Goal: Information Seeking & Learning: Compare options

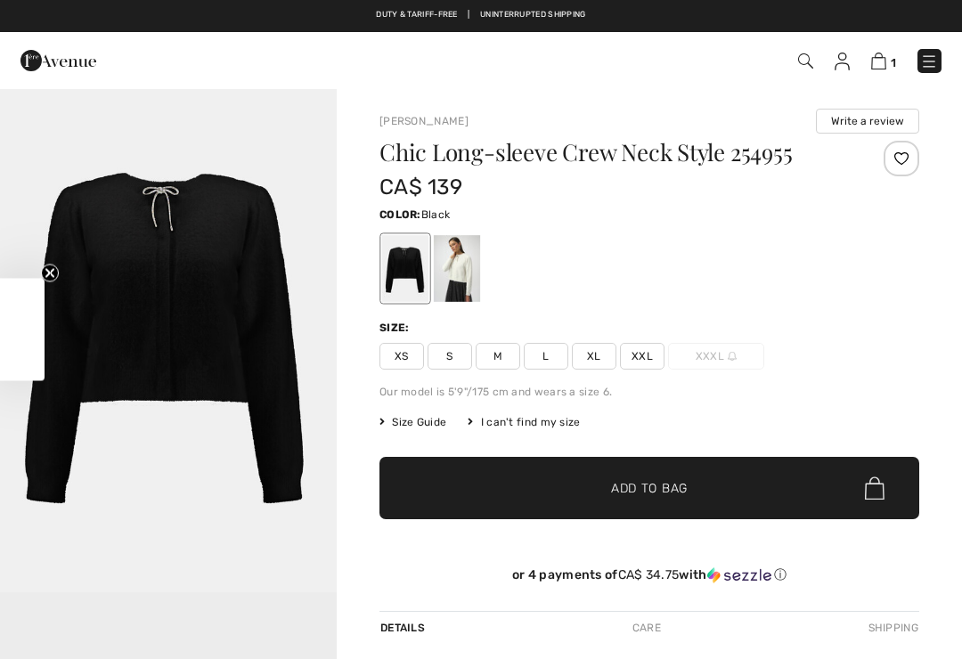
checkbox input "true"
click at [638, 355] on span "XXL" at bounding box center [642, 356] width 45 height 27
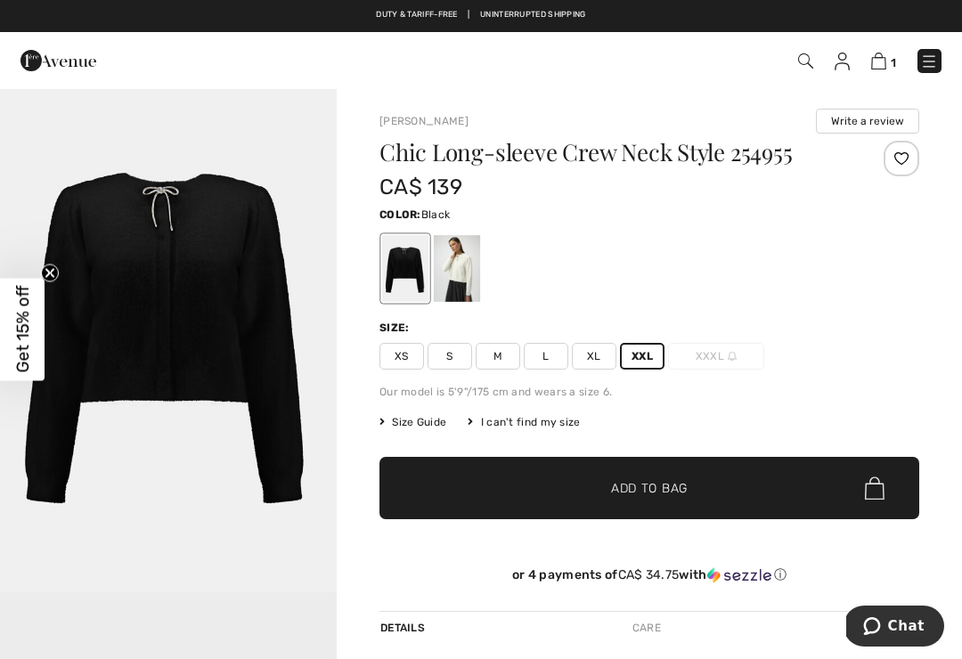
click at [452, 264] on div at bounding box center [457, 268] width 46 height 67
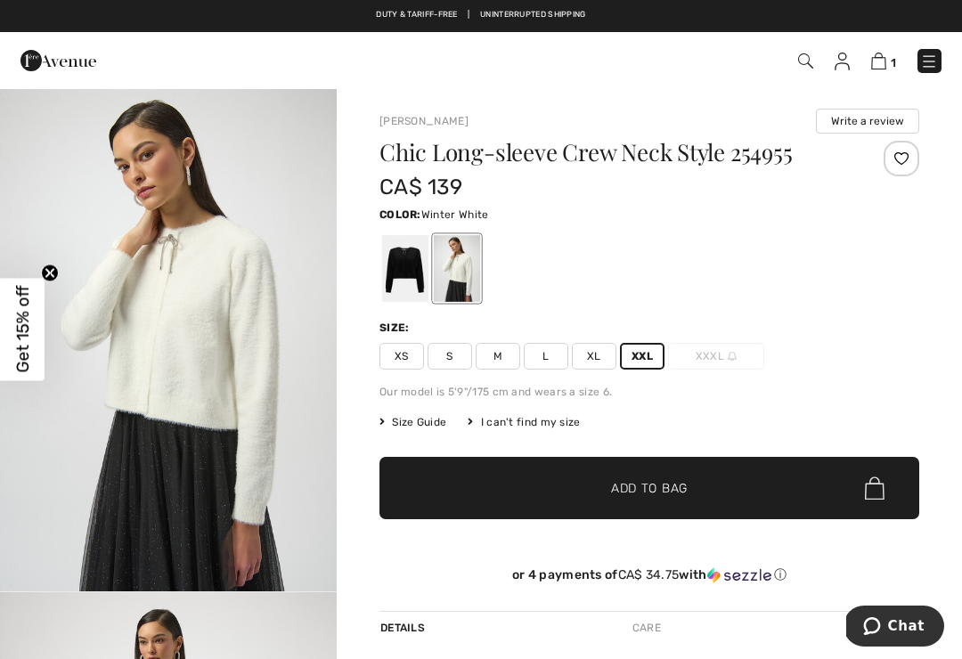
click at [630, 484] on span "Add to Bag" at bounding box center [649, 488] width 77 height 19
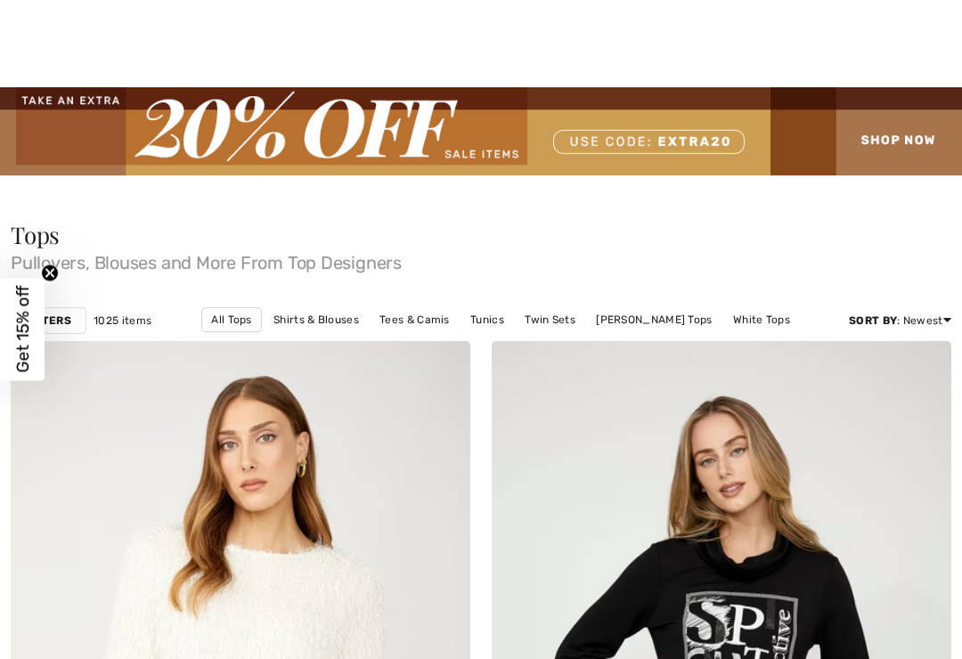
checkbox input "true"
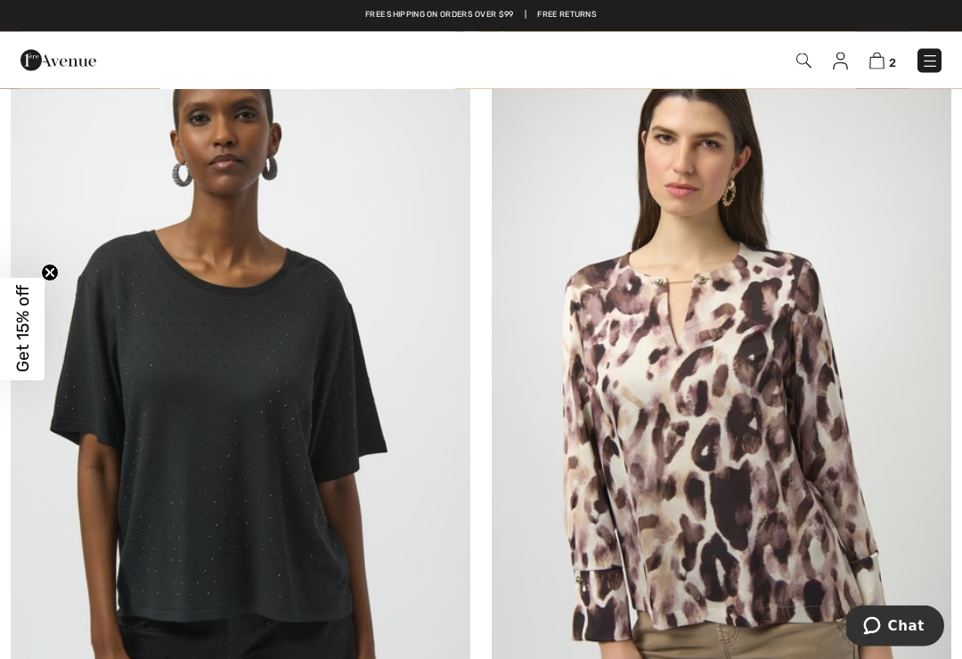
scroll to position [13837, 0]
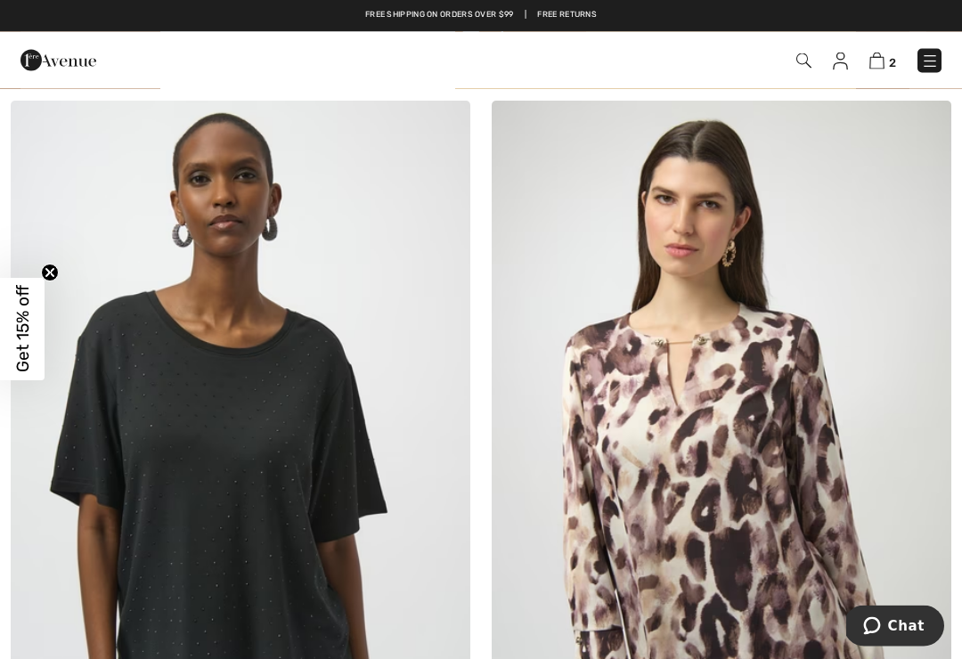
click at [882, 50] on link "2" at bounding box center [882, 60] width 27 height 21
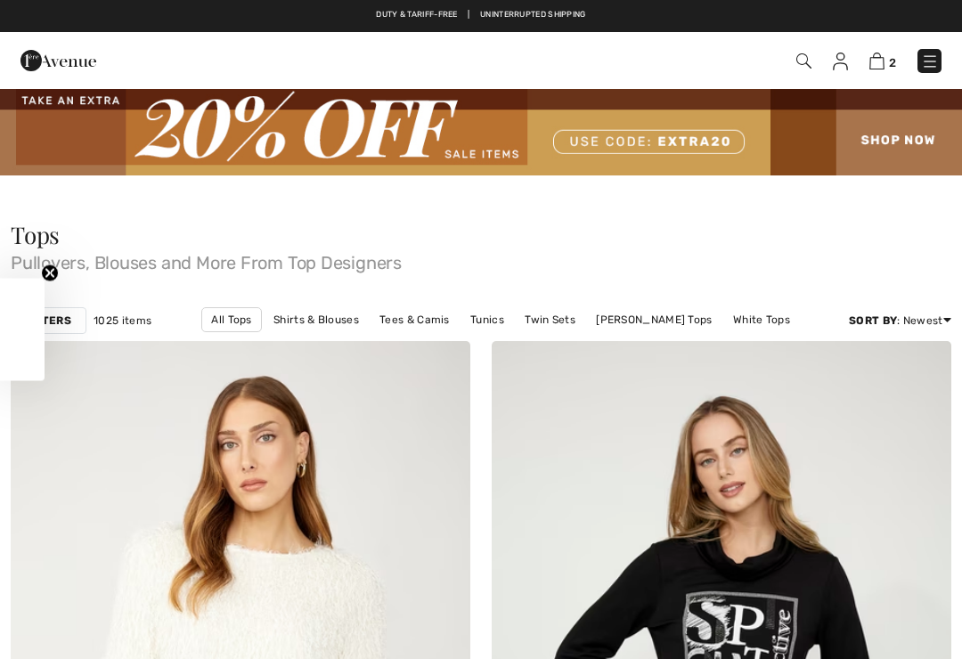
checkbox input "true"
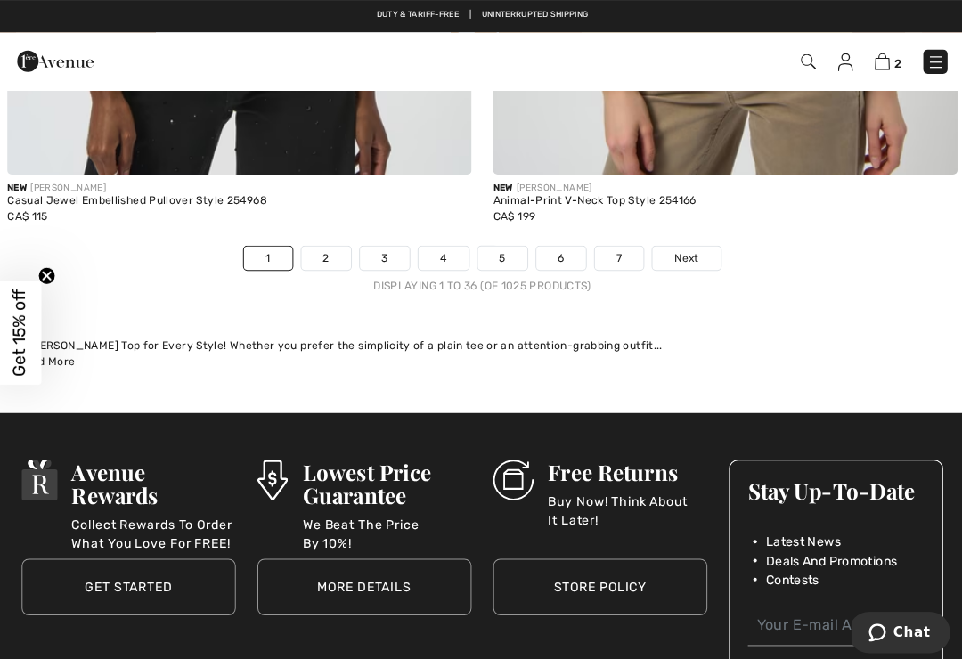
scroll to position [14455, 0]
click at [329, 244] on link "2" at bounding box center [326, 255] width 49 height 23
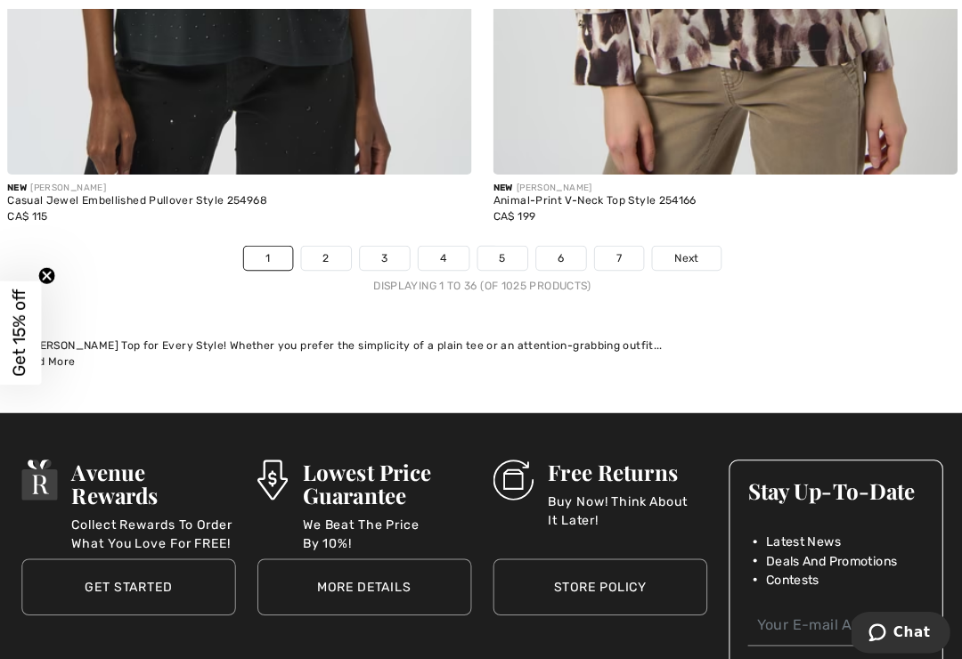
click at [331, 244] on link "2" at bounding box center [326, 255] width 49 height 23
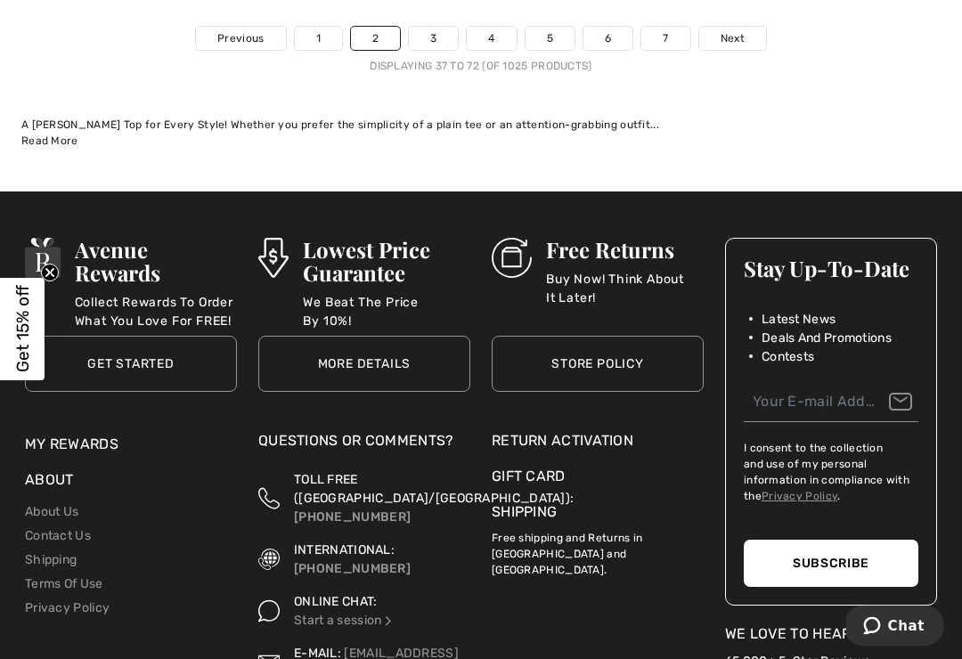
scroll to position [14349, 0]
click at [416, 27] on link "3" at bounding box center [433, 38] width 49 height 23
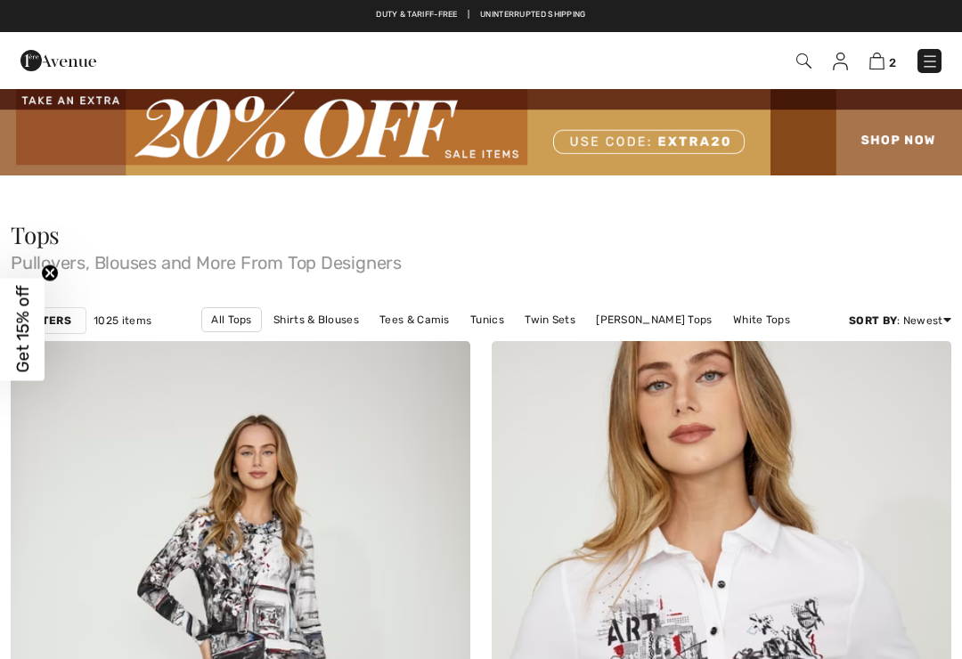
checkbox input "true"
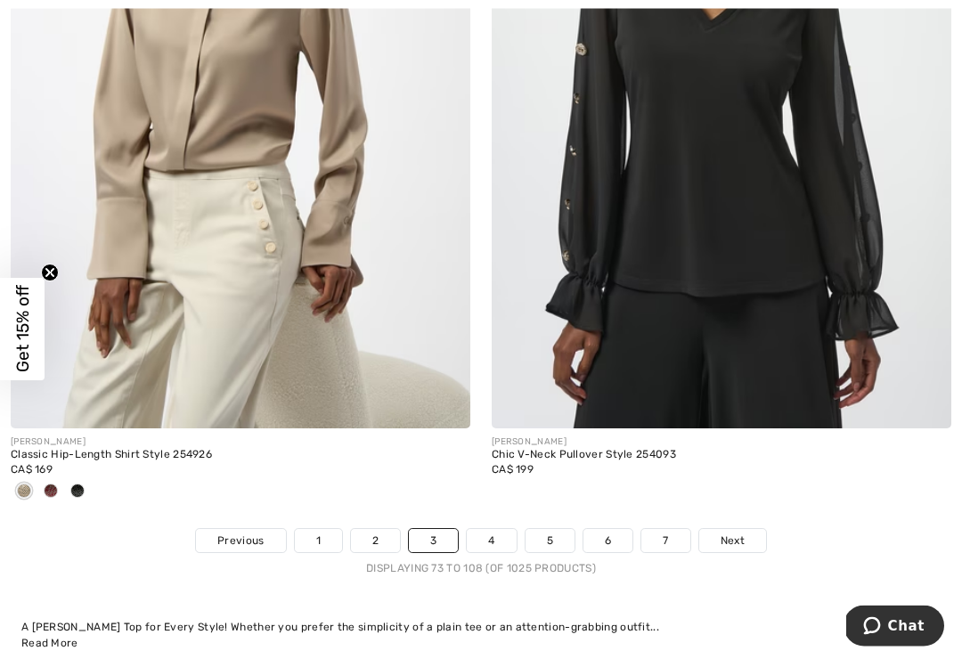
scroll to position [14141, 0]
click at [490, 530] on link "4" at bounding box center [491, 540] width 49 height 23
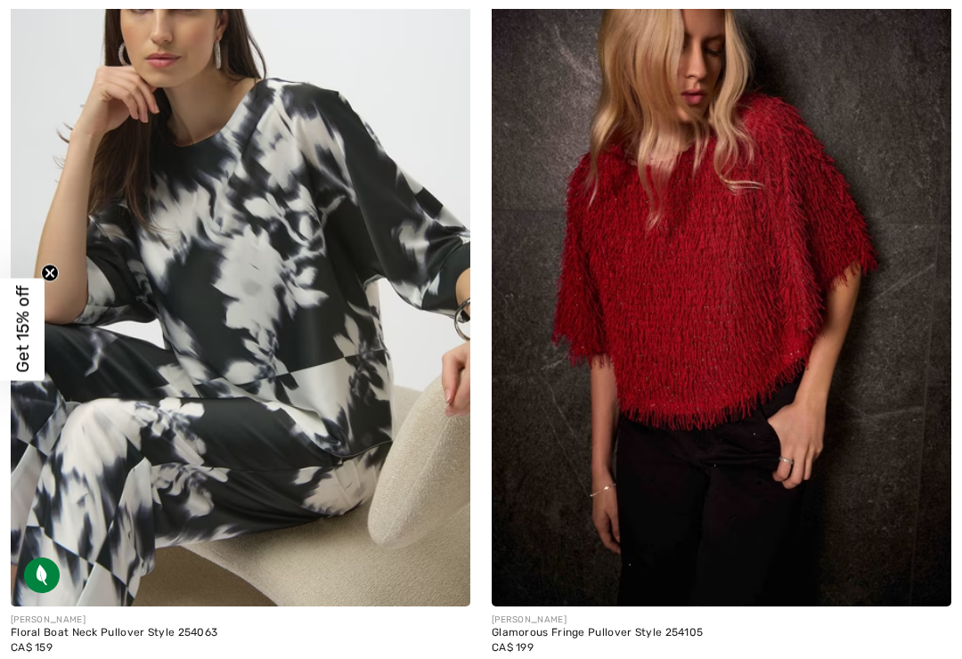
checkbox input "true"
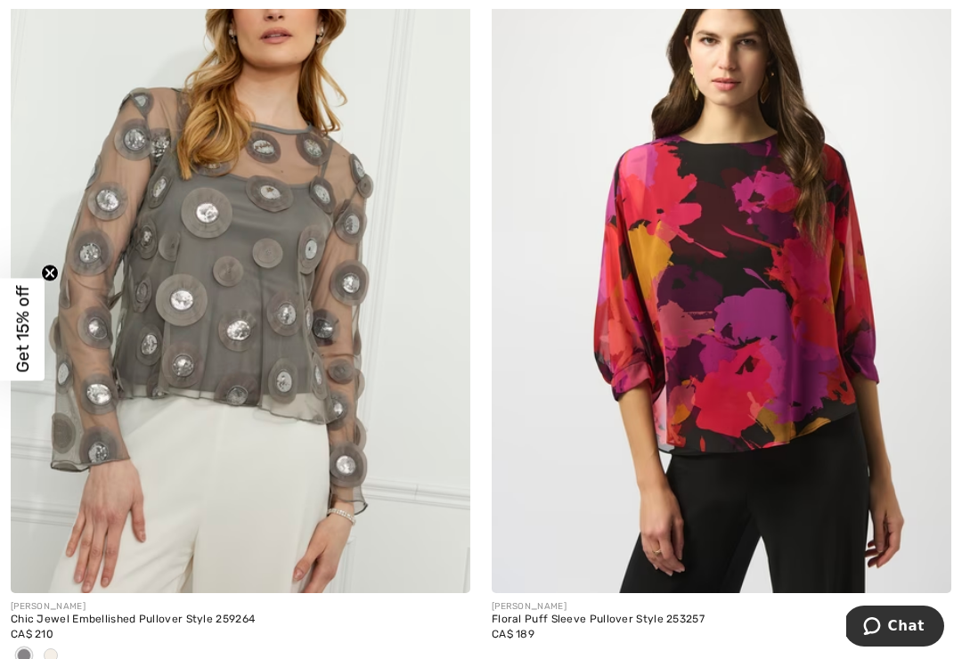
scroll to position [9120, 0]
click at [57, 647] on span at bounding box center [51, 654] width 14 height 14
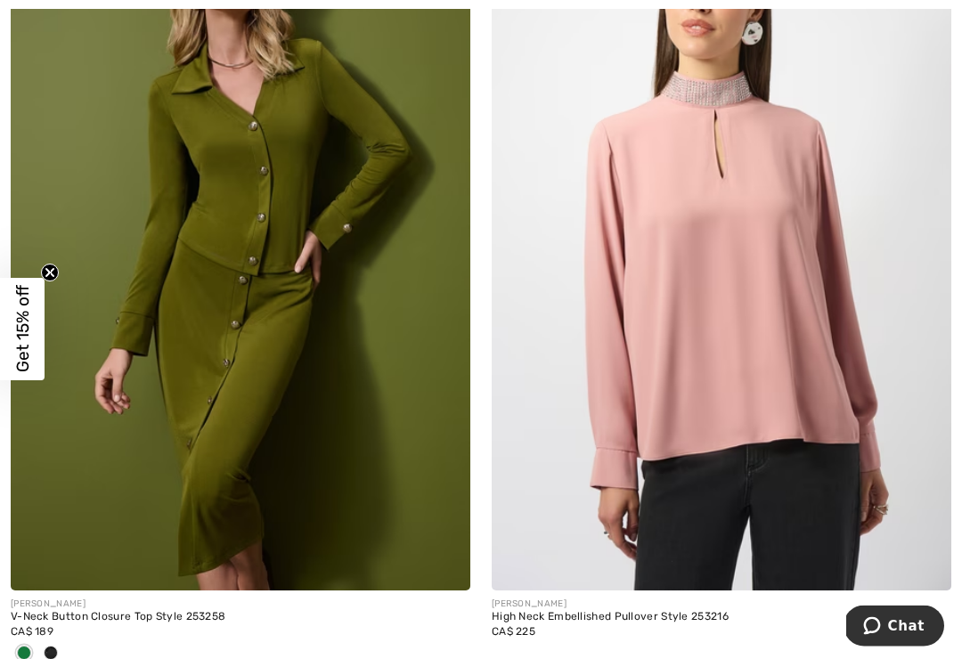
scroll to position [10883, 0]
click at [55, 646] on span at bounding box center [51, 653] width 14 height 14
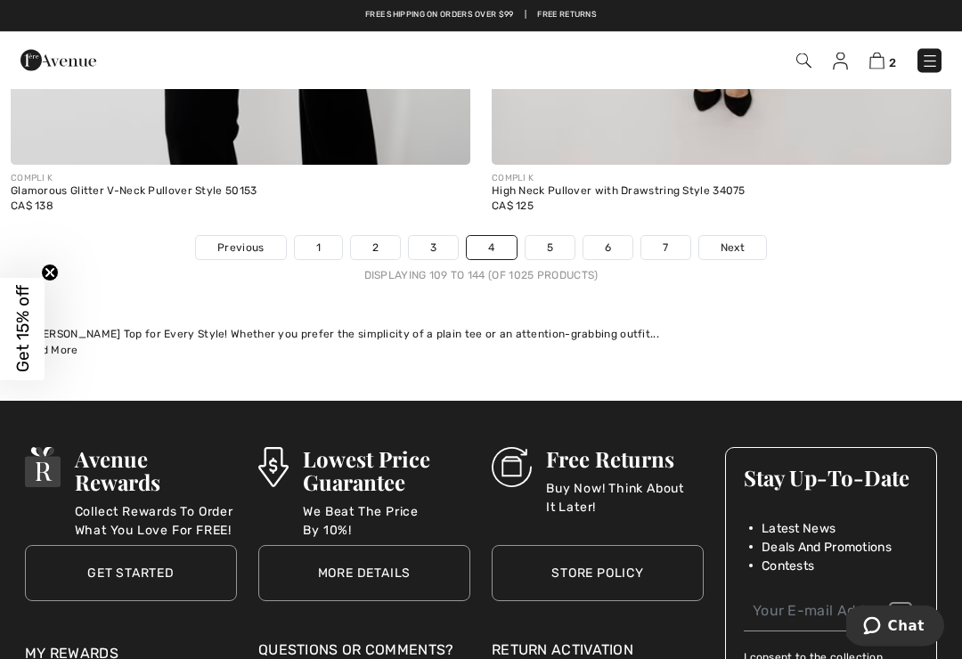
scroll to position [14446, 0]
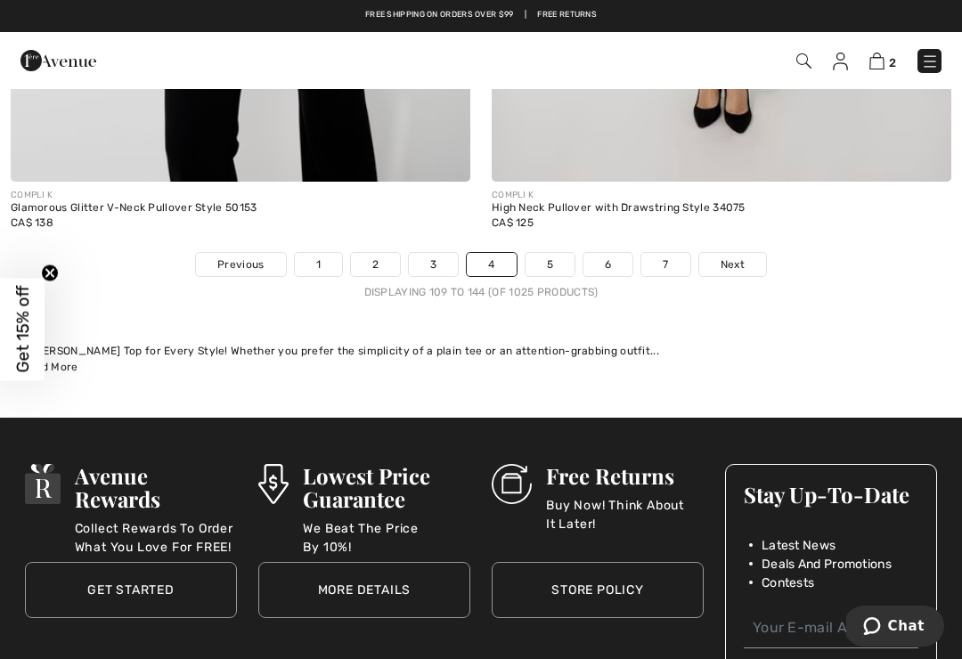
click at [547, 255] on link "5" at bounding box center [549, 264] width 49 height 23
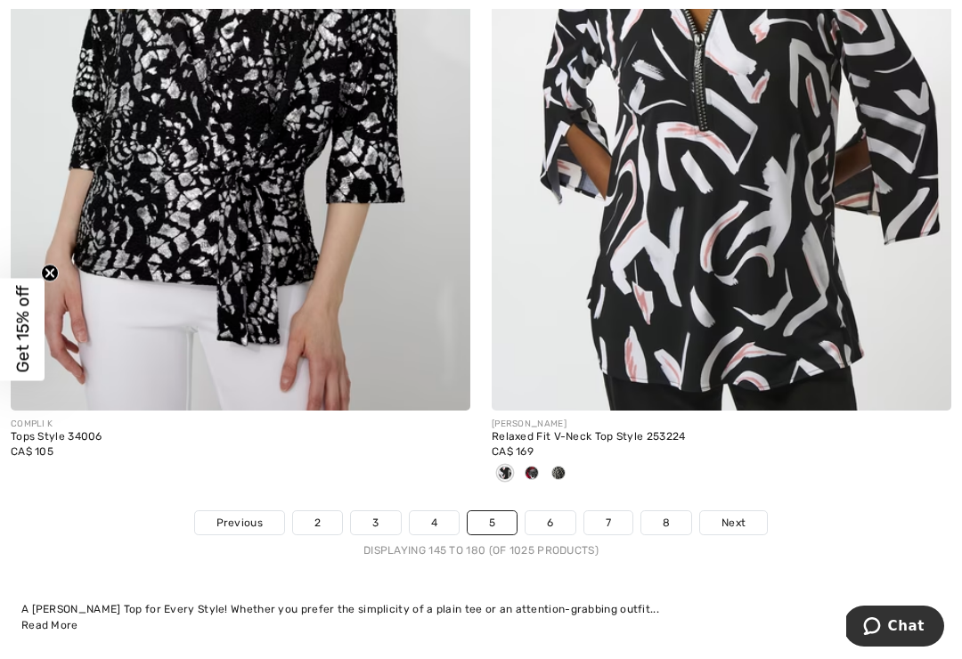
scroll to position [14125, 0]
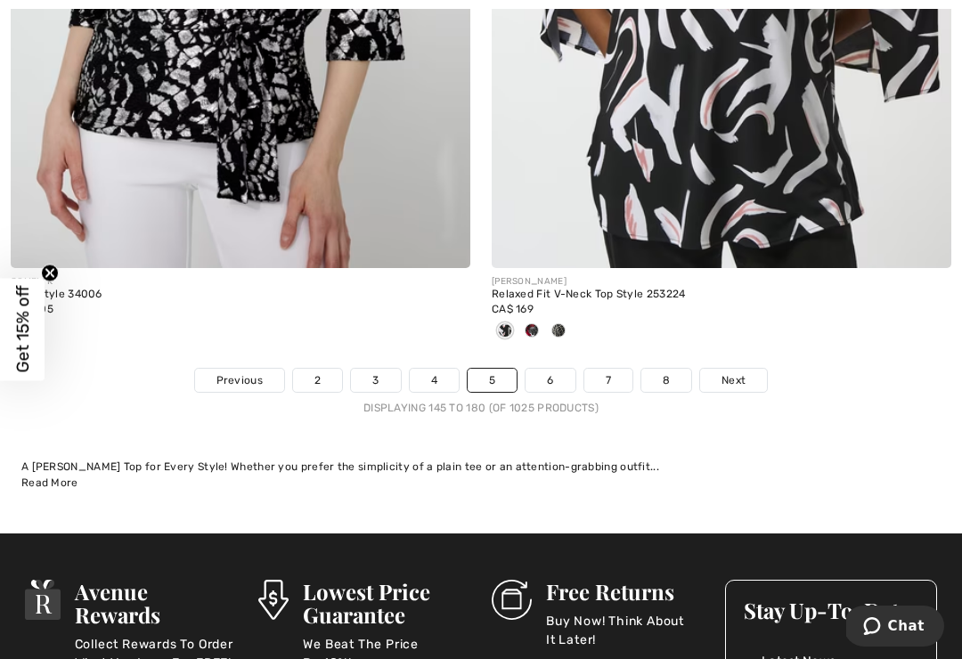
click at [556, 369] on link "6" at bounding box center [549, 380] width 49 height 23
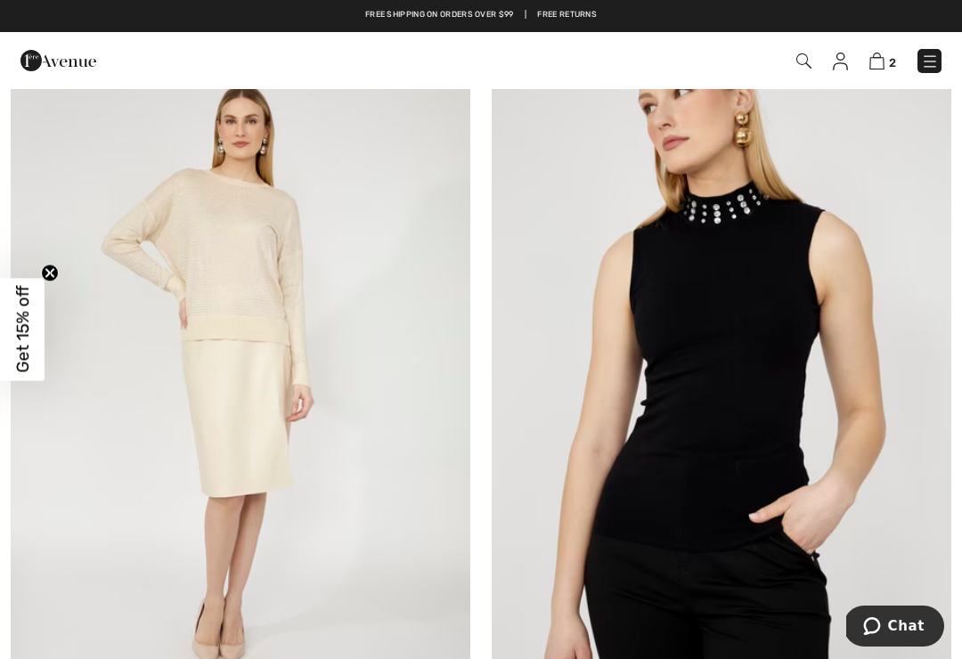
scroll to position [1095, 0]
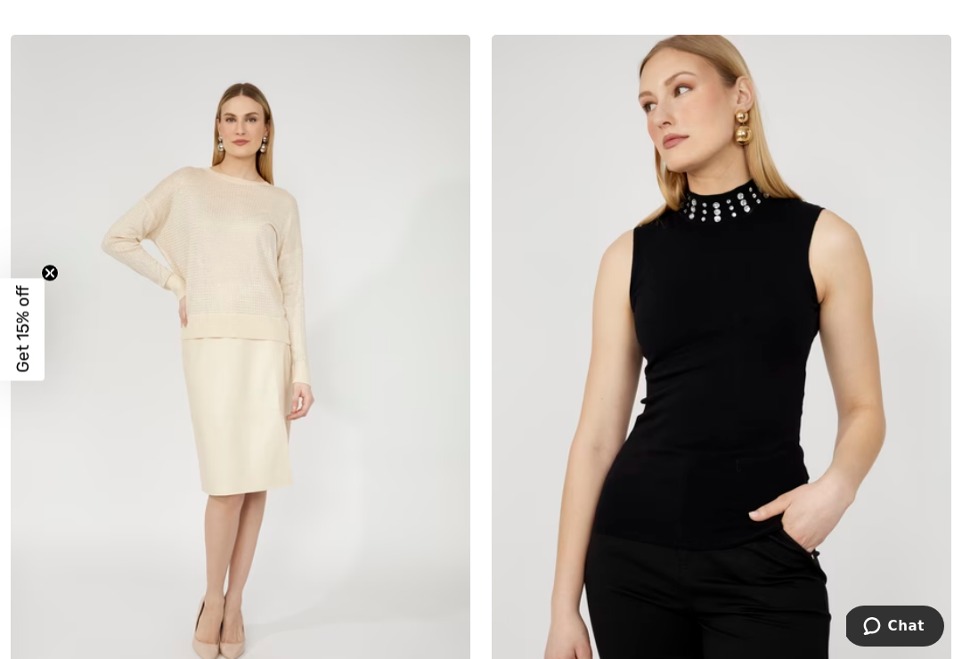
click at [99, 542] on img at bounding box center [240, 379] width 459 height 689
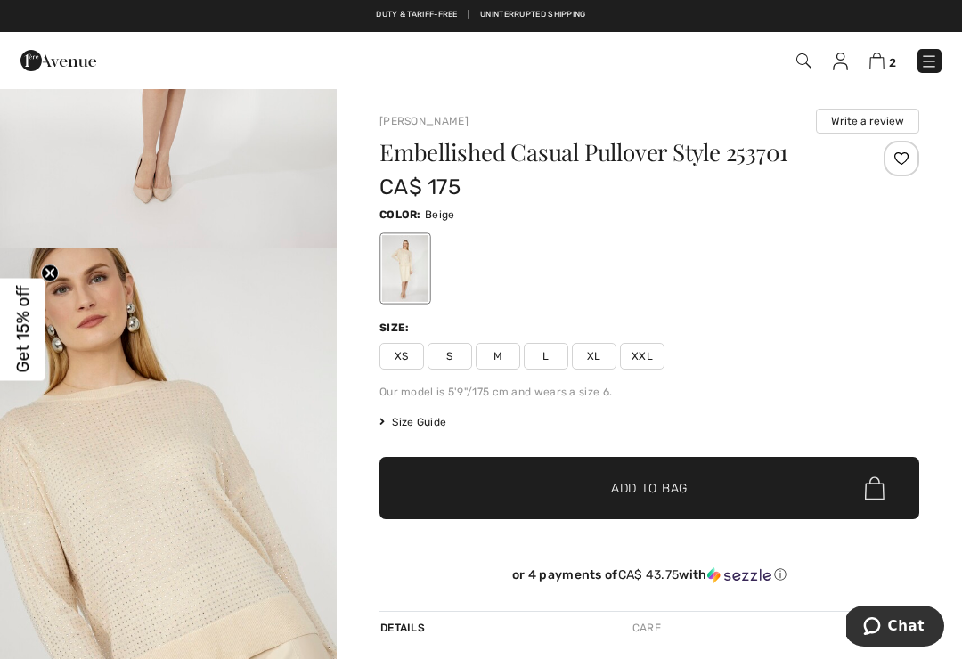
scroll to position [456, 0]
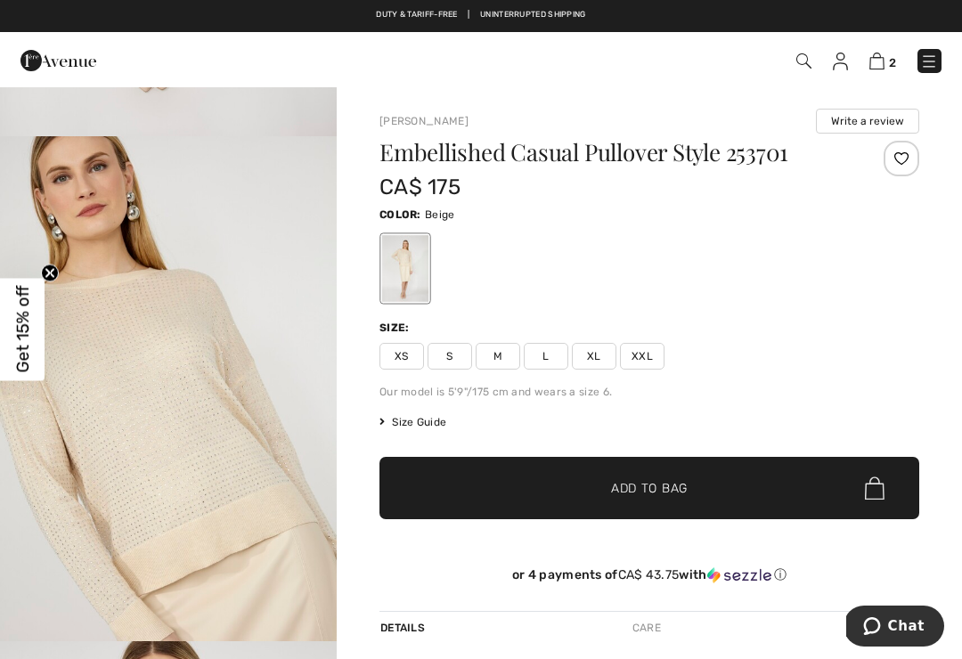
click at [235, 411] on img "2 / 4" at bounding box center [168, 388] width 337 height 505
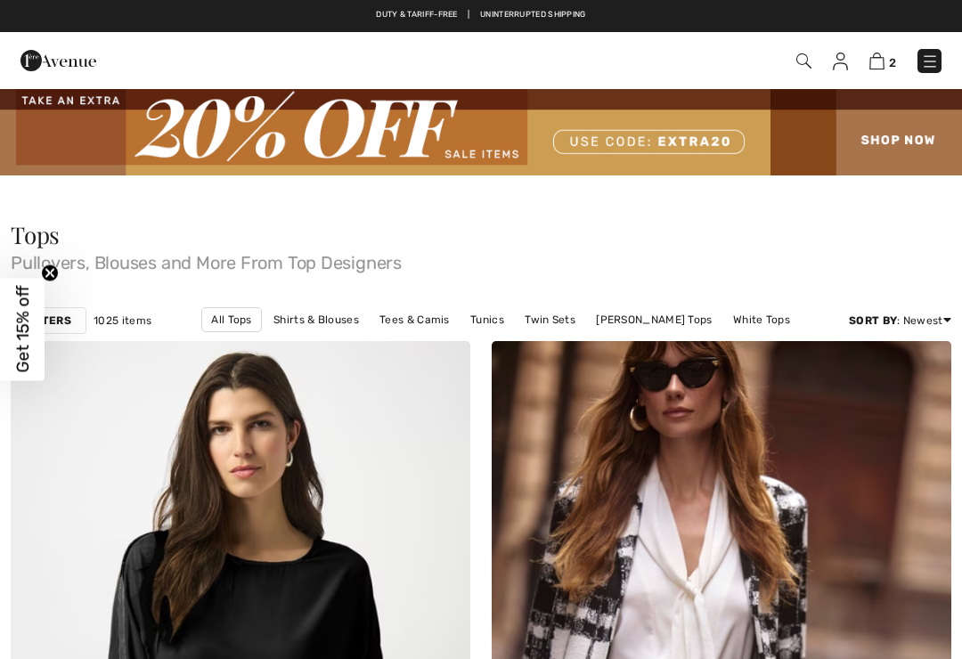
checkbox input "true"
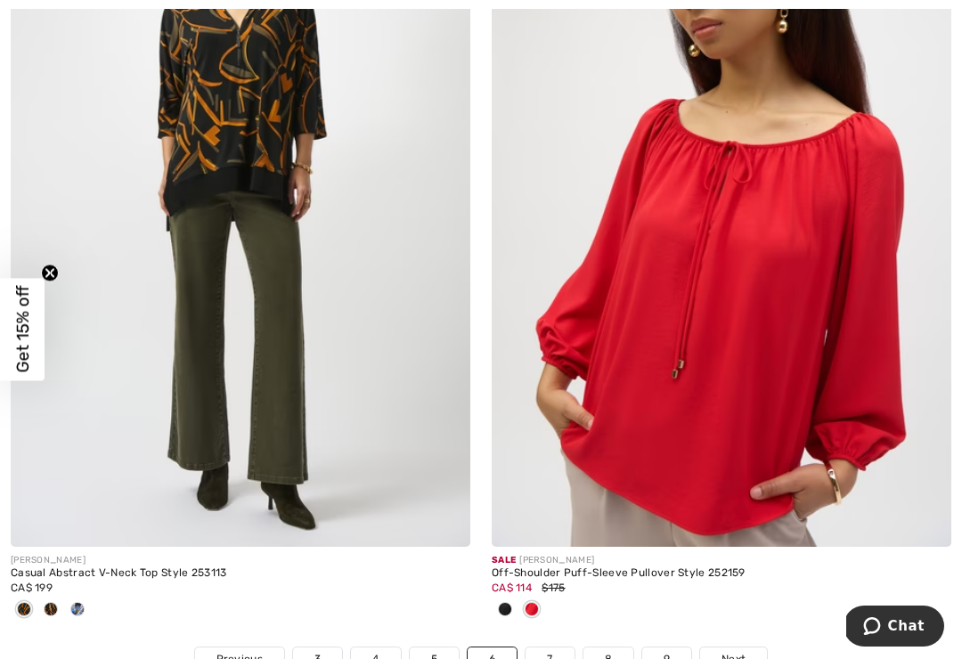
scroll to position [13996, 0]
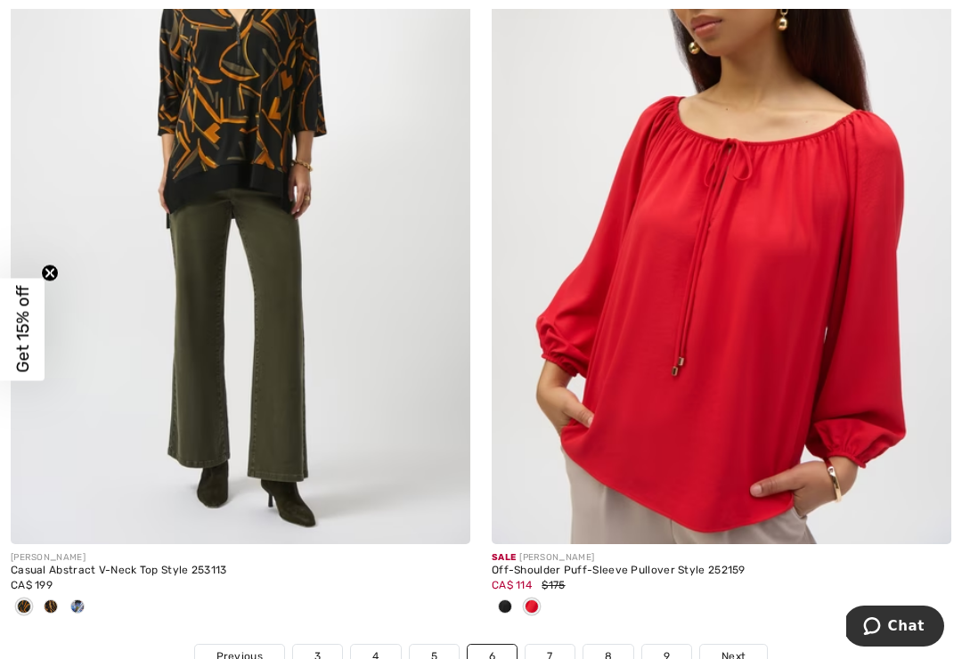
click at [555, 645] on link "7" at bounding box center [549, 656] width 48 height 23
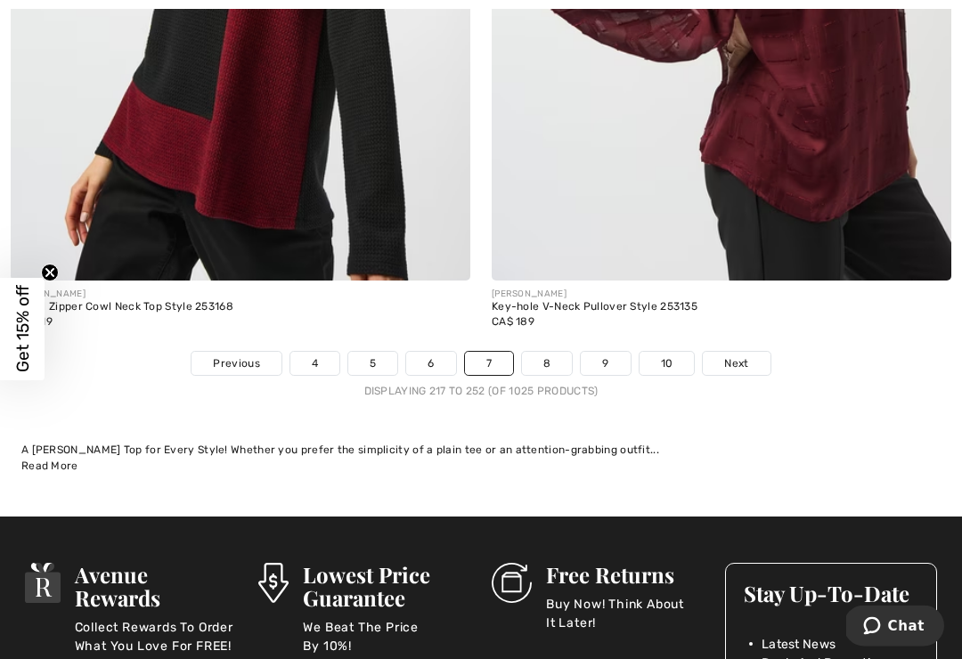
scroll to position [14147, 0]
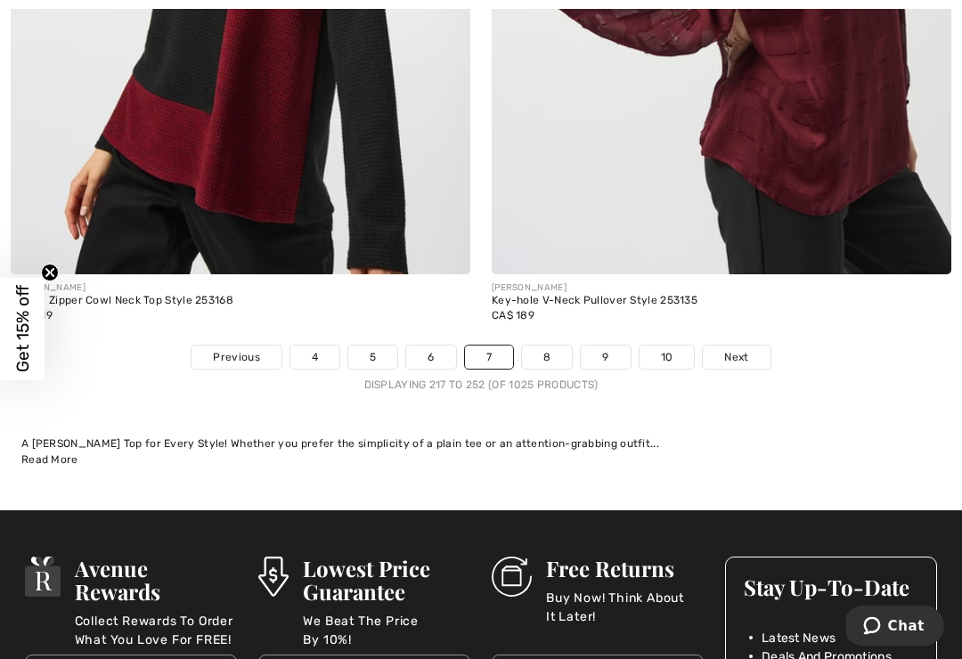
click at [551, 346] on link "8" at bounding box center [547, 357] width 50 height 23
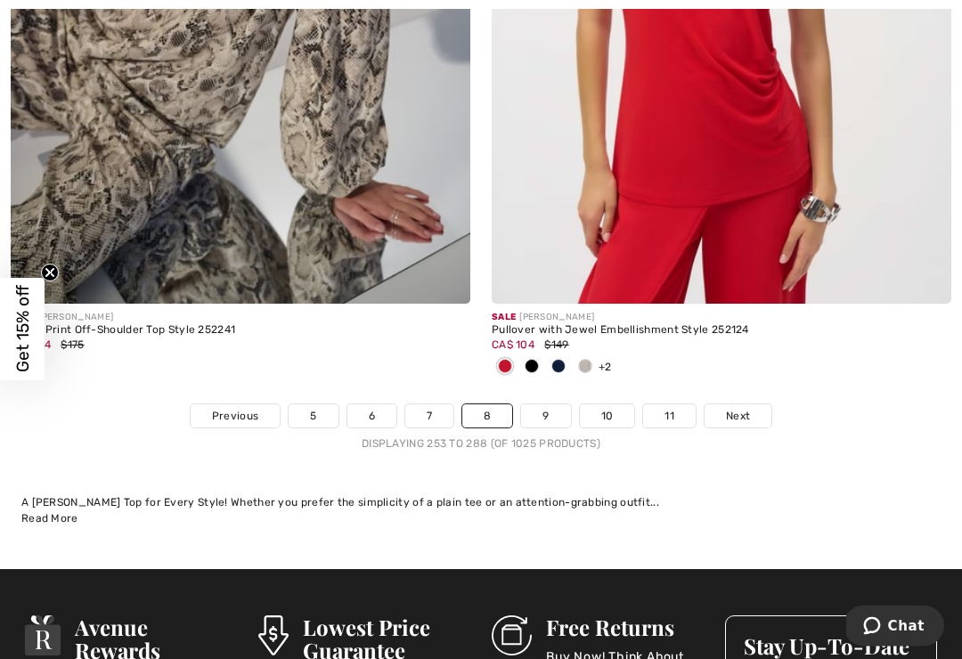
scroll to position [14067, 0]
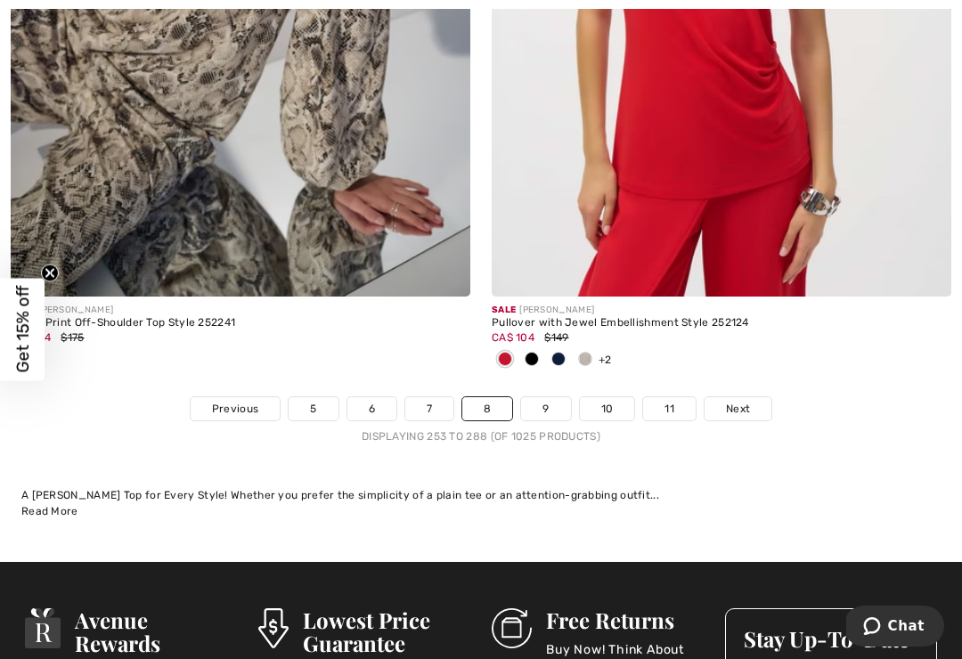
click at [547, 403] on link "9" at bounding box center [545, 408] width 49 height 23
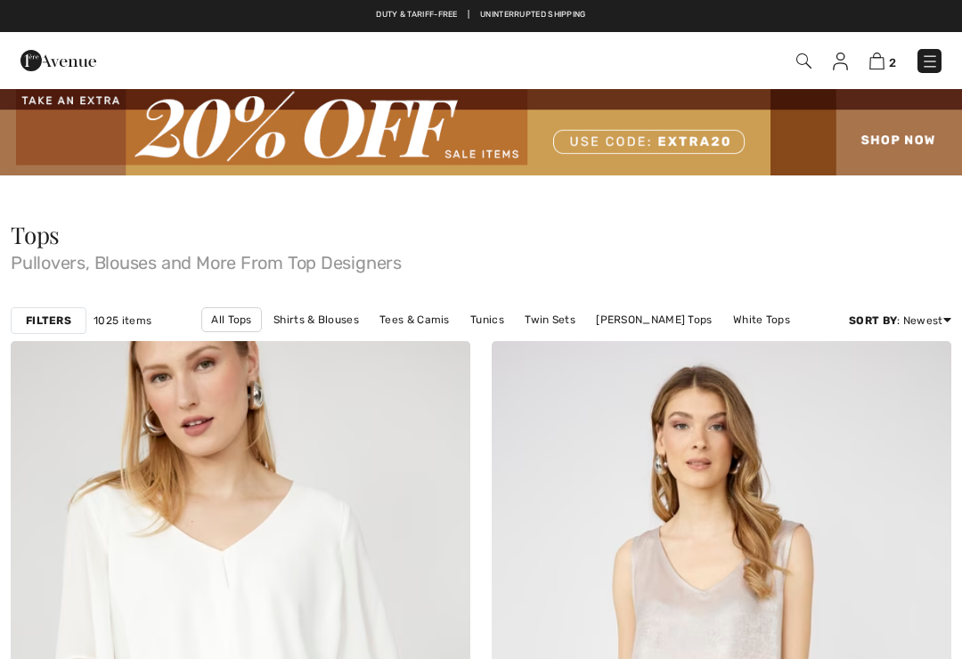
checkbox input "true"
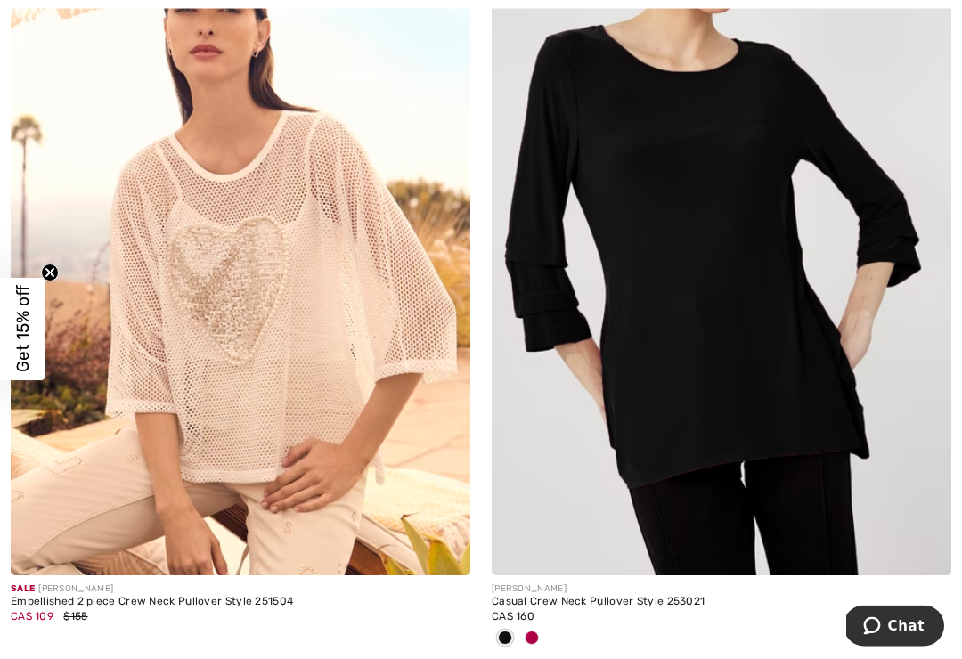
scroll to position [8257, 0]
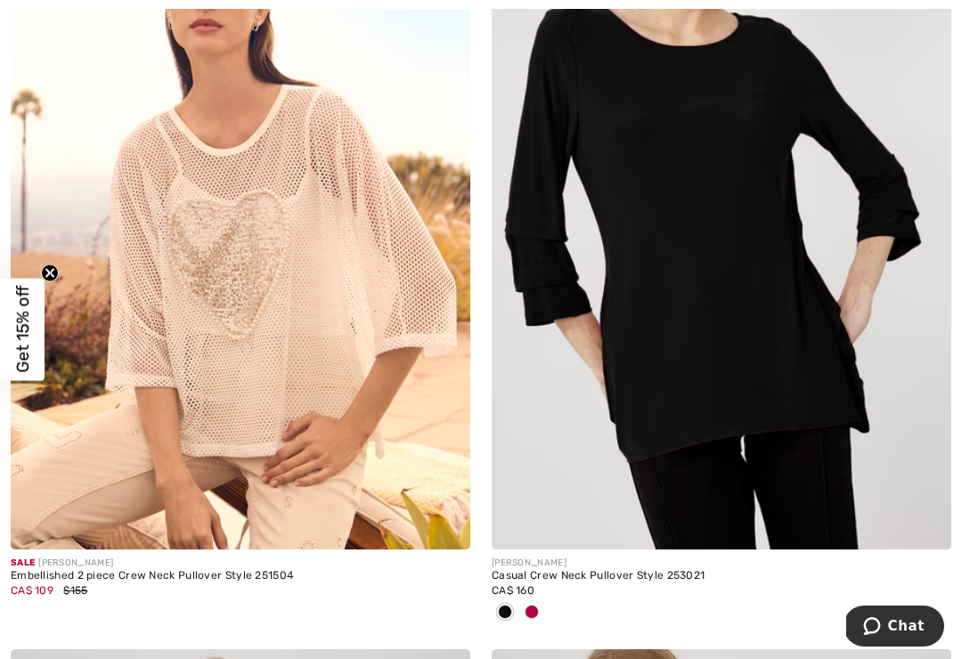
click at [532, 605] on span at bounding box center [532, 612] width 14 height 14
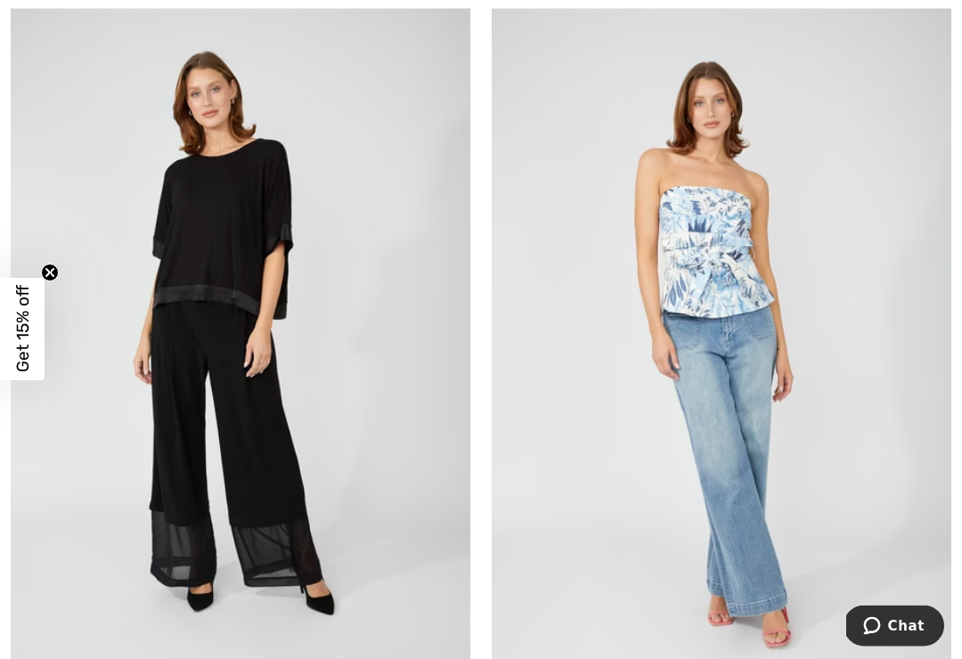
scroll to position [12216, 0]
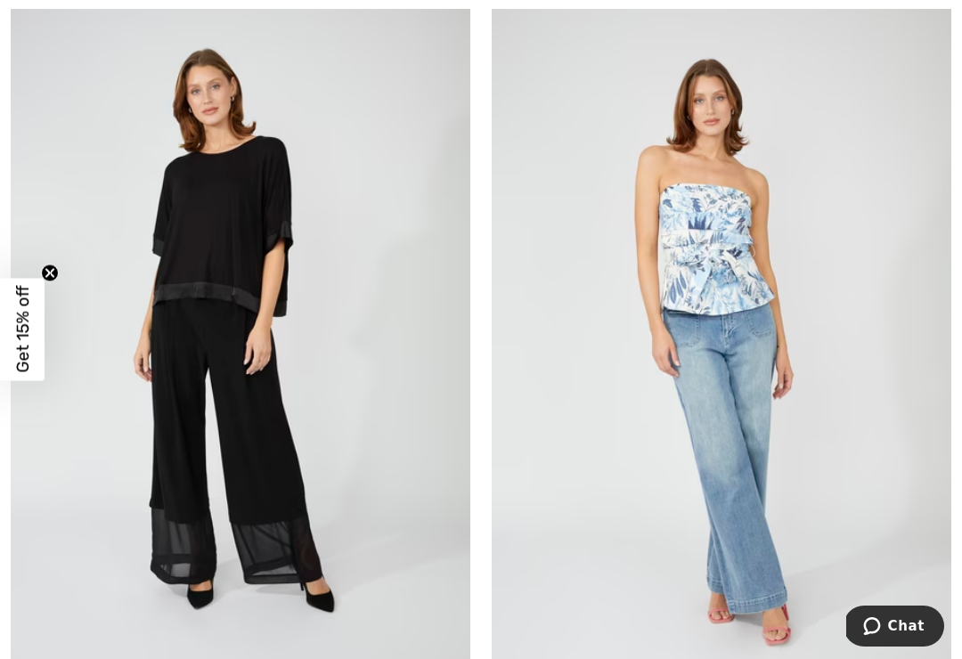
click at [278, 346] on img at bounding box center [240, 342] width 459 height 689
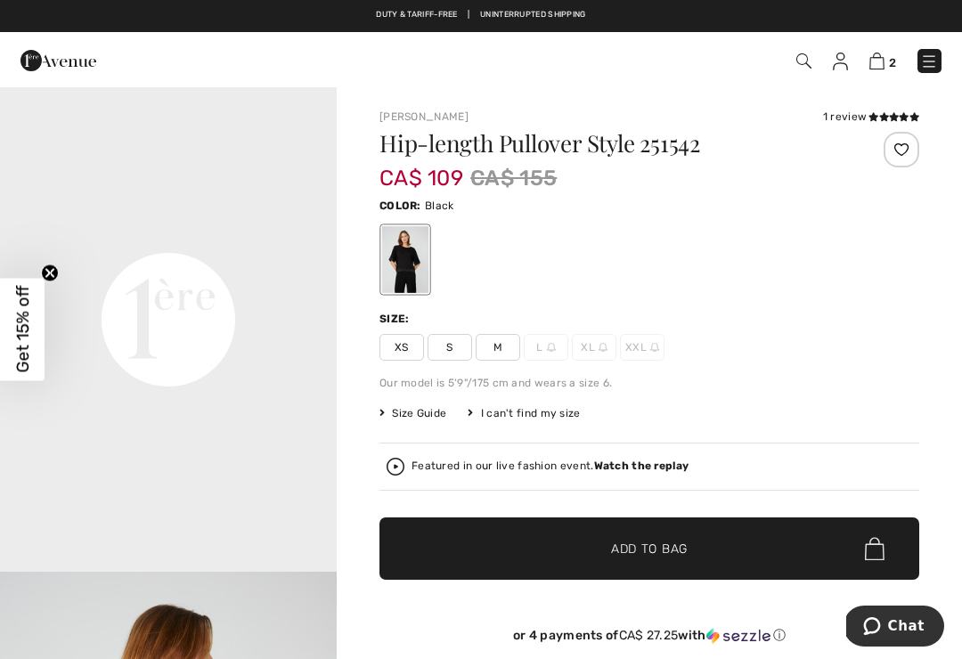
scroll to position [1173, 0]
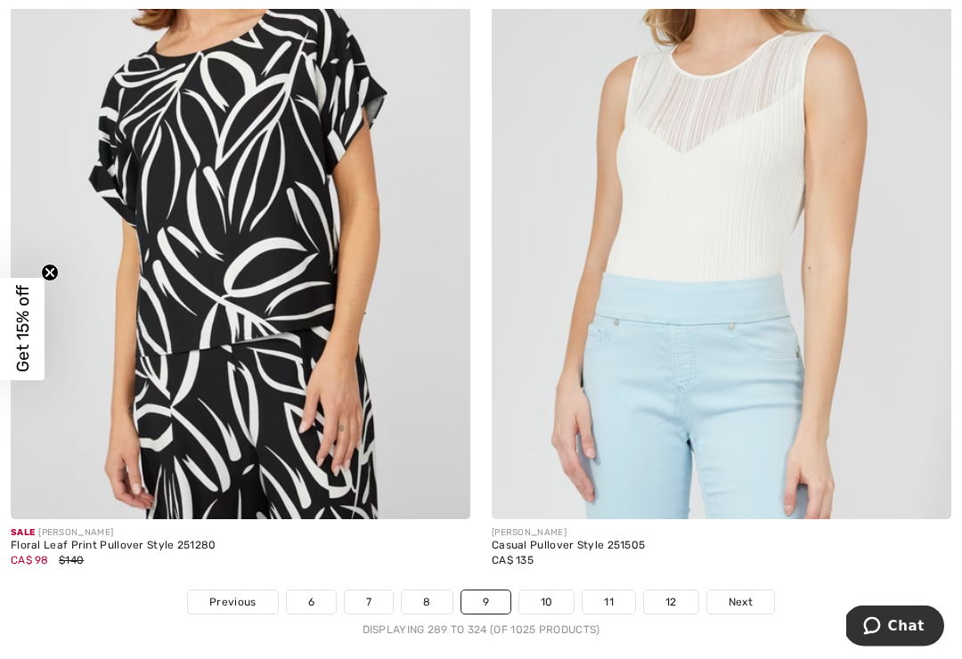
scroll to position [13903, 0]
click at [541, 590] on link "10" at bounding box center [546, 601] width 55 height 23
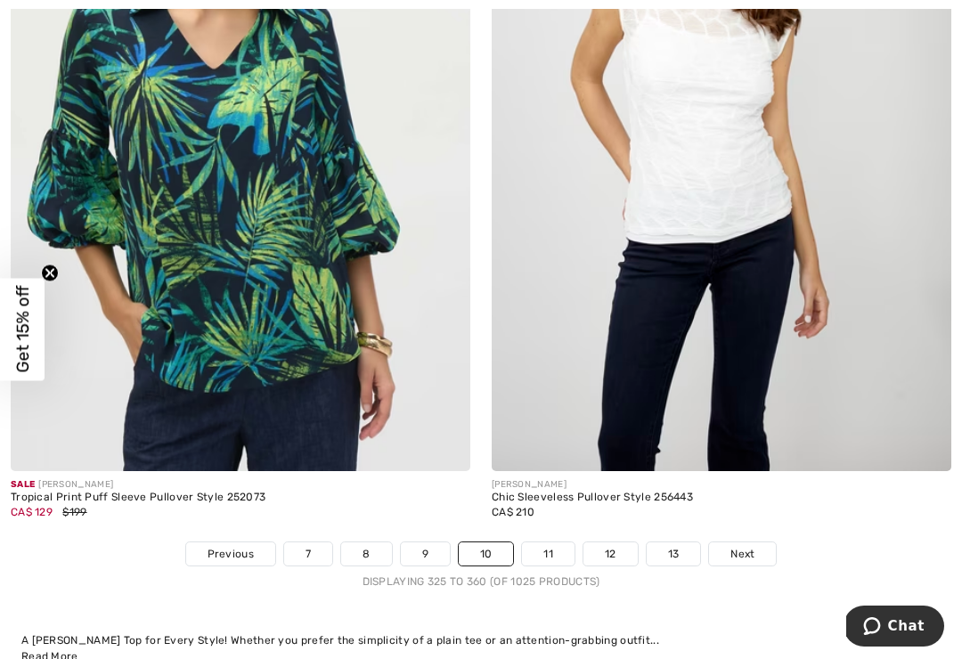
scroll to position [14049, 0]
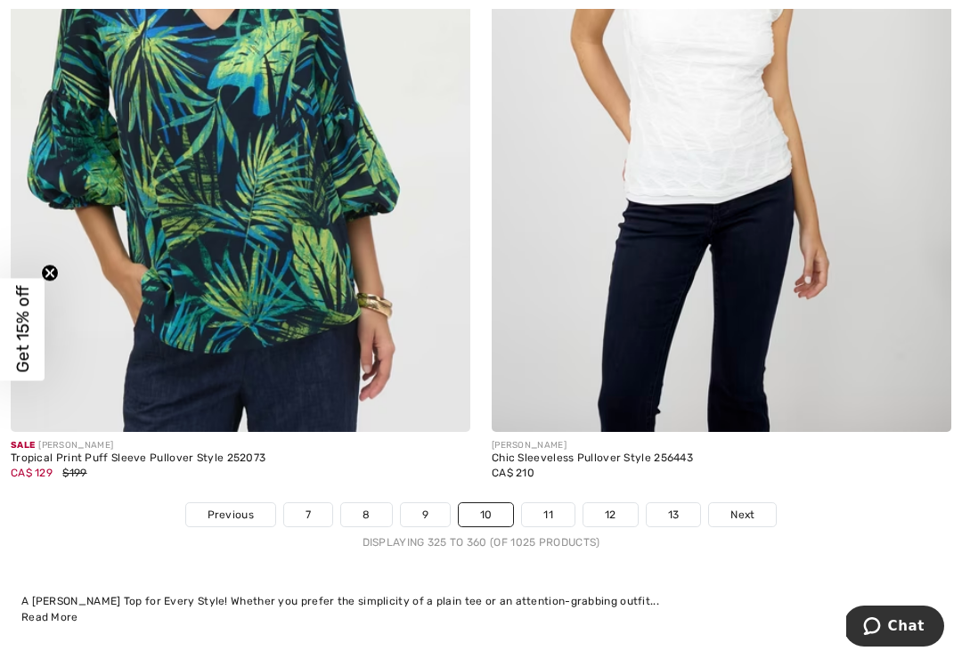
click at [539, 503] on link "11" at bounding box center [548, 514] width 53 height 23
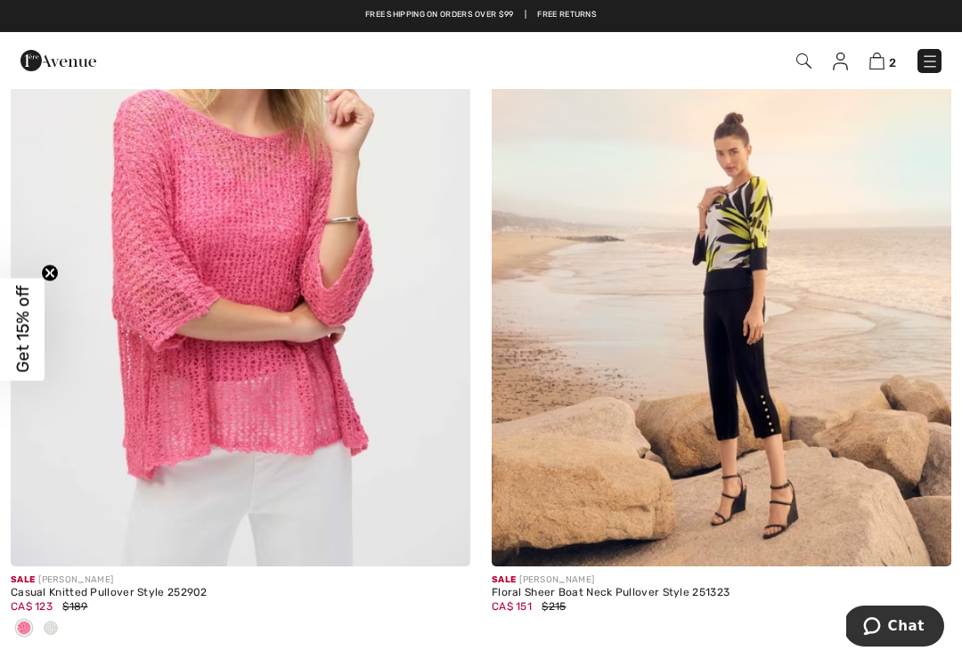
scroll to position [1982, 0]
click at [58, 623] on div at bounding box center [50, 629] width 27 height 29
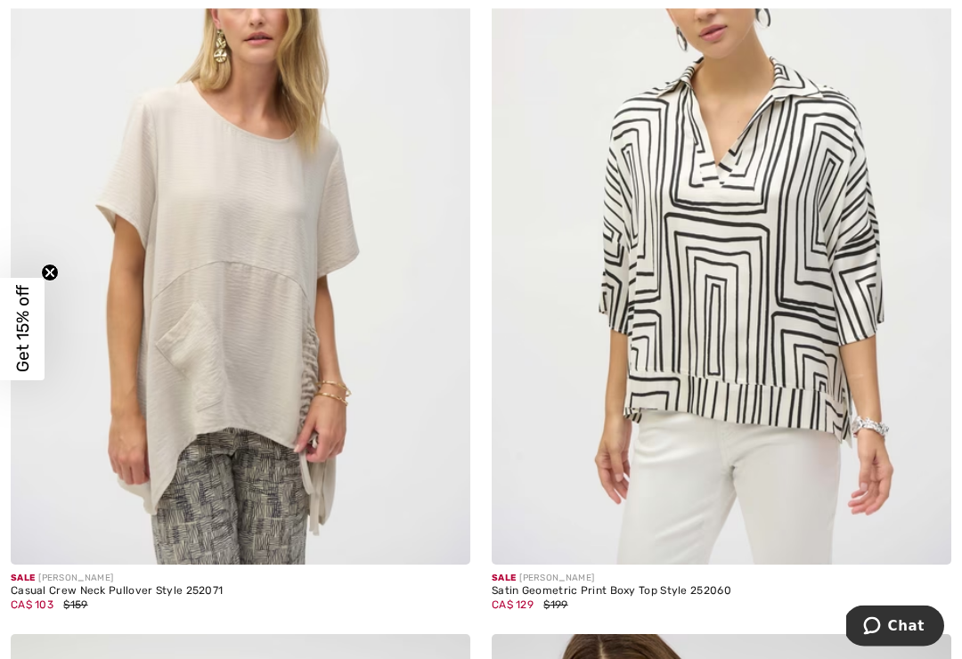
scroll to position [6782, 0]
click at [277, 192] on img at bounding box center [240, 219] width 459 height 689
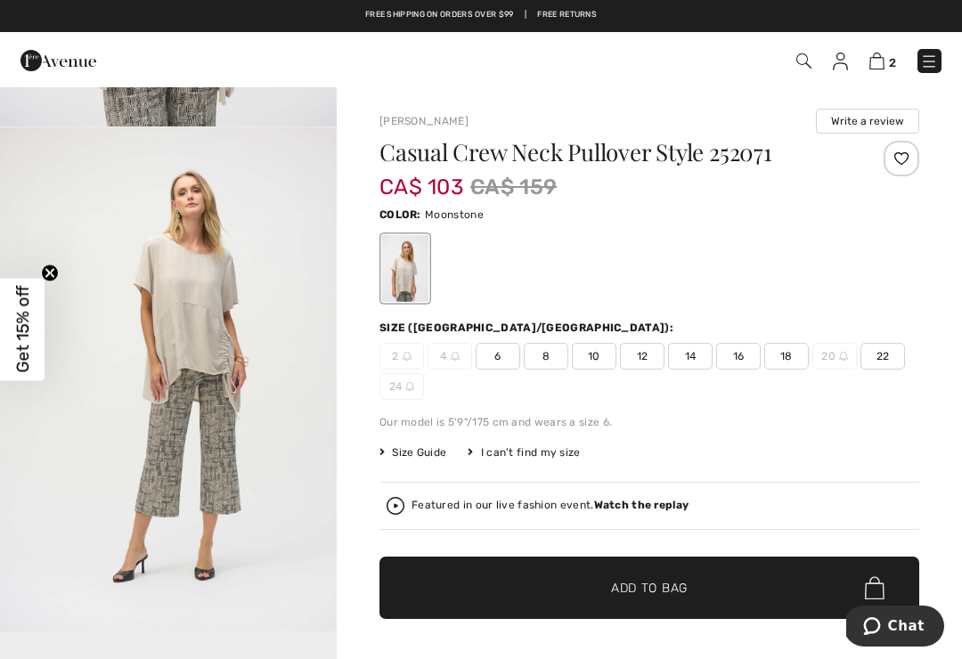
scroll to position [436, 0]
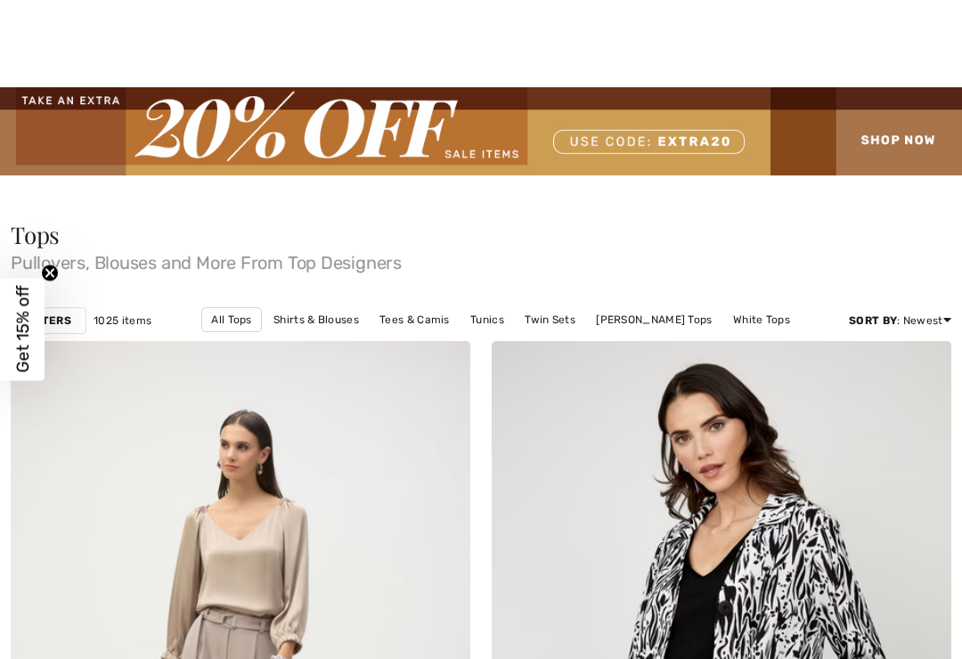
checkbox input "true"
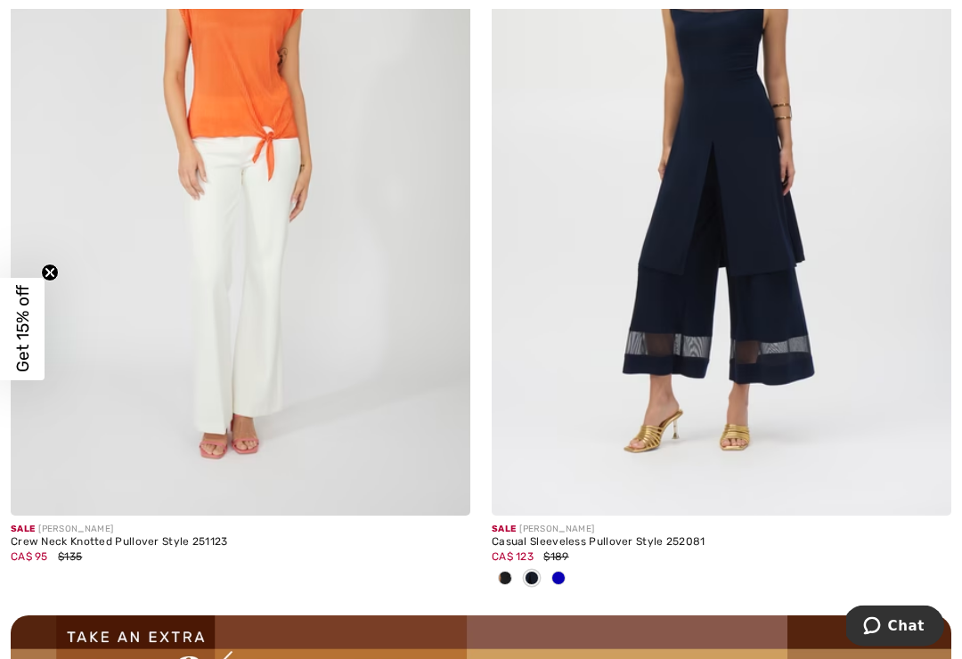
scroll to position [9166, 0]
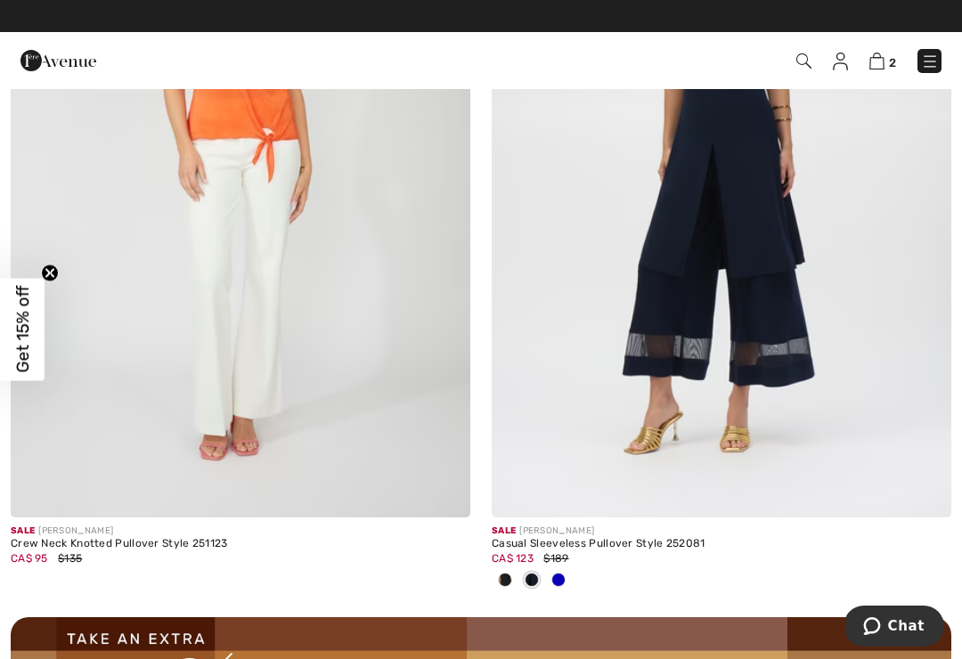
click at [563, 575] on span at bounding box center [558, 580] width 14 height 14
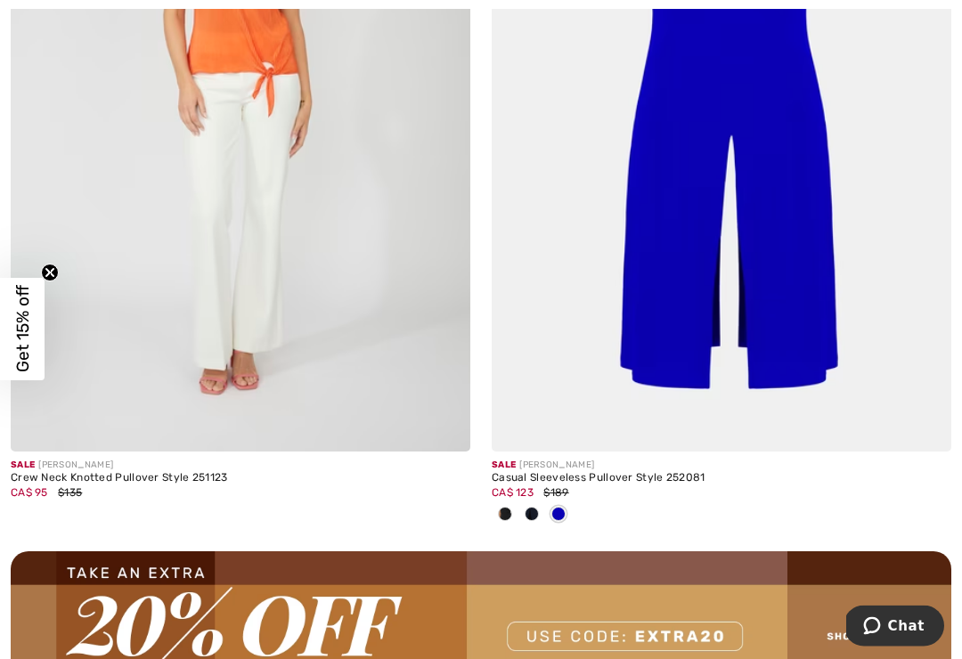
scroll to position [9236, 0]
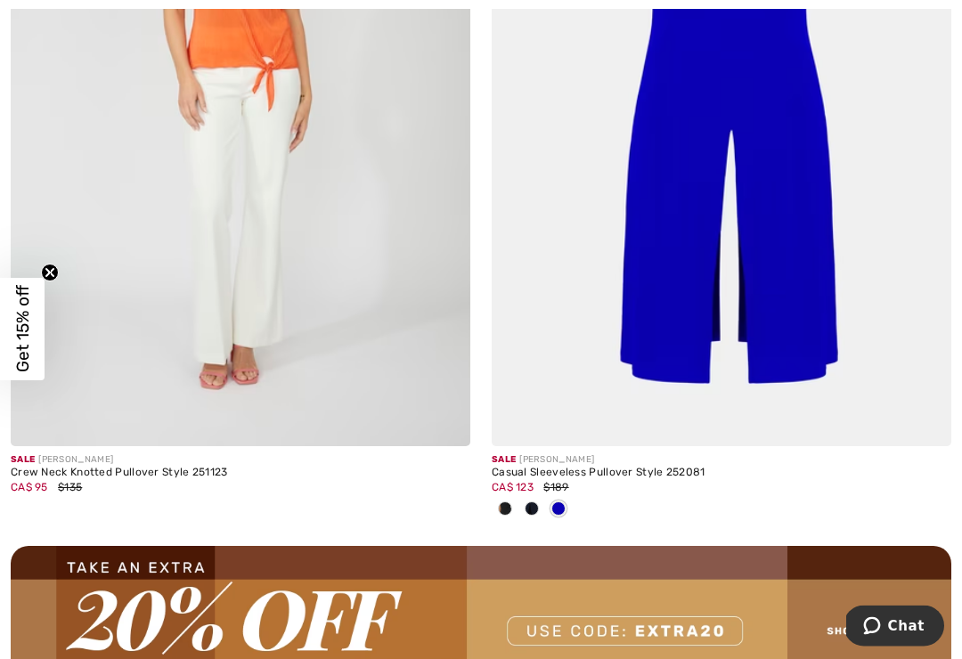
click at [529, 502] on span at bounding box center [532, 509] width 14 height 14
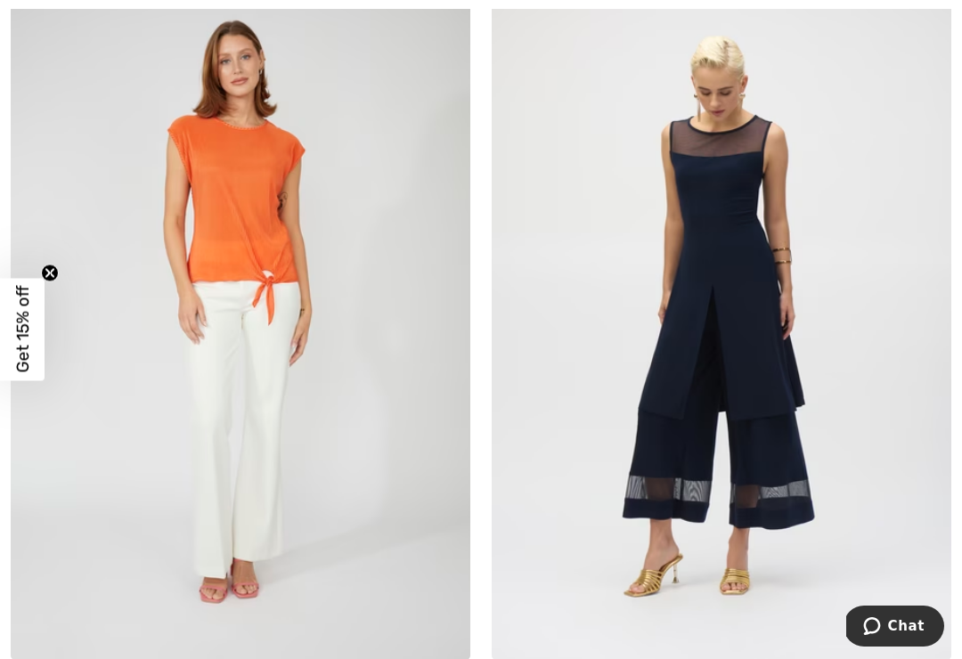
scroll to position [9024, 0]
click at [774, 347] on img at bounding box center [721, 314] width 459 height 689
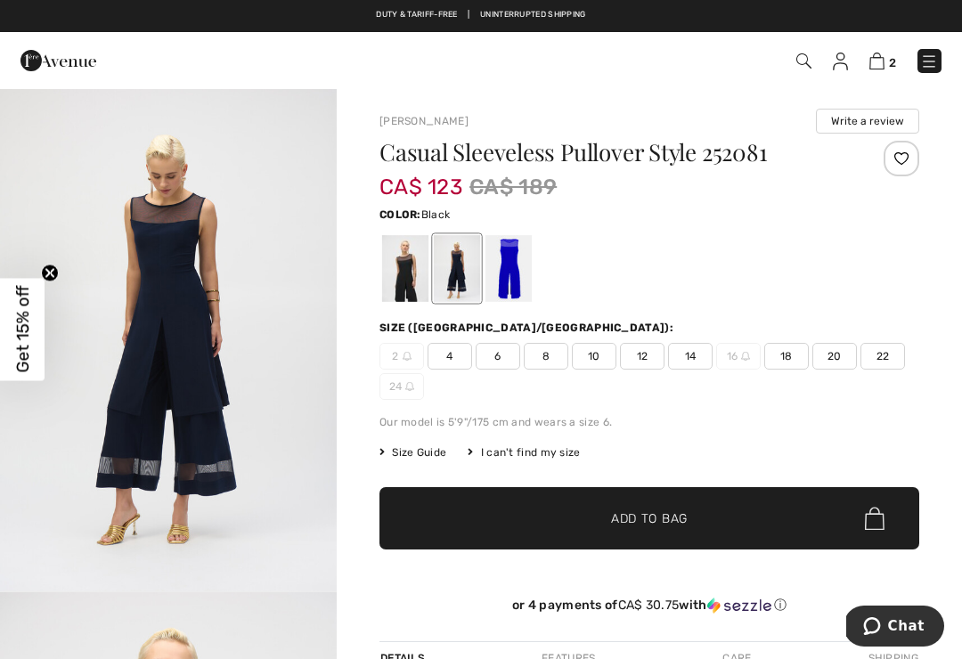
click at [399, 264] on div at bounding box center [405, 268] width 46 height 67
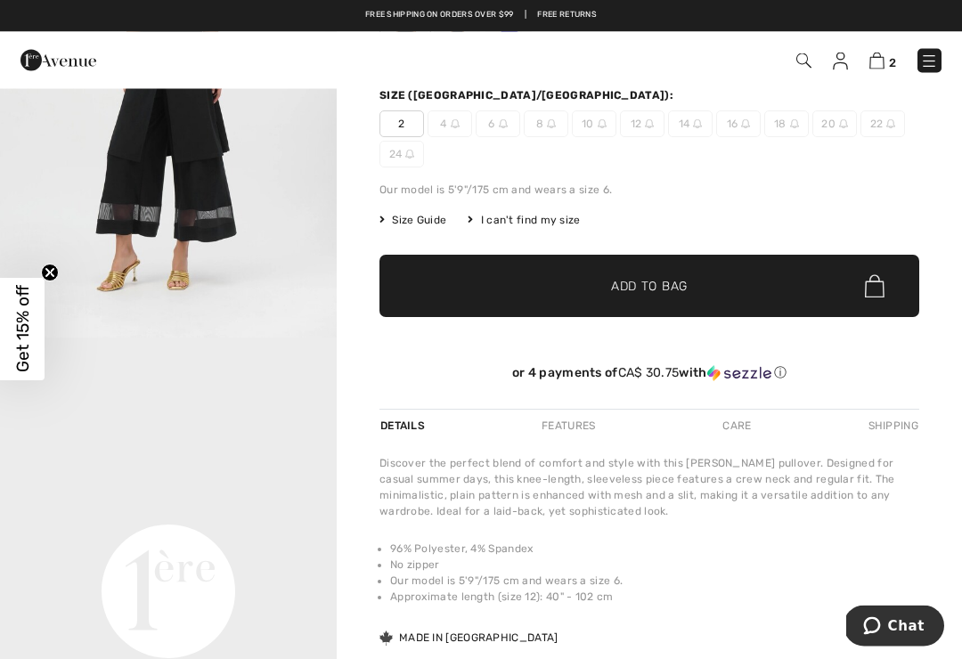
scroll to position [199, 0]
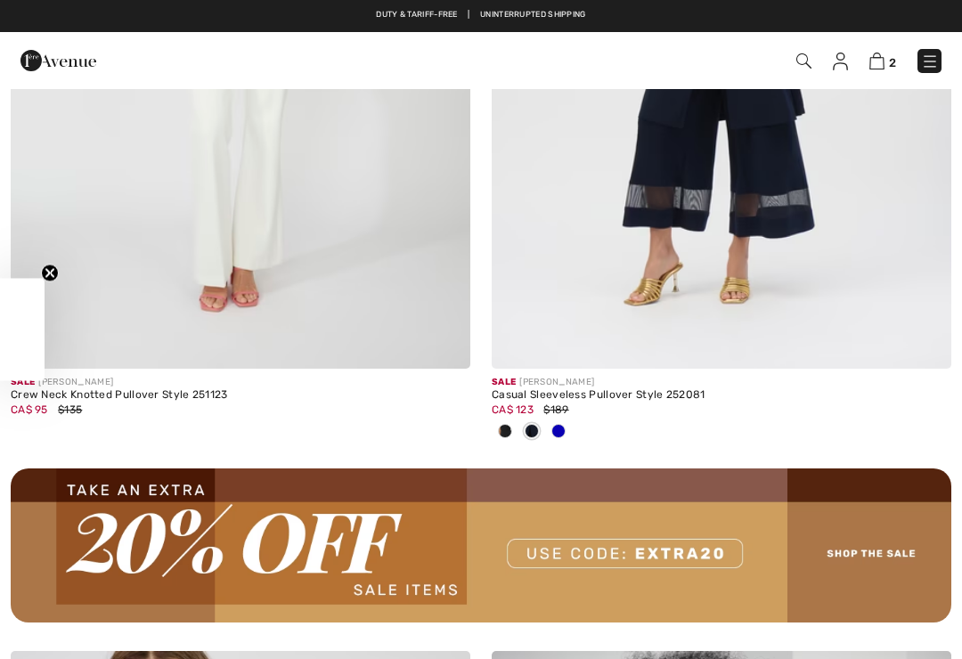
checkbox input "true"
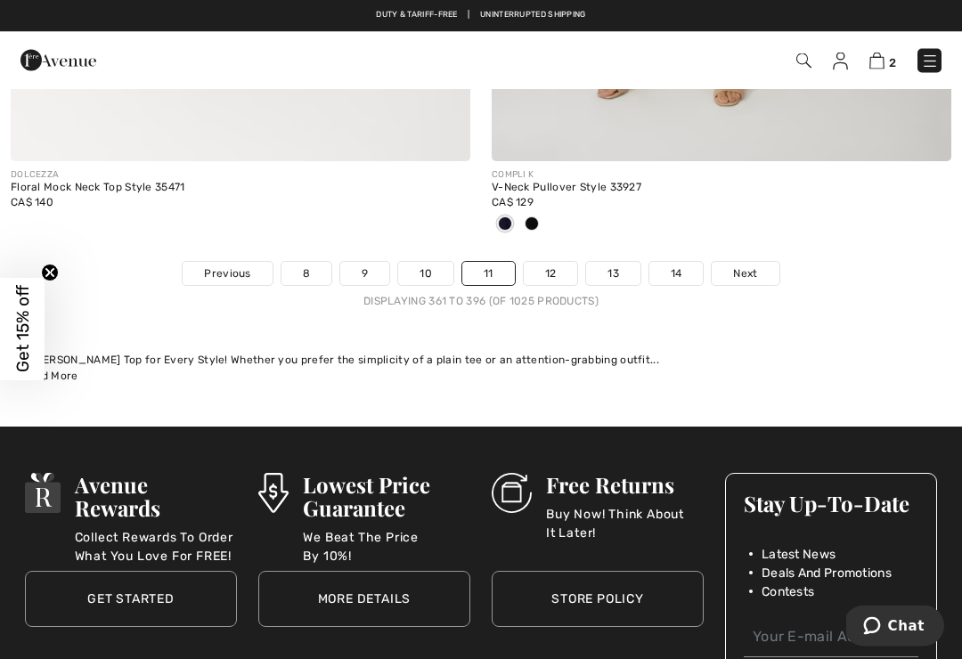
scroll to position [14403, 0]
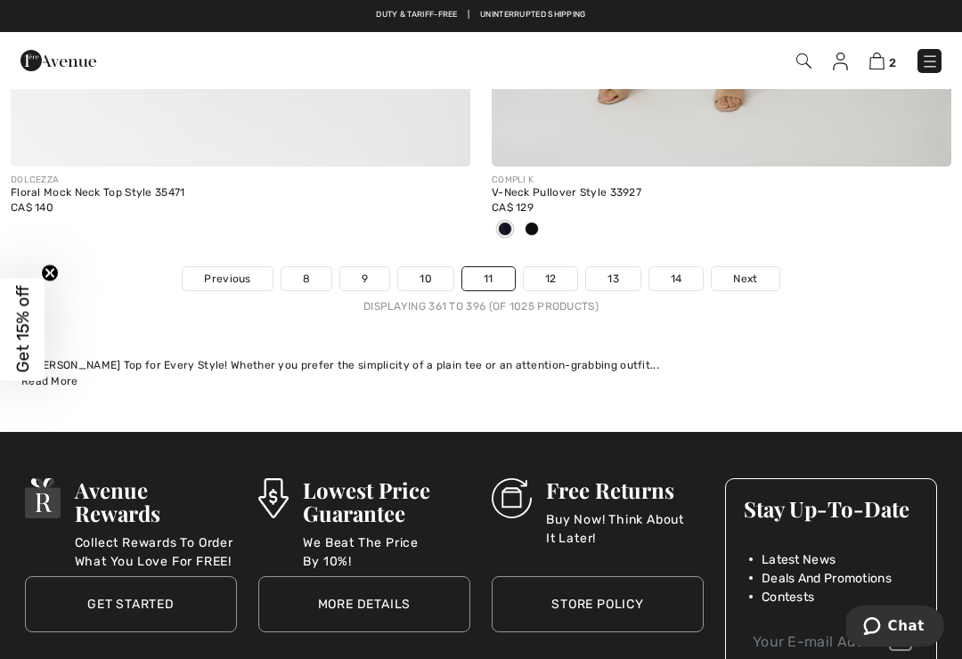
click at [549, 267] on link "12" at bounding box center [551, 278] width 54 height 23
click at [550, 267] on link "12" at bounding box center [551, 278] width 54 height 23
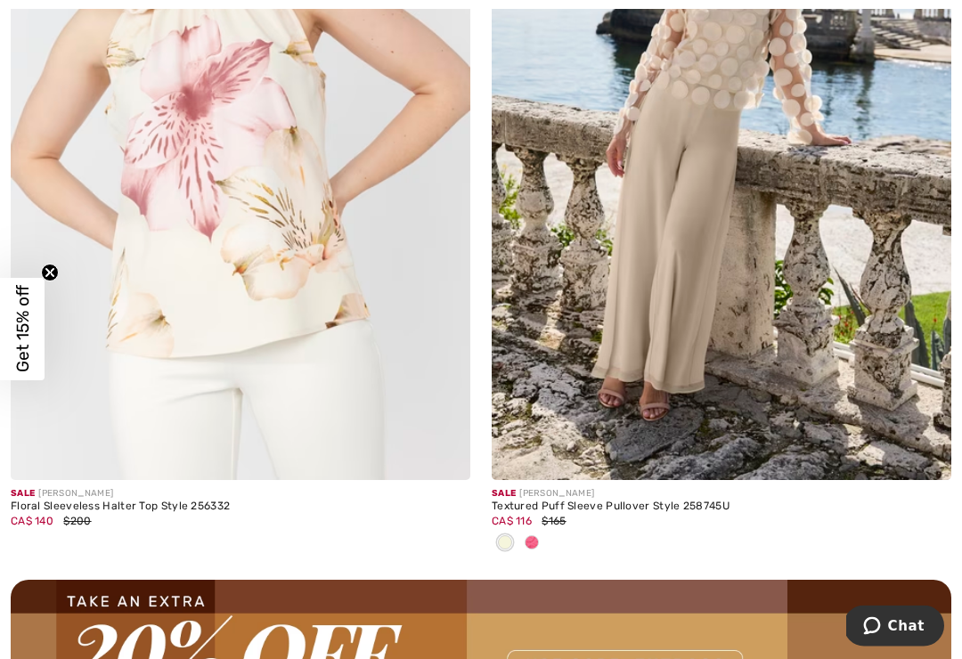
scroll to position [9144, 0]
click at [531, 535] on span at bounding box center [532, 542] width 14 height 14
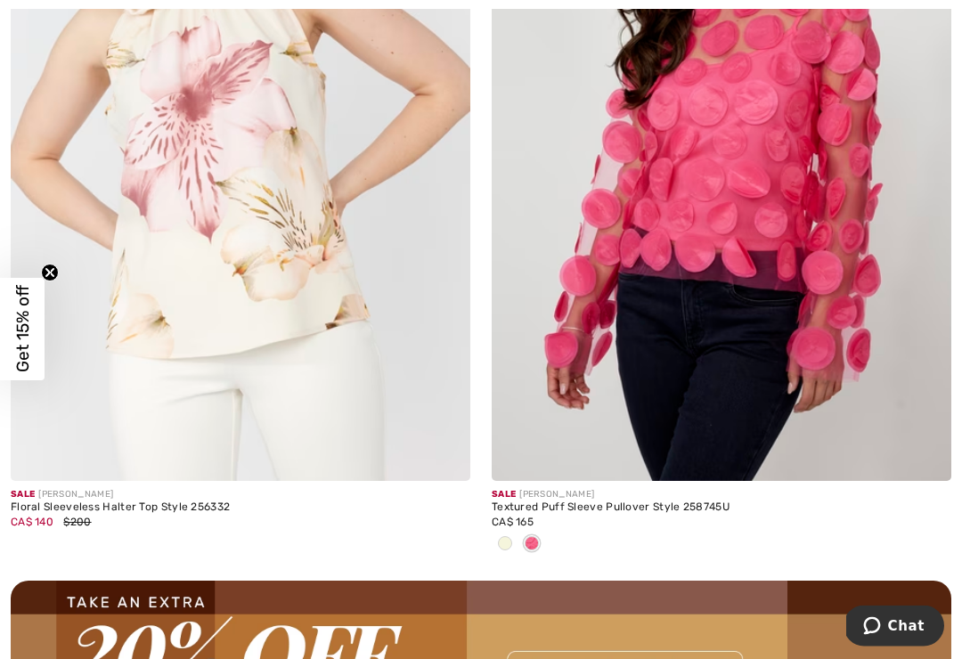
scroll to position [9144, 0]
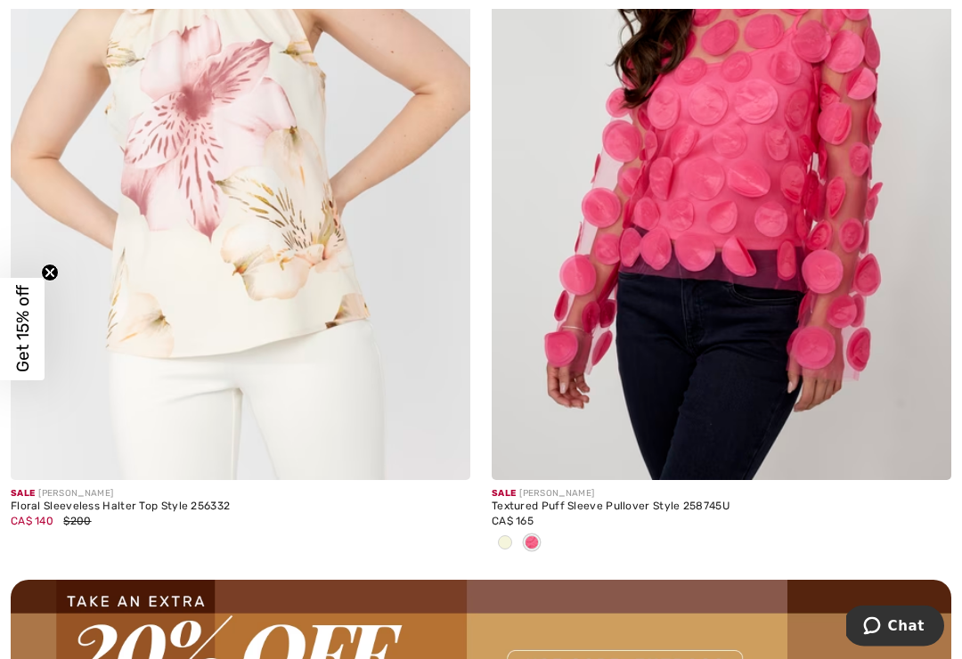
click at [498, 546] on div at bounding box center [505, 544] width 27 height 29
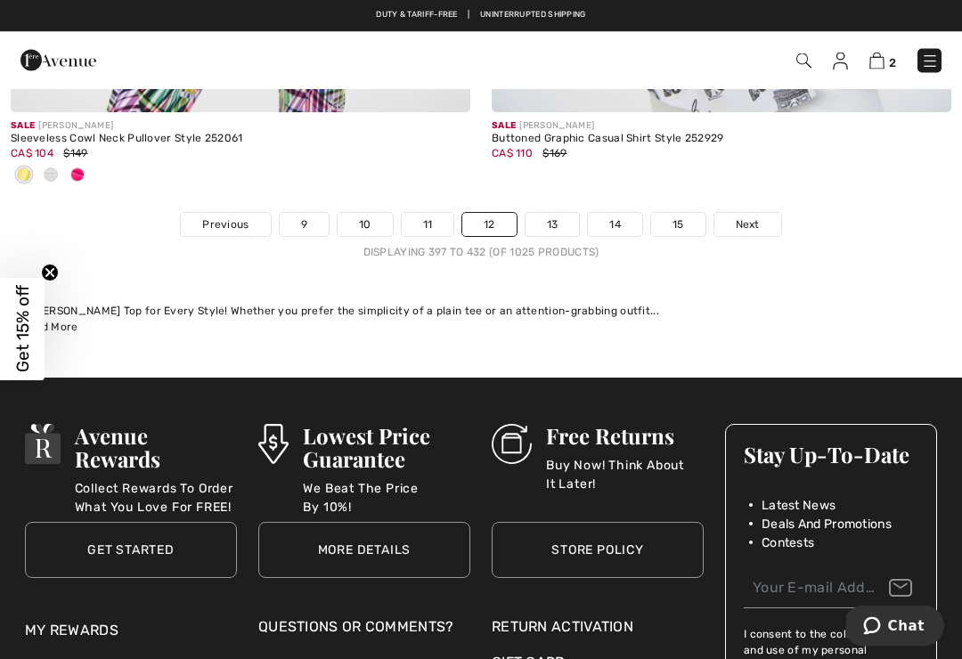
scroll to position [14321, 0]
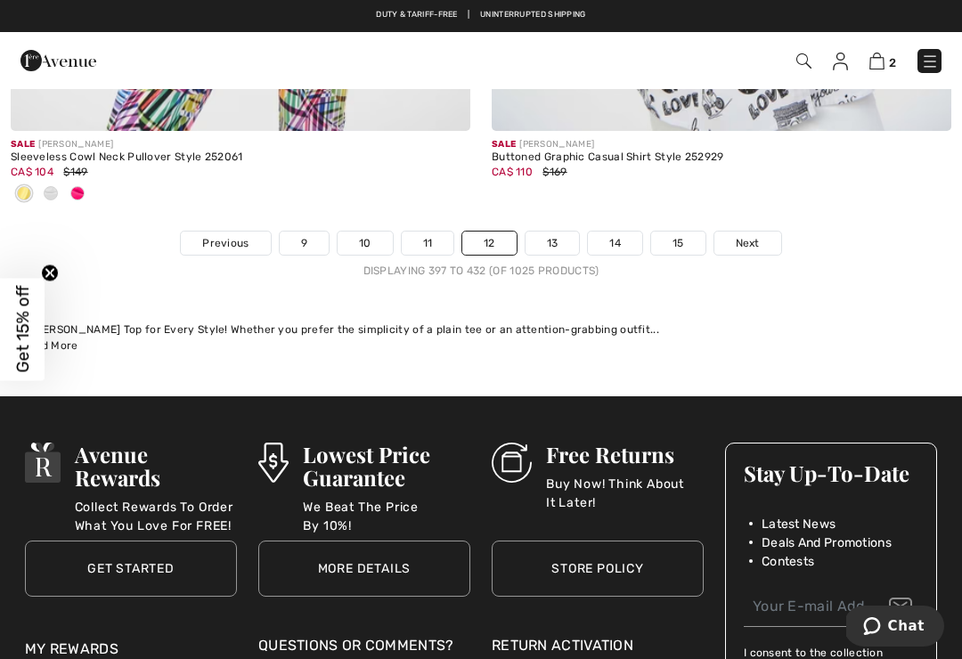
click at [551, 234] on link "13" at bounding box center [552, 243] width 54 height 23
click at [547, 235] on link "13" at bounding box center [552, 243] width 54 height 23
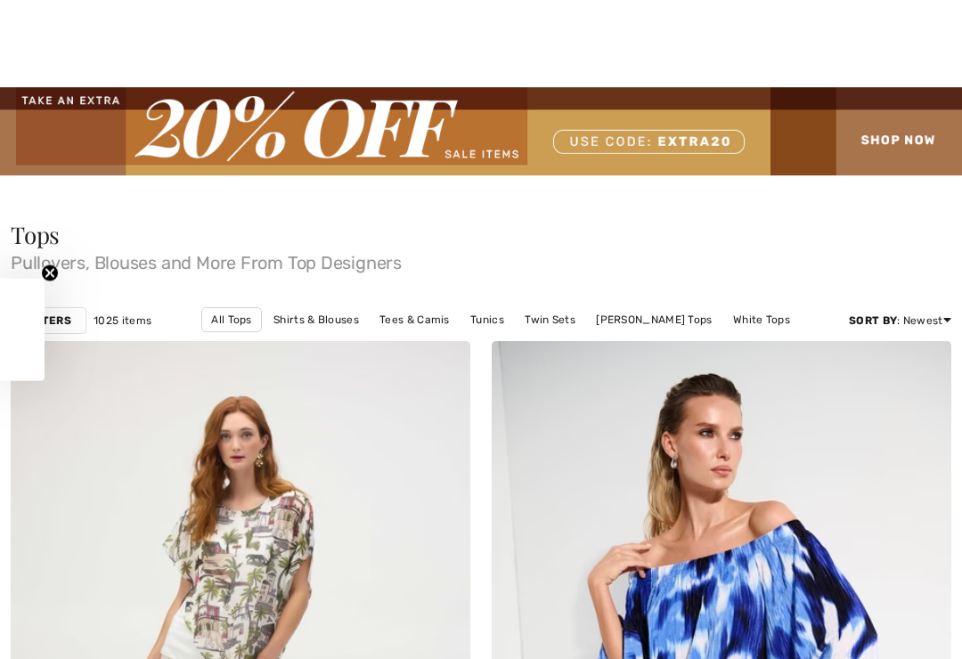
checkbox input "true"
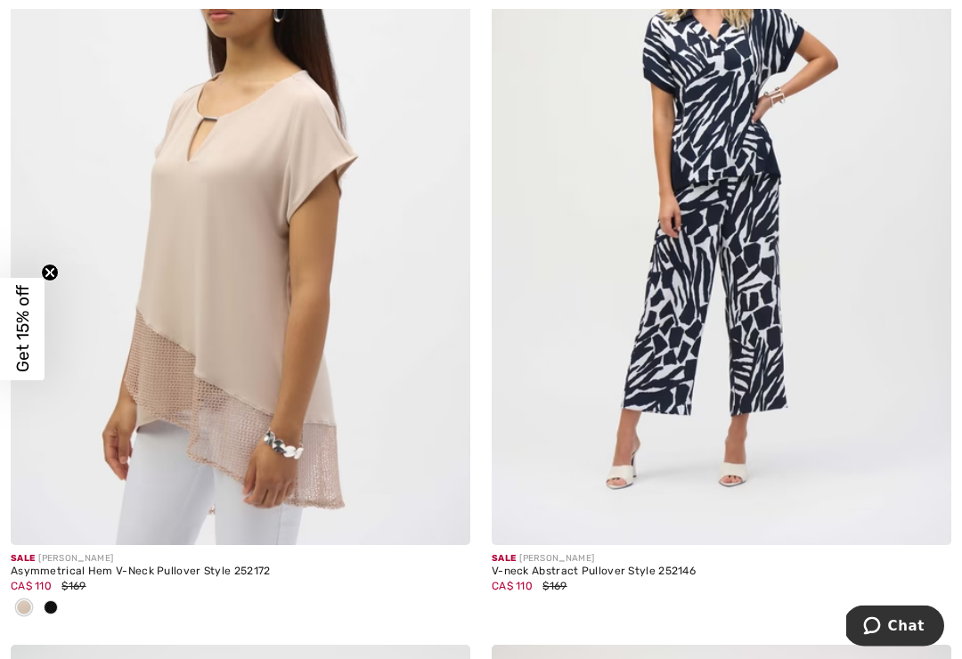
scroll to position [1245, 0]
click at [58, 600] on div at bounding box center [50, 608] width 27 height 29
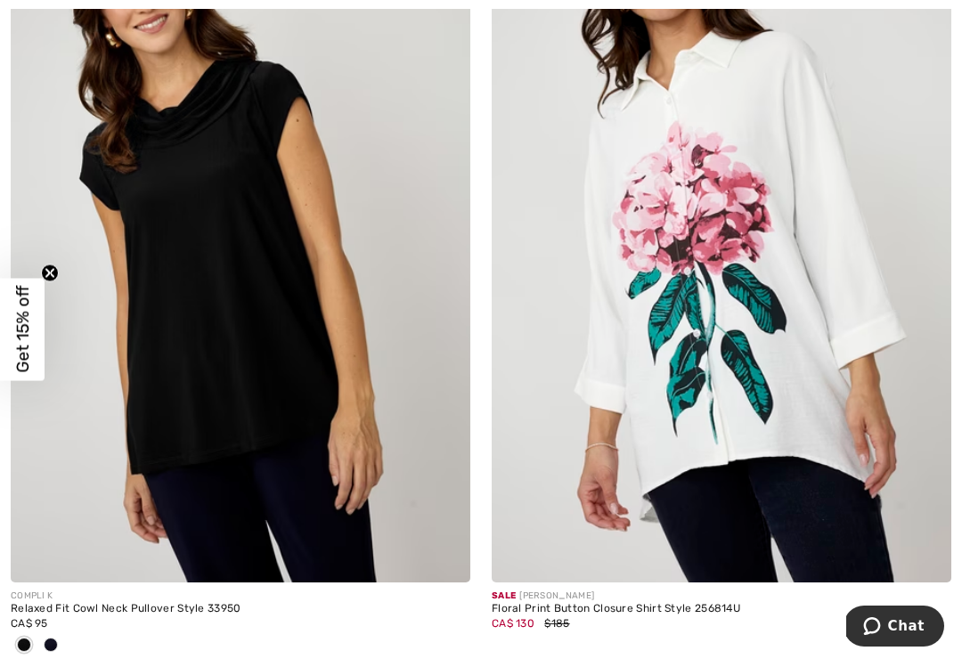
scroll to position [4343, 0]
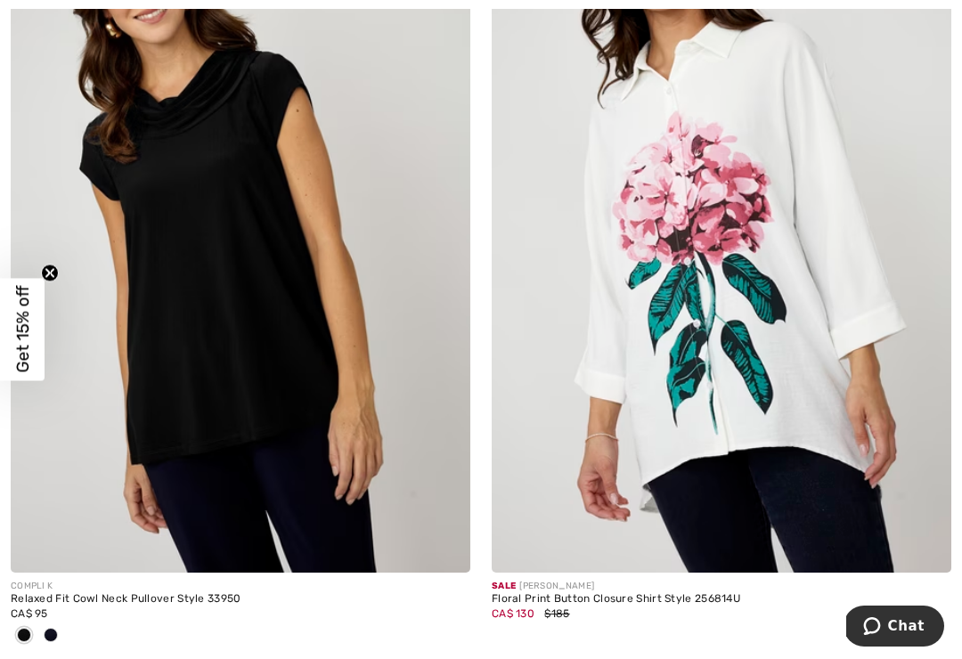
click at [54, 632] on span at bounding box center [51, 635] width 14 height 14
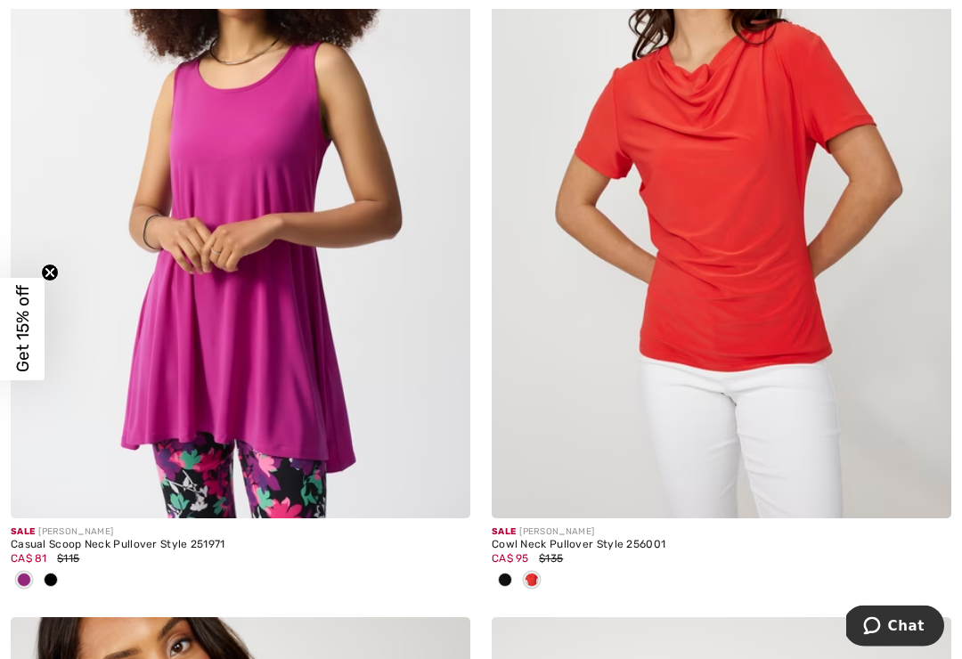
scroll to position [6858, 0]
click at [61, 573] on div at bounding box center [50, 580] width 27 height 29
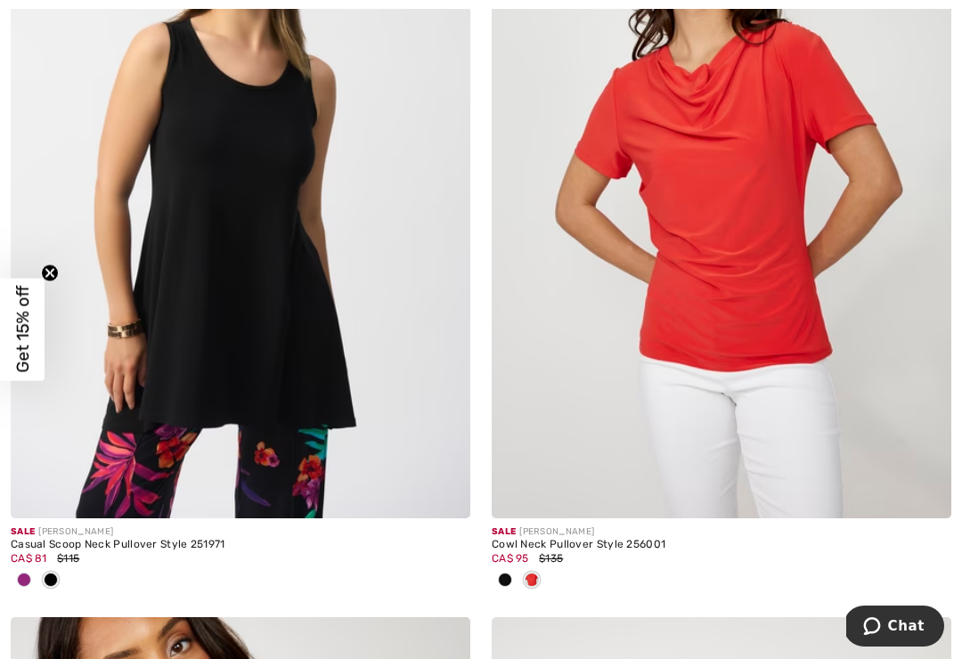
click at [314, 259] on img at bounding box center [240, 173] width 459 height 689
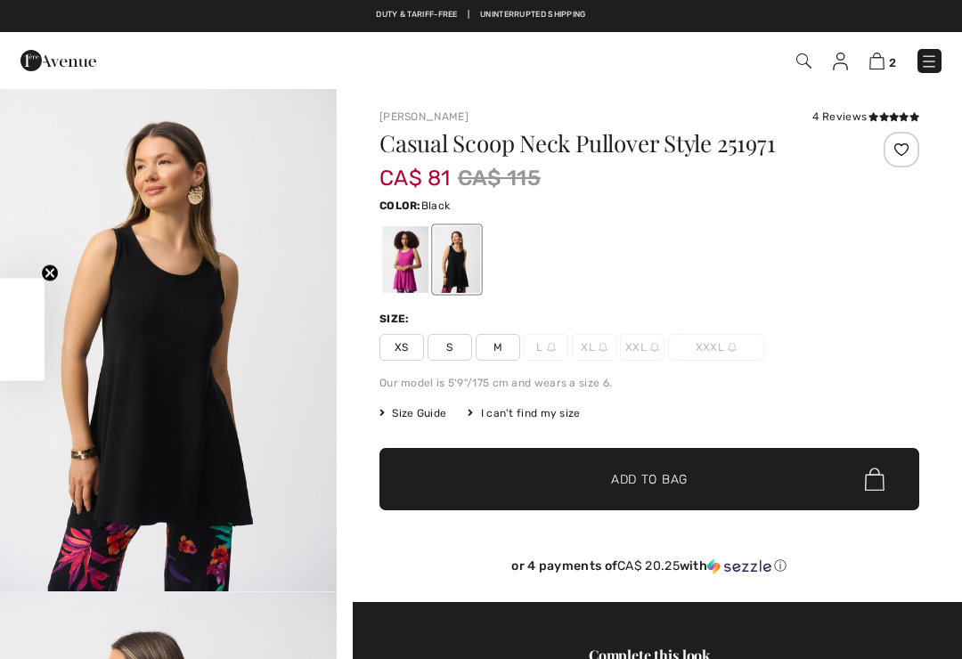
checkbox input "true"
click at [398, 249] on div at bounding box center [405, 259] width 46 height 67
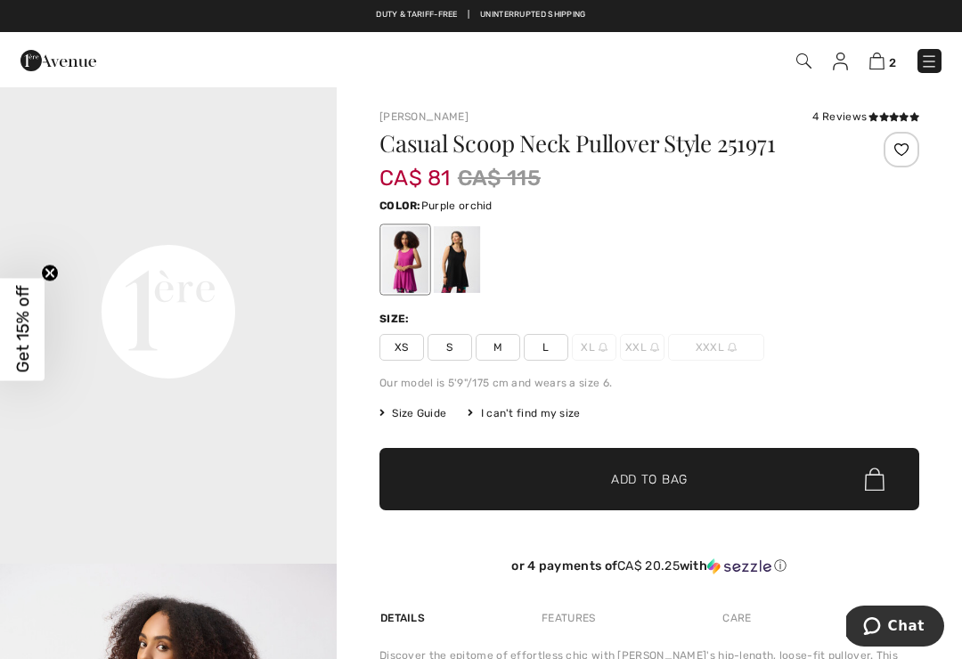
scroll to position [1071, 0]
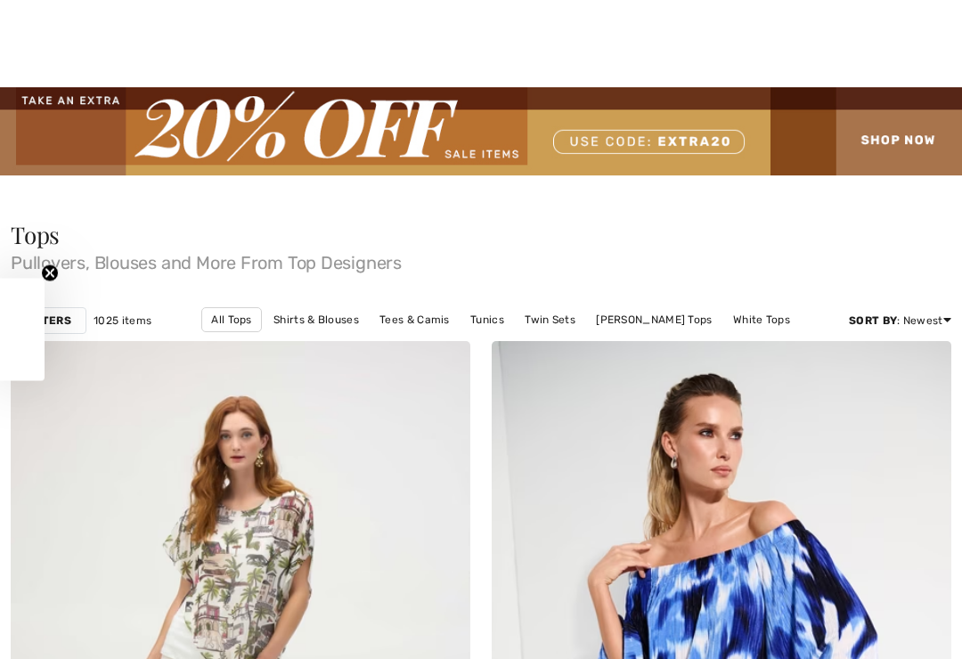
checkbox input "true"
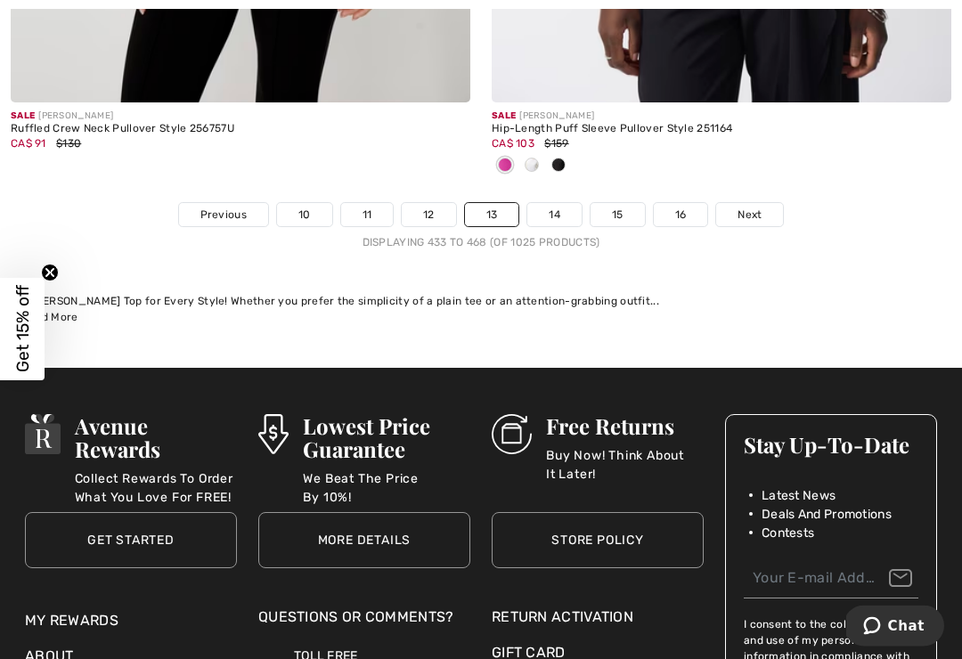
scroll to position [14408, 0]
click at [550, 203] on link "14" at bounding box center [554, 214] width 54 height 23
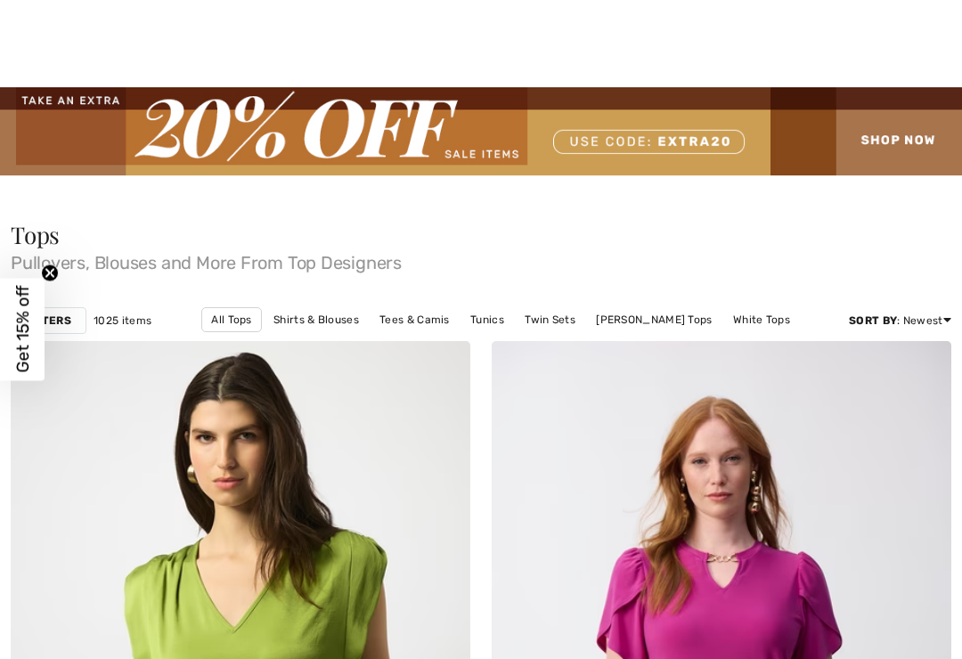
scroll to position [492, 0]
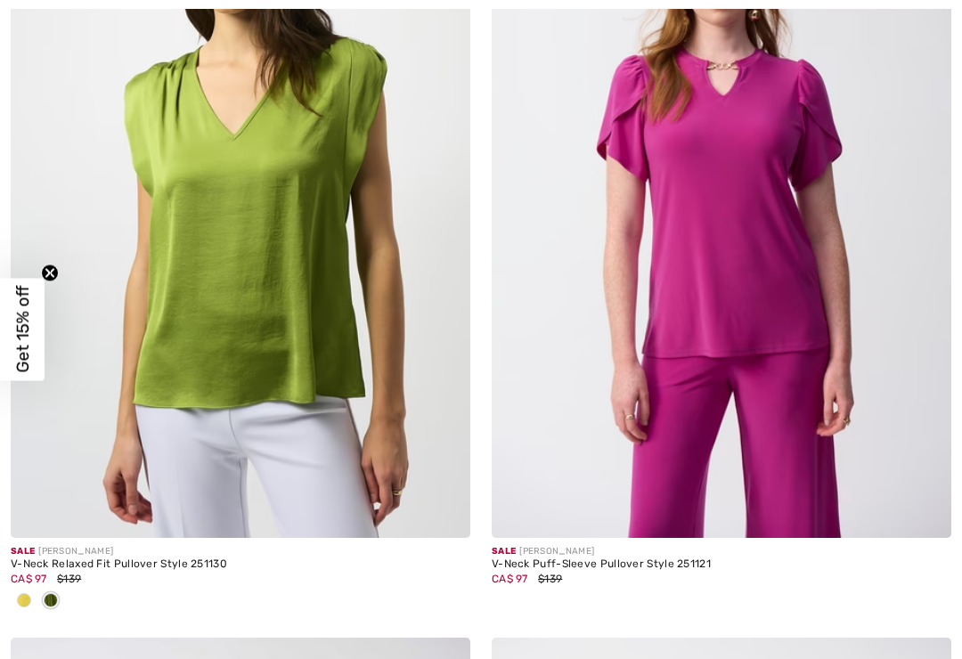
checkbox input "true"
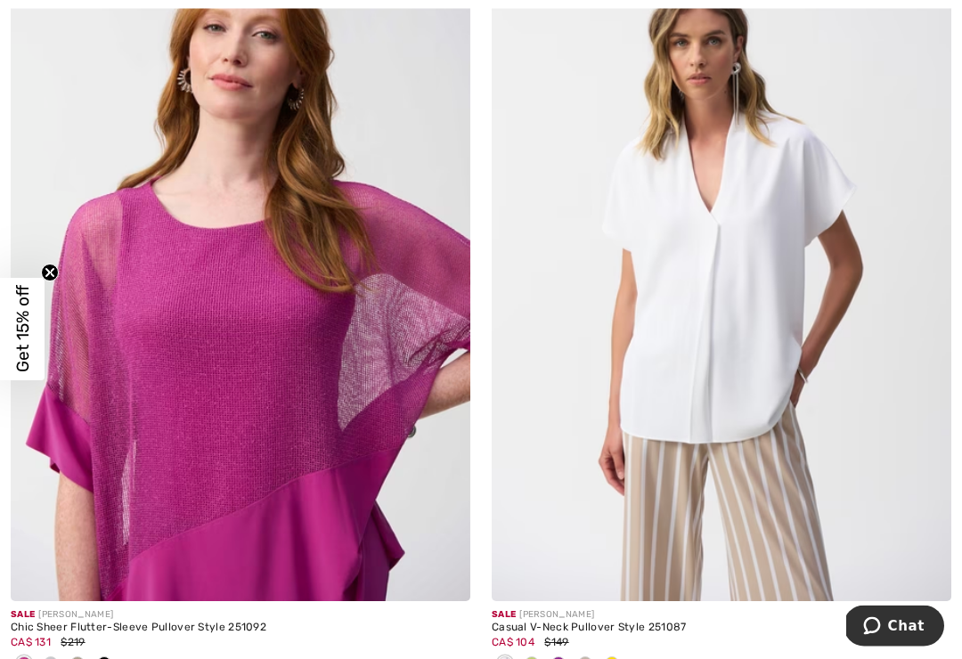
scroll to position [1226, 0]
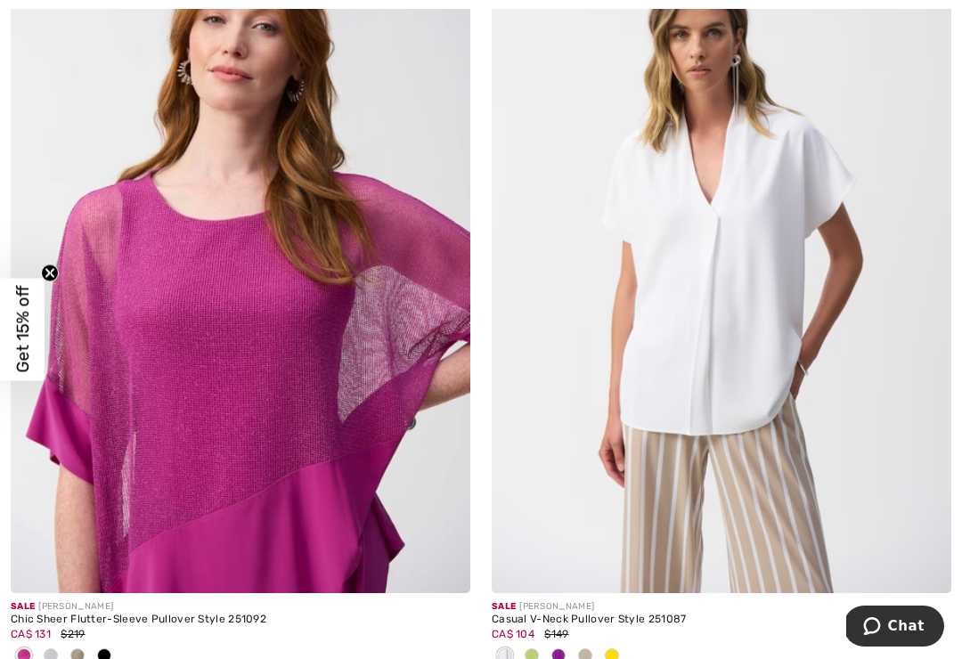
click at [553, 652] on span at bounding box center [558, 655] width 14 height 14
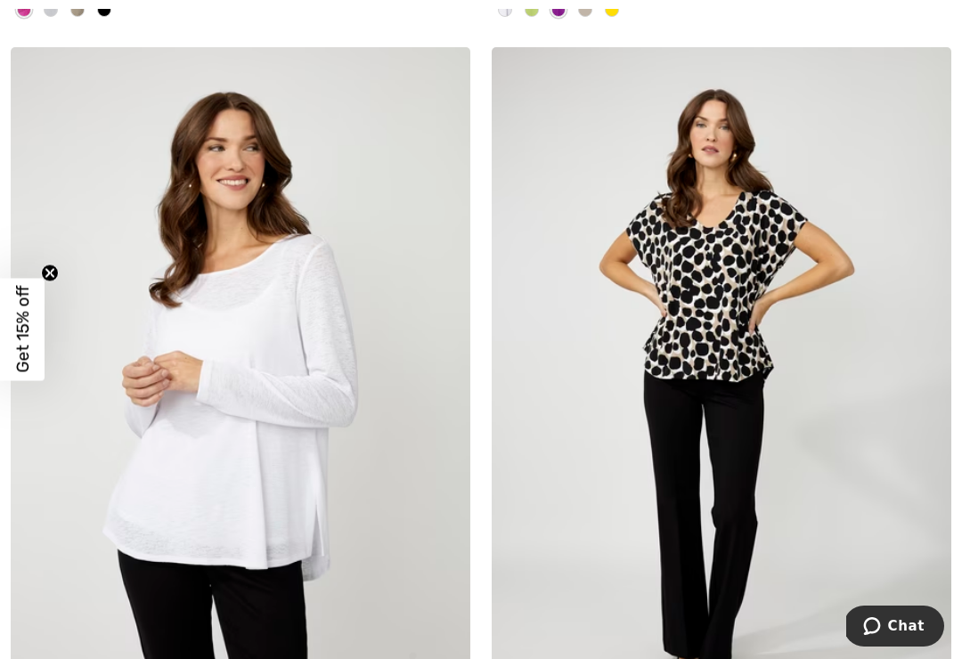
scroll to position [1874, 0]
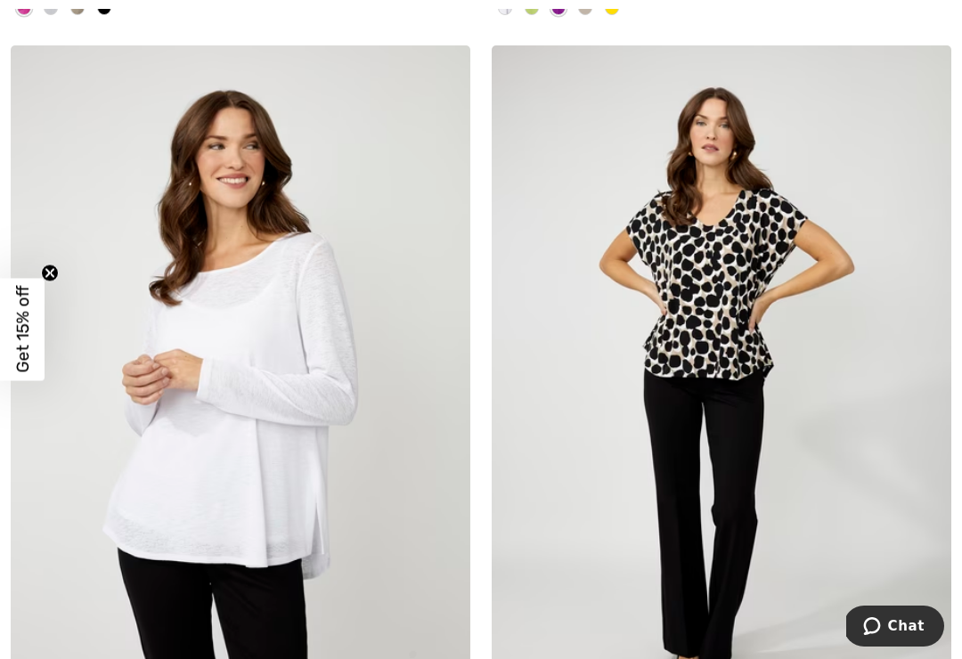
click at [283, 468] on img at bounding box center [240, 389] width 459 height 689
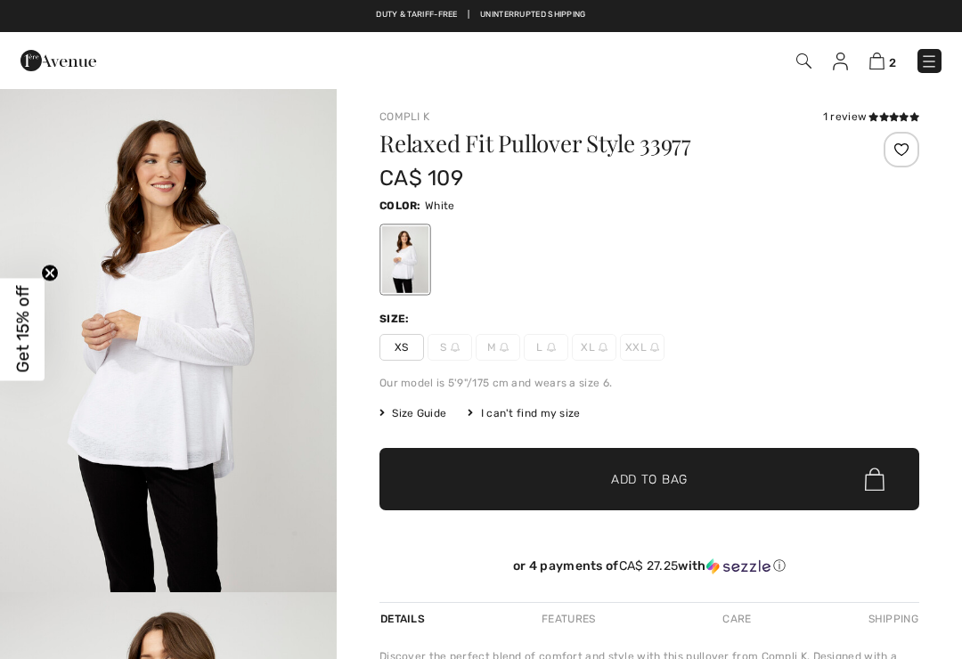
checkbox input "true"
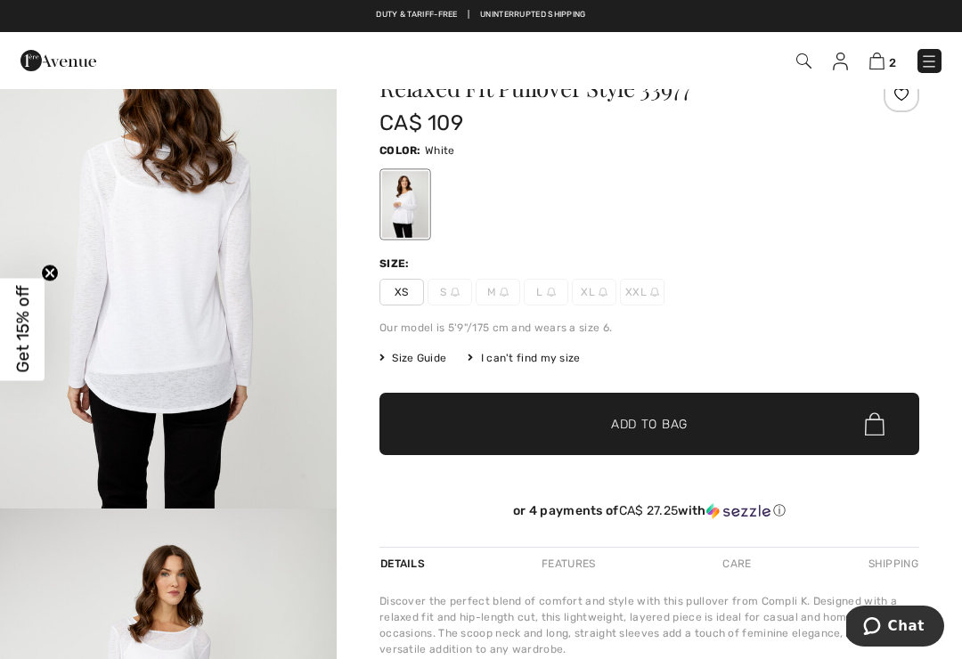
scroll to position [46, 0]
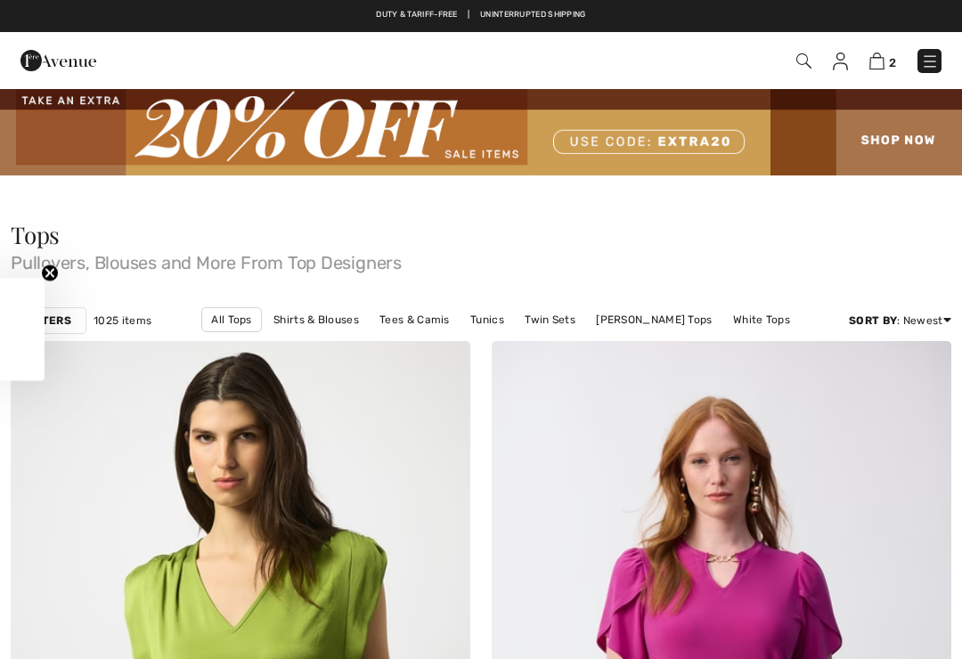
checkbox input "true"
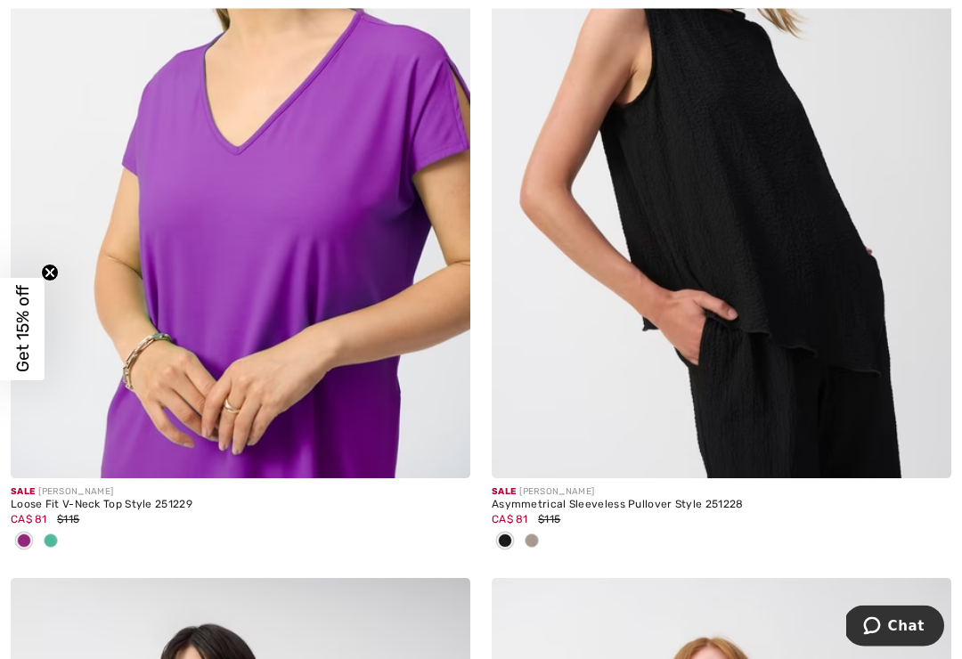
scroll to position [5320, 0]
click at [538, 538] on span at bounding box center [532, 540] width 14 height 14
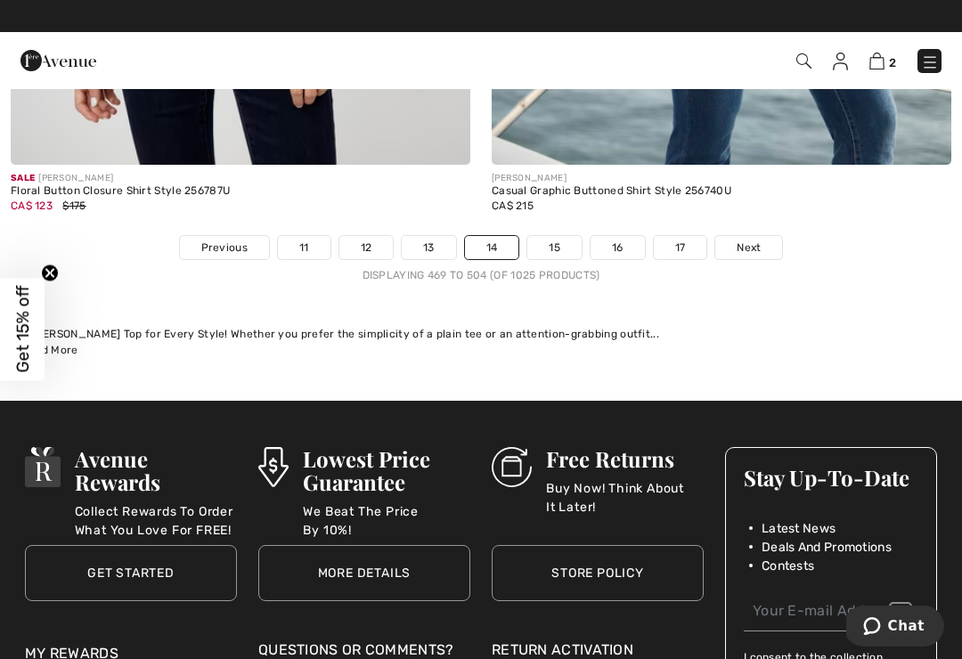
scroll to position [14347, 0]
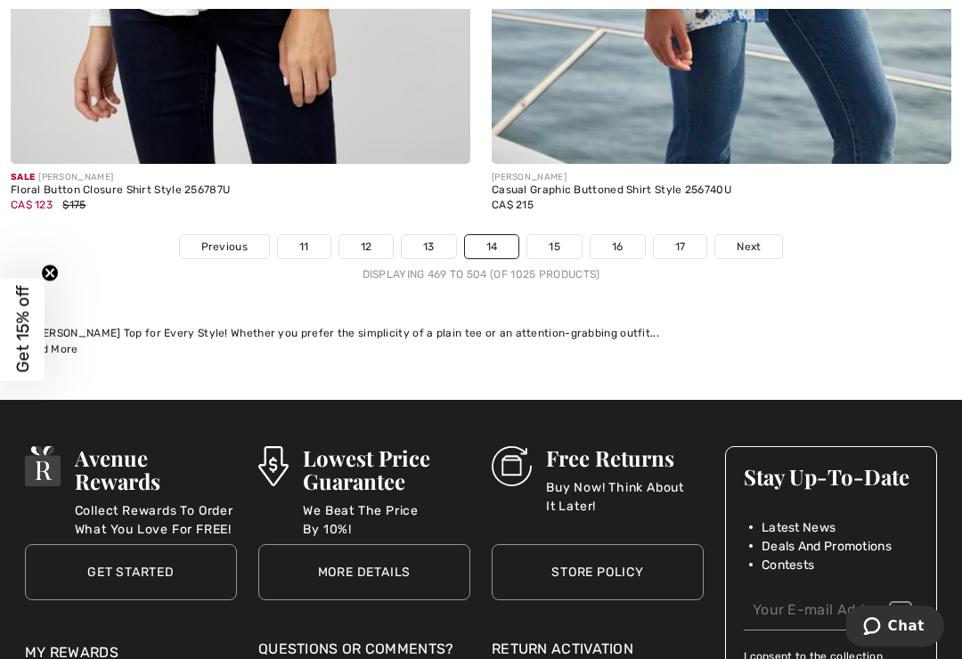
click at [547, 236] on link "15" at bounding box center [554, 246] width 54 height 23
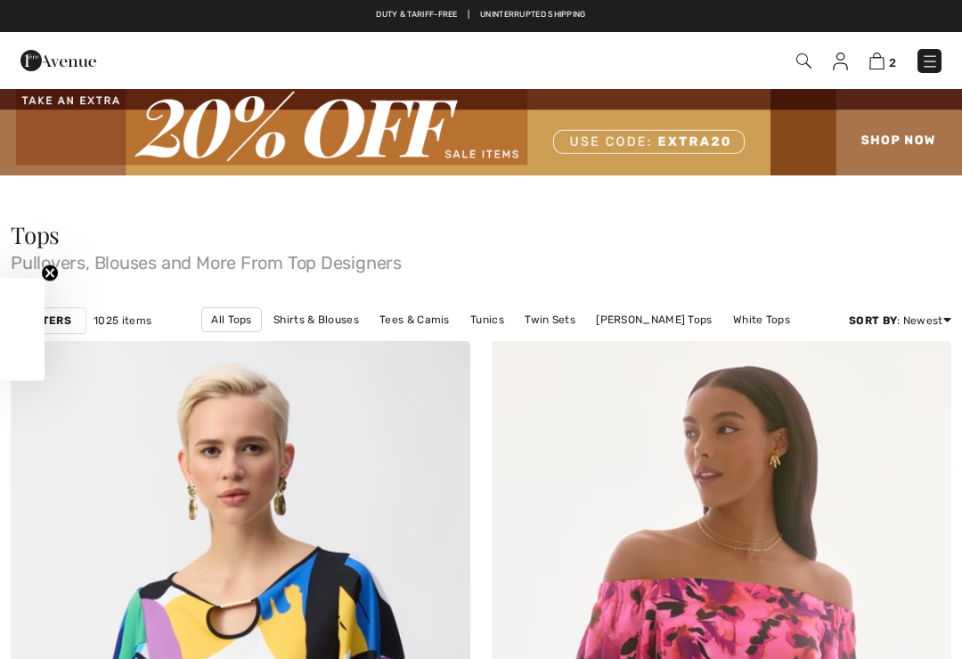
checkbox input "true"
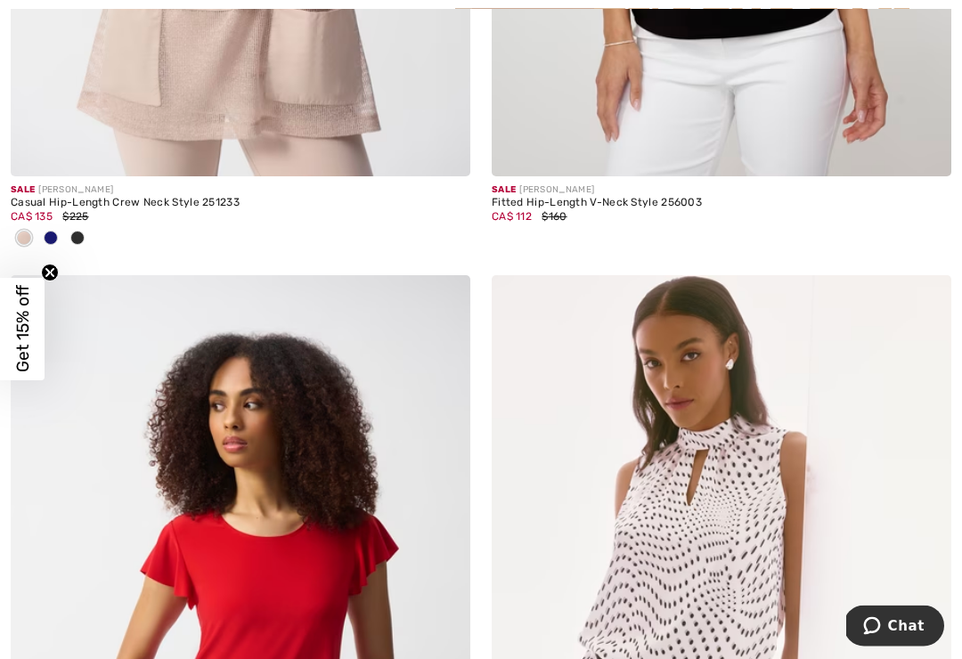
scroll to position [12056, 0]
click at [53, 231] on span at bounding box center [51, 238] width 14 height 14
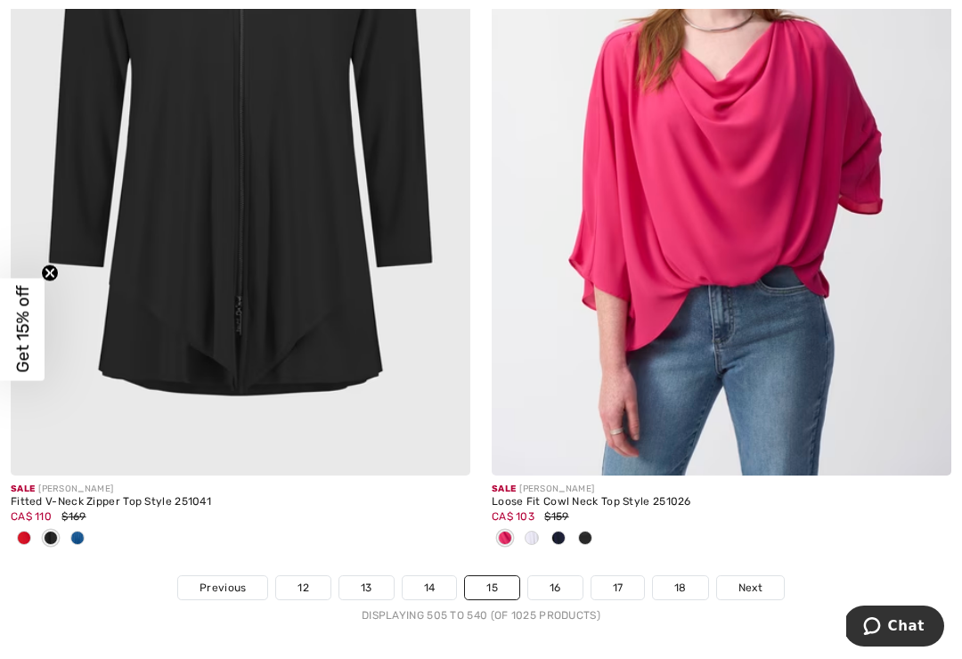
scroll to position [14151, 0]
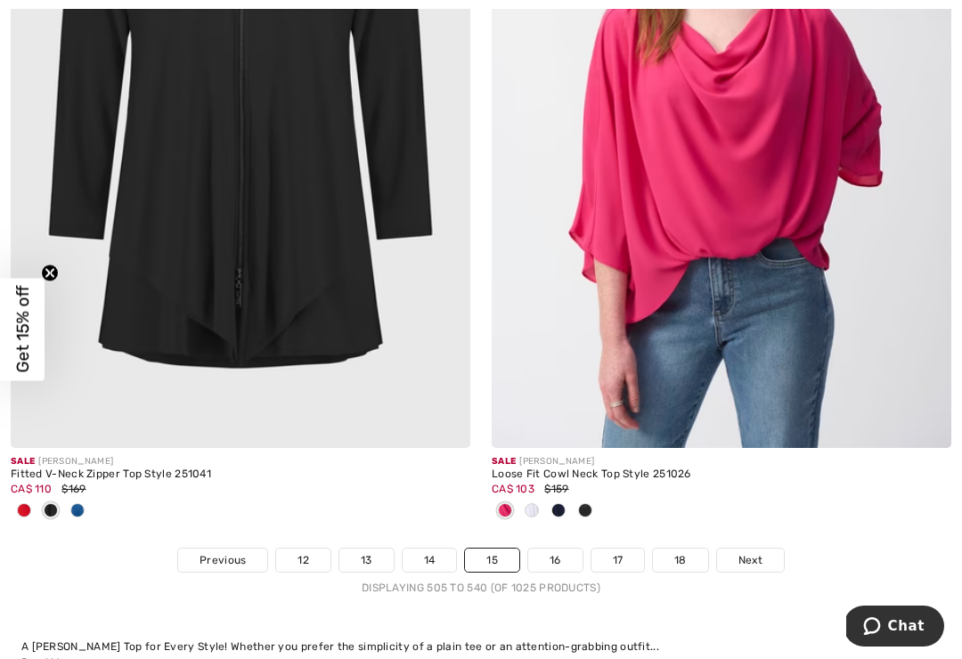
click at [83, 503] on span at bounding box center [77, 510] width 14 height 14
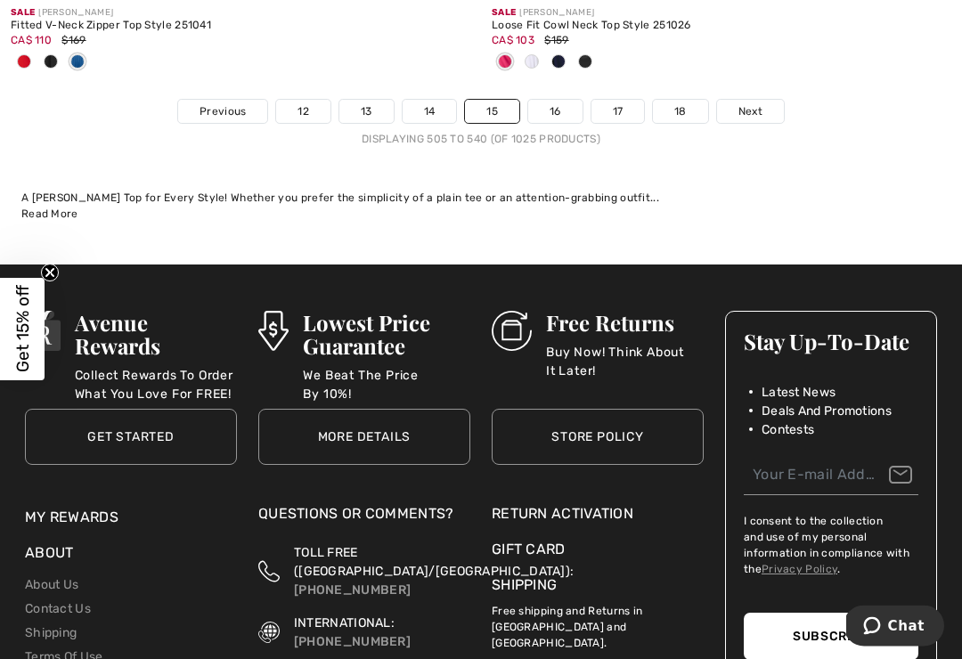
scroll to position [14600, 0]
click at [542, 100] on link "16" at bounding box center [555, 111] width 54 height 23
click at [557, 100] on link "16" at bounding box center [555, 111] width 54 height 23
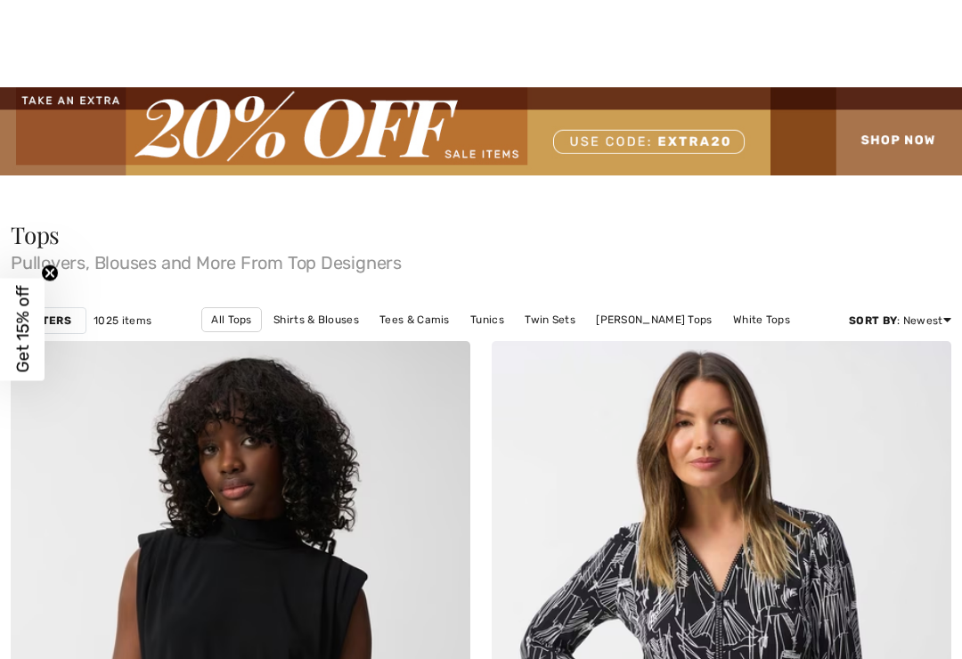
checkbox input "true"
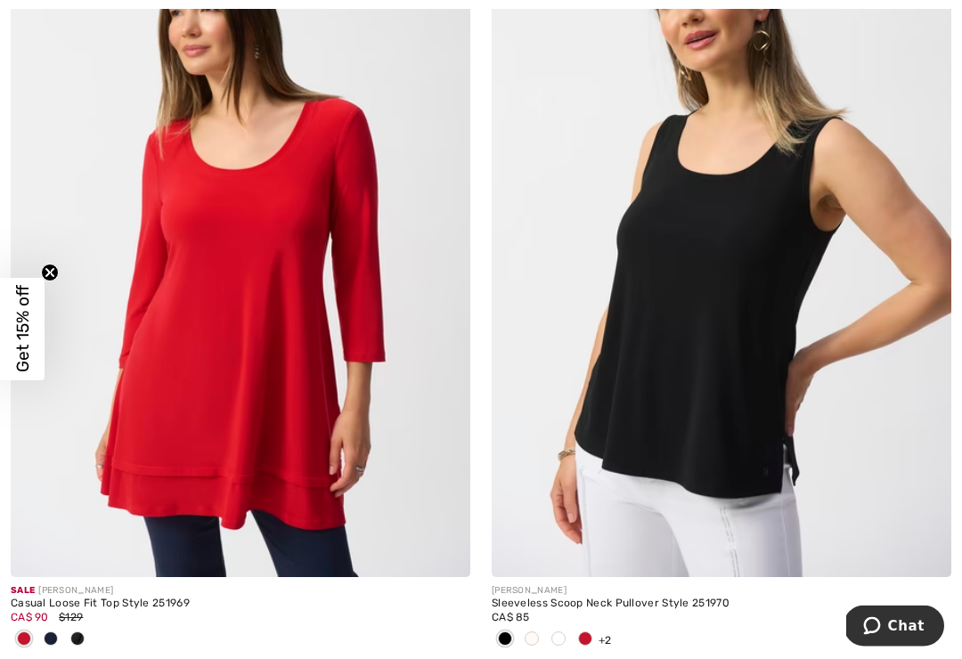
scroll to position [2002, 0]
click at [305, 422] on img at bounding box center [240, 232] width 459 height 689
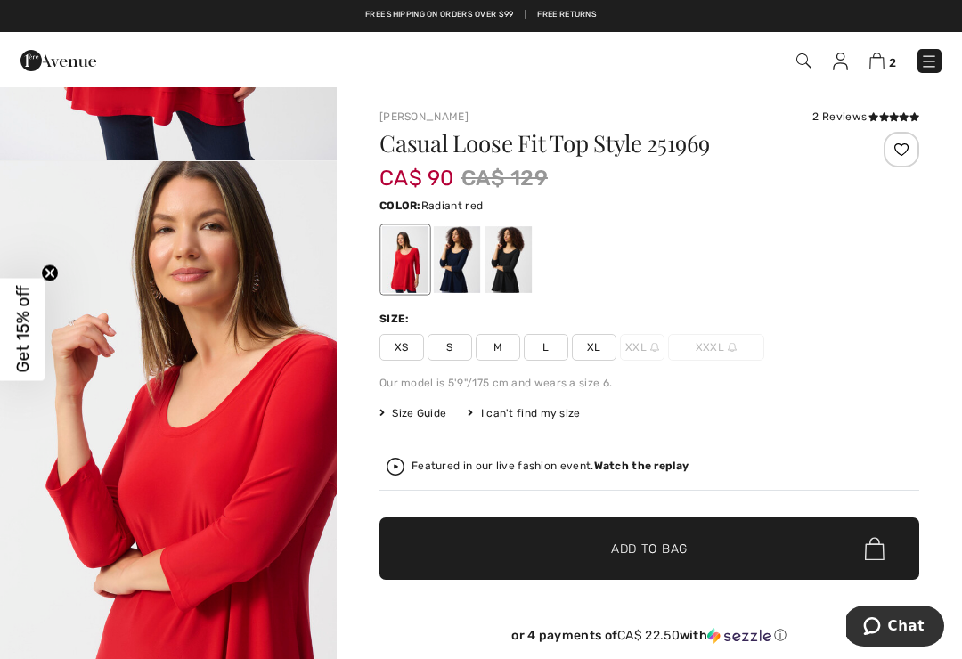
scroll to position [339, 0]
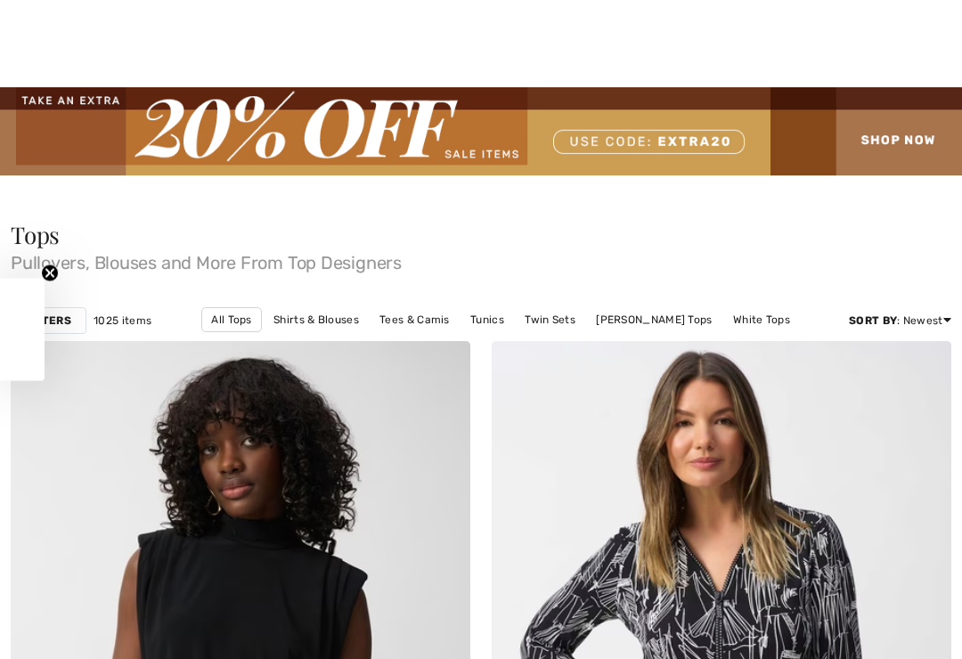
checkbox input "true"
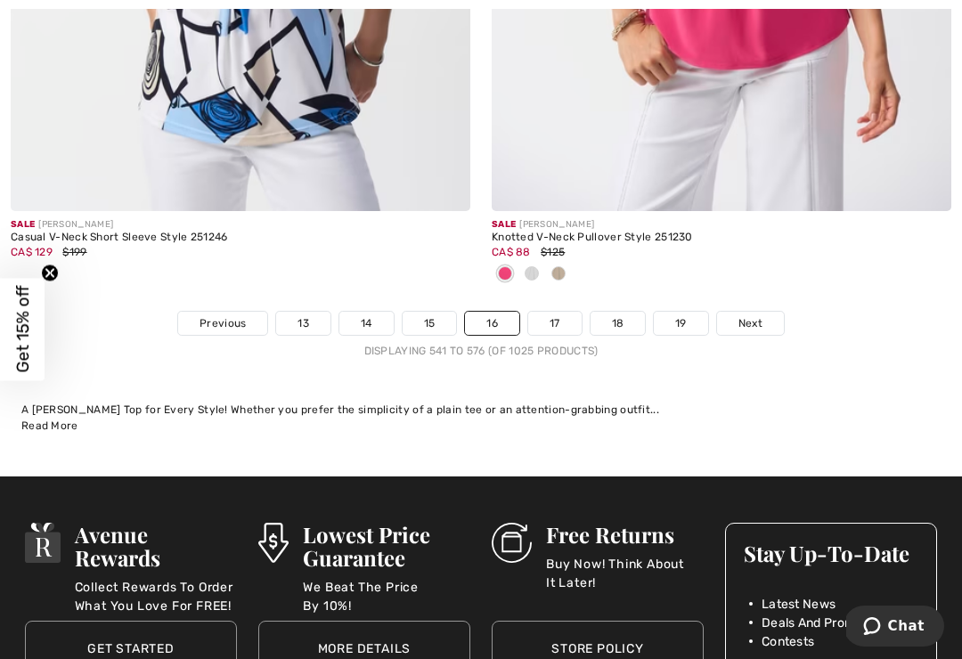
scroll to position [14423, 0]
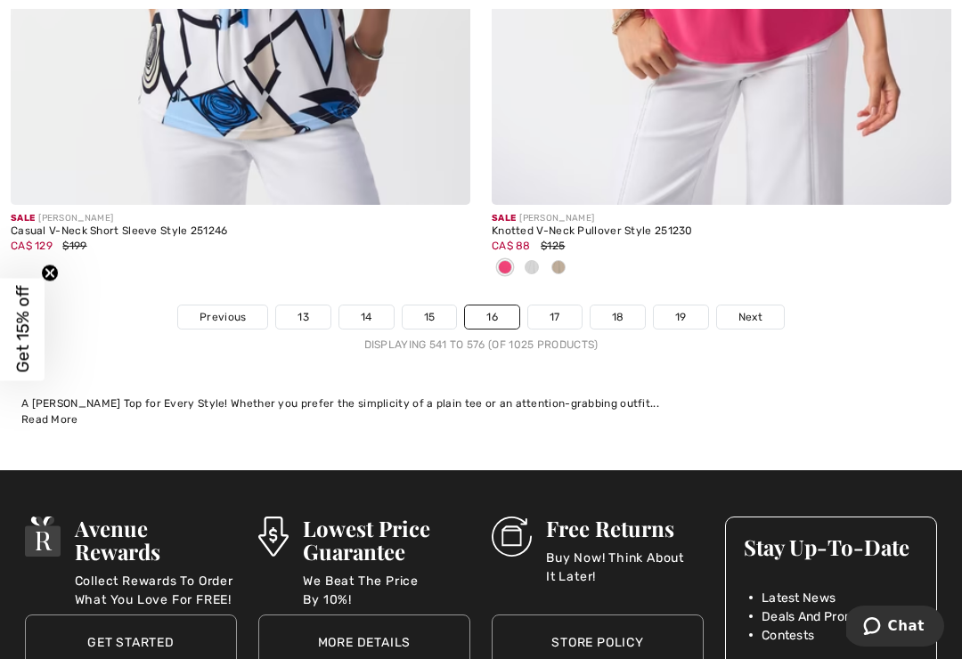
click at [545, 305] on link "17" at bounding box center [554, 316] width 53 height 23
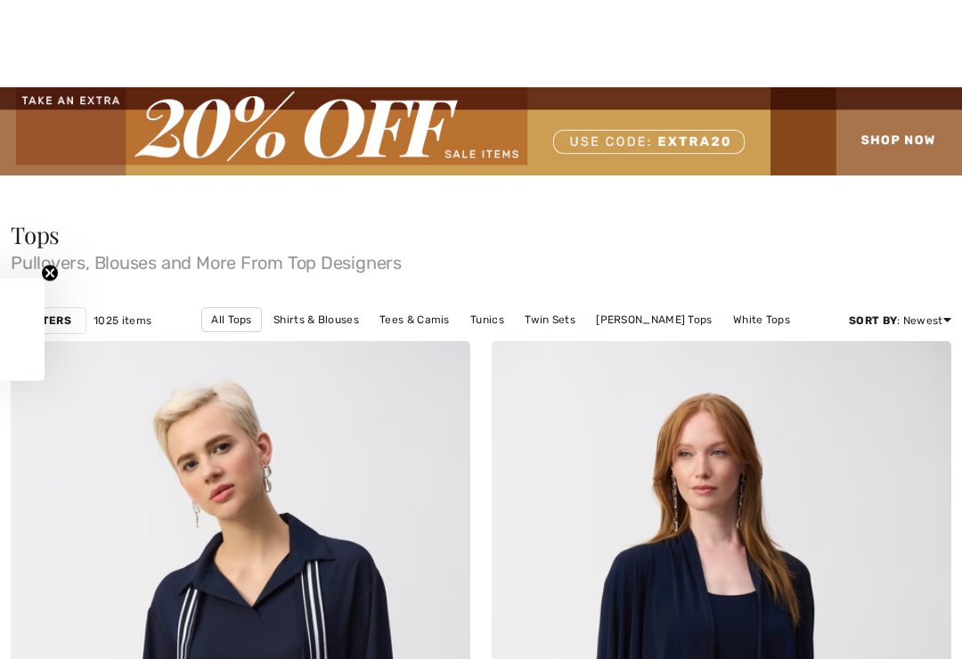
checkbox input "true"
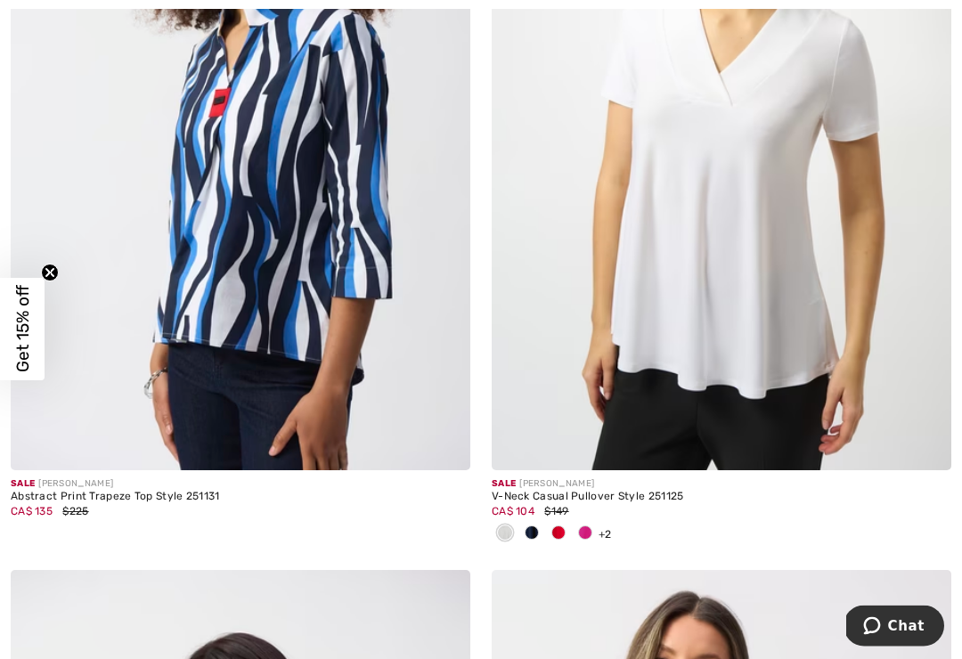
scroll to position [2897, 0]
click at [559, 533] on span at bounding box center [558, 532] width 14 height 14
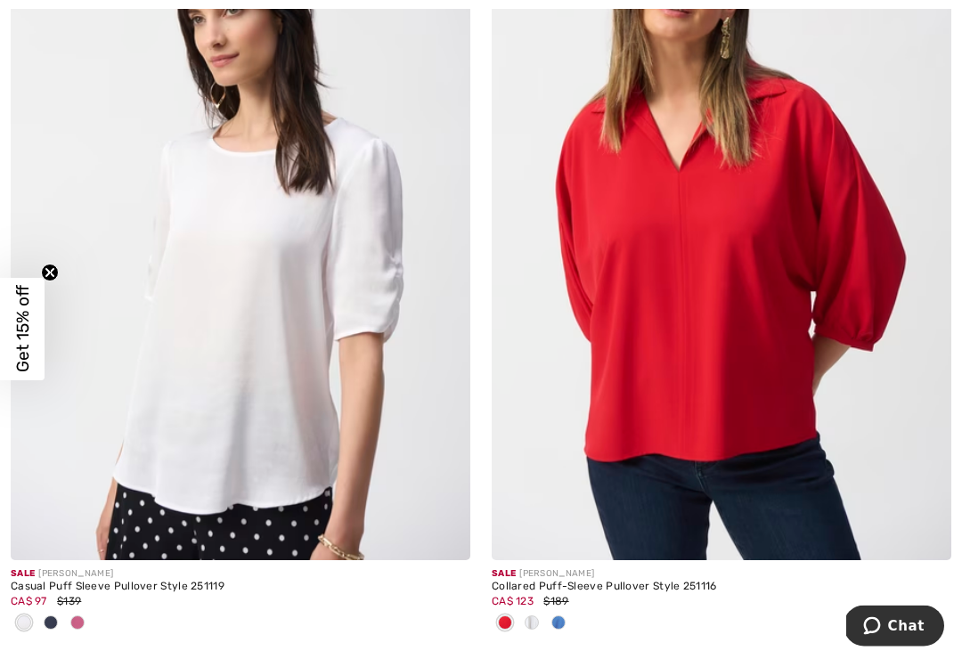
scroll to position [3596, 0]
click at [564, 618] on span at bounding box center [558, 622] width 14 height 14
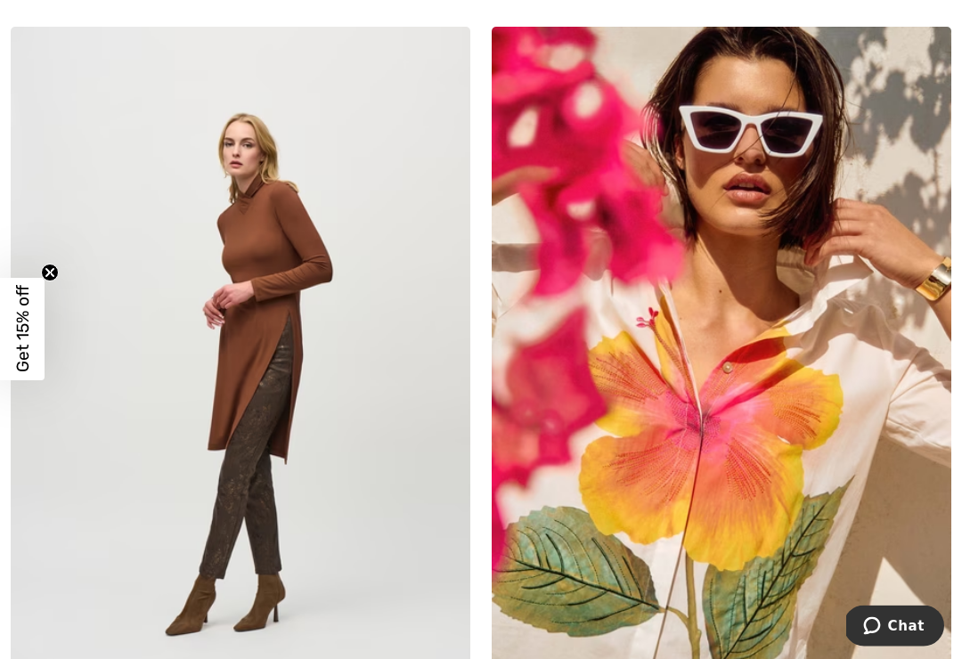
scroll to position [11605, 0]
click at [272, 236] on img at bounding box center [240, 371] width 459 height 689
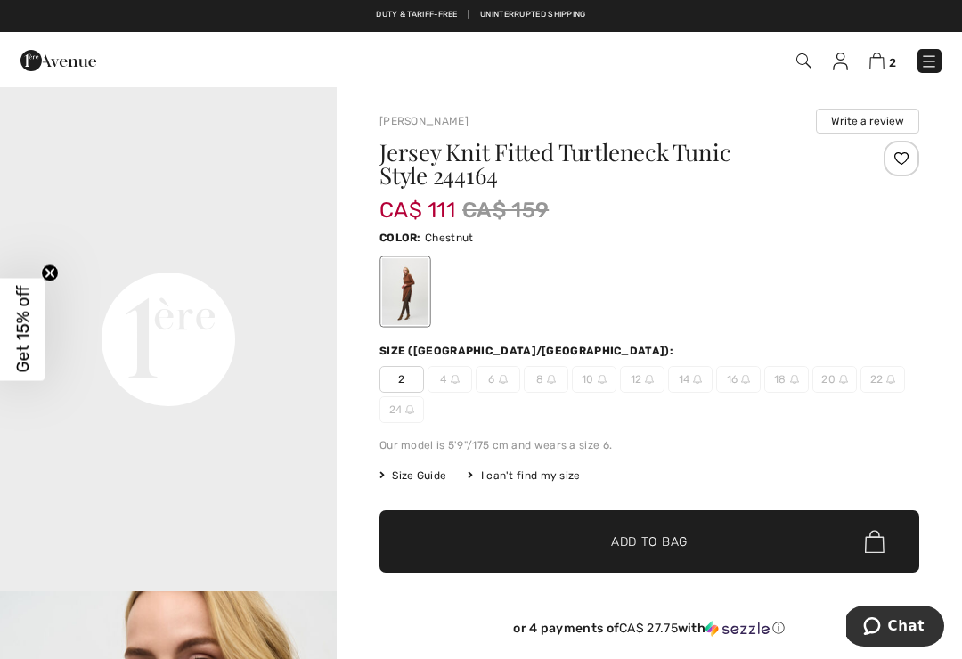
scroll to position [1009, 0]
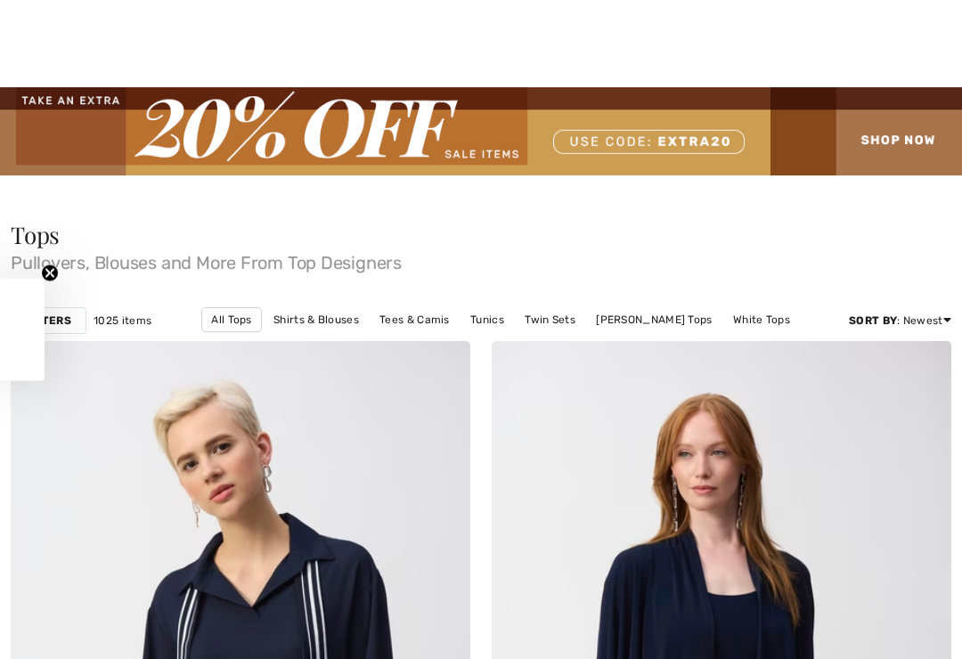
checkbox input "true"
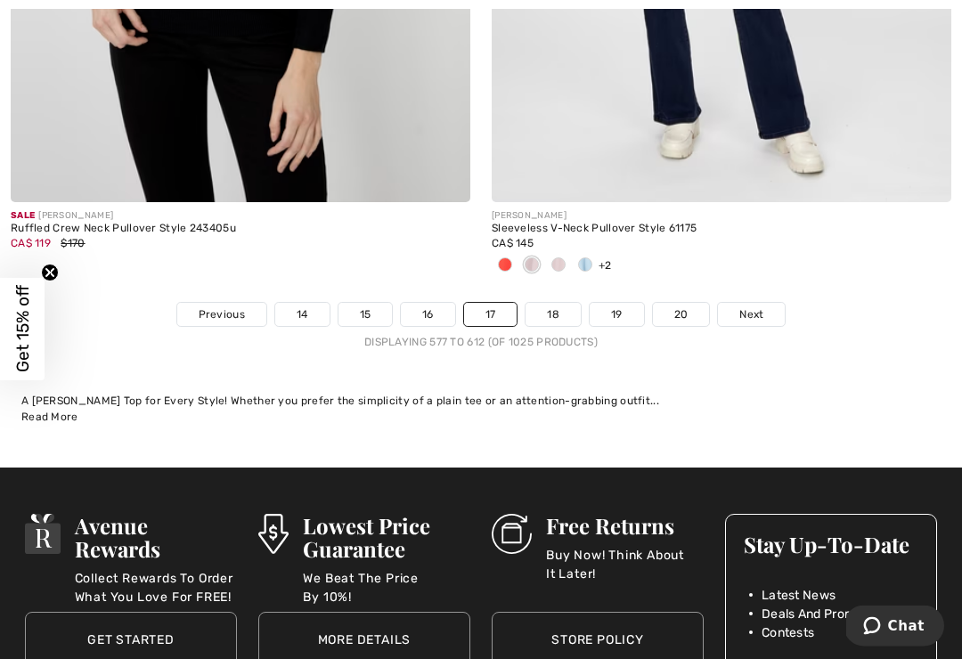
scroll to position [14426, 0]
click at [548, 303] on link "18" at bounding box center [552, 314] width 55 height 23
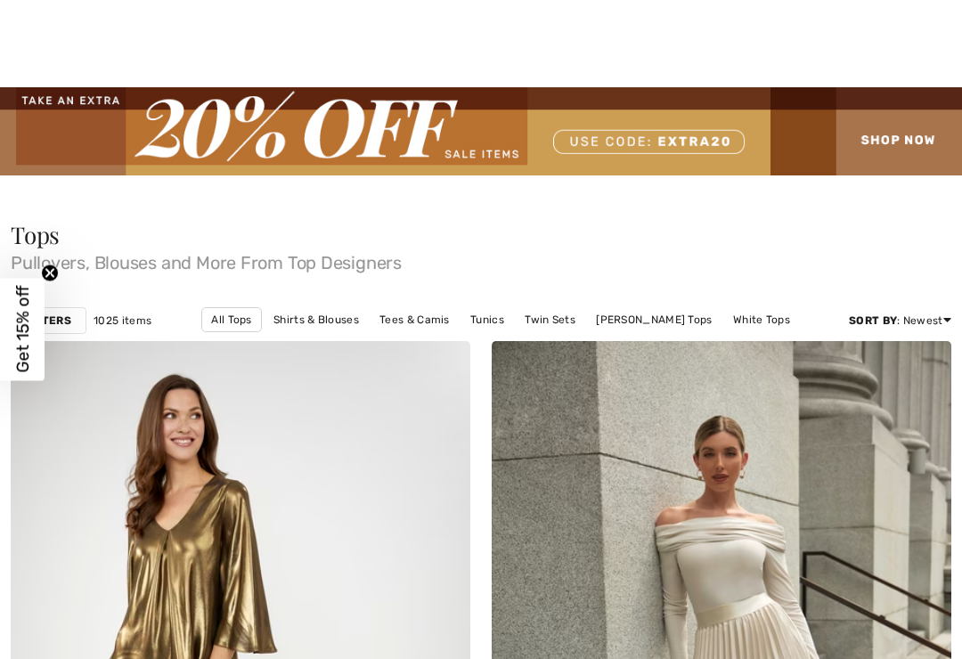
checkbox input "true"
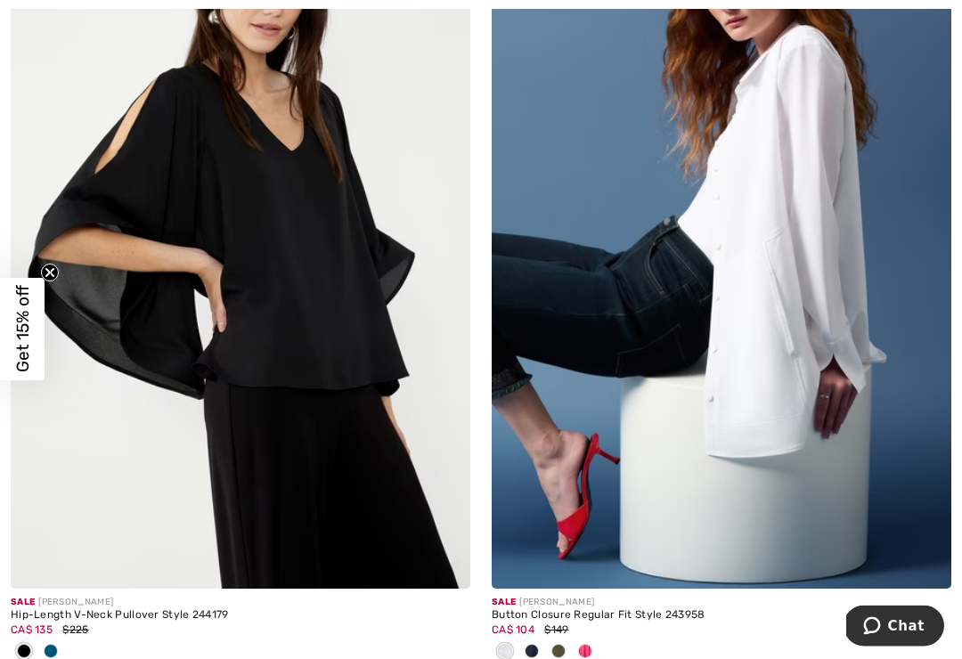
scroll to position [5940, 0]
click at [586, 649] on span at bounding box center [585, 651] width 14 height 14
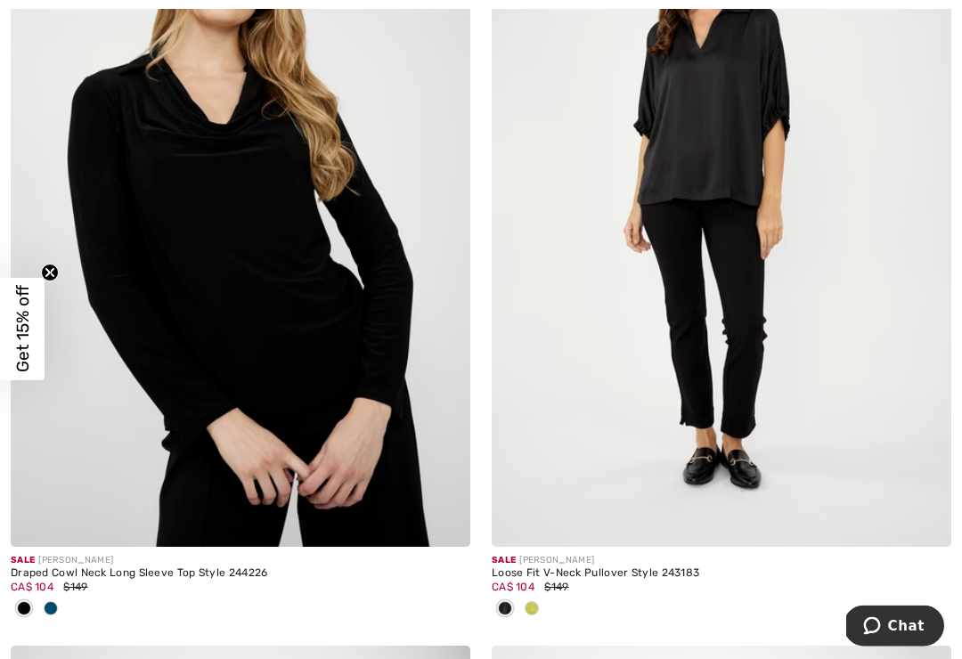
scroll to position [11568, 0]
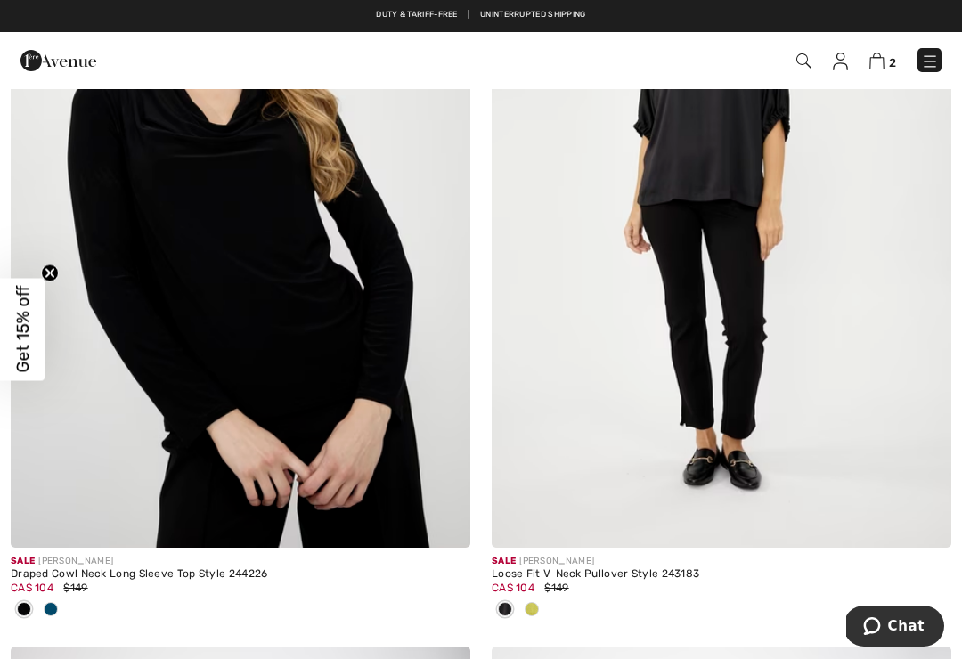
click at [538, 606] on div at bounding box center [531, 610] width 27 height 29
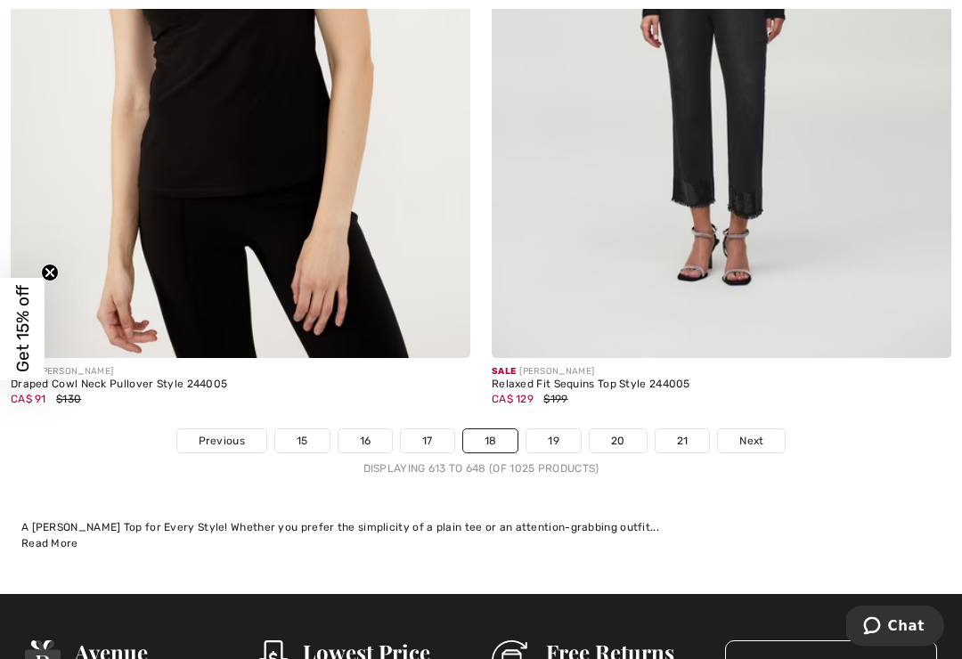
scroll to position [14247, 0]
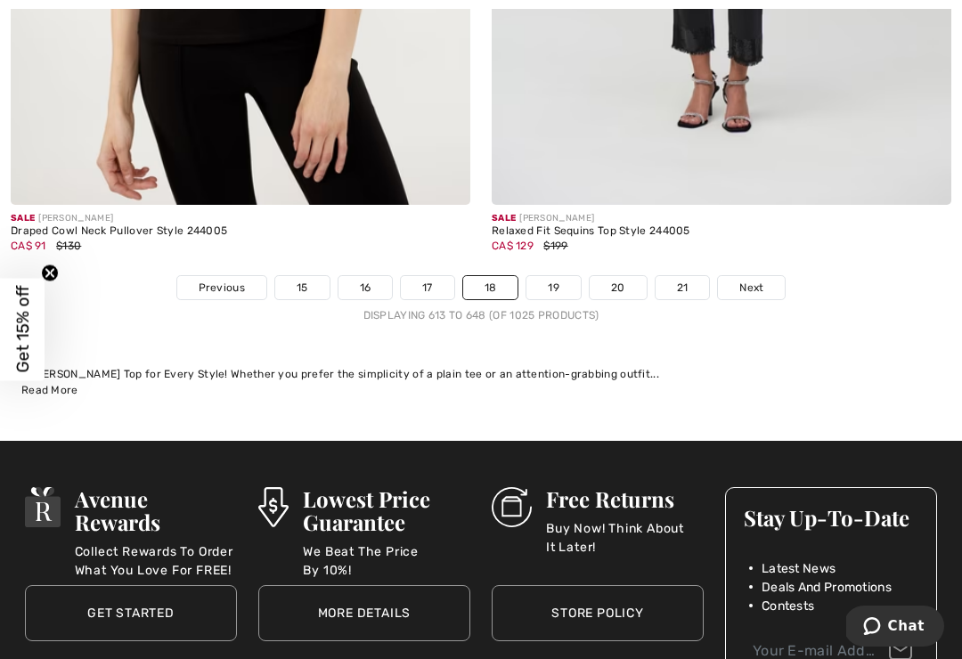
click at [560, 276] on link "19" at bounding box center [553, 287] width 54 height 23
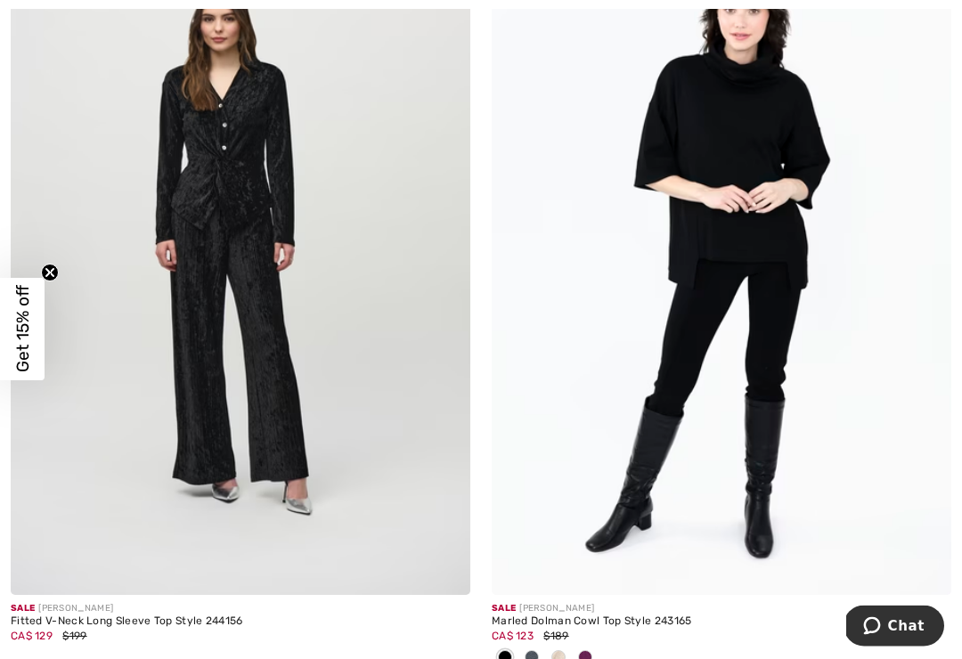
scroll to position [7601, 0]
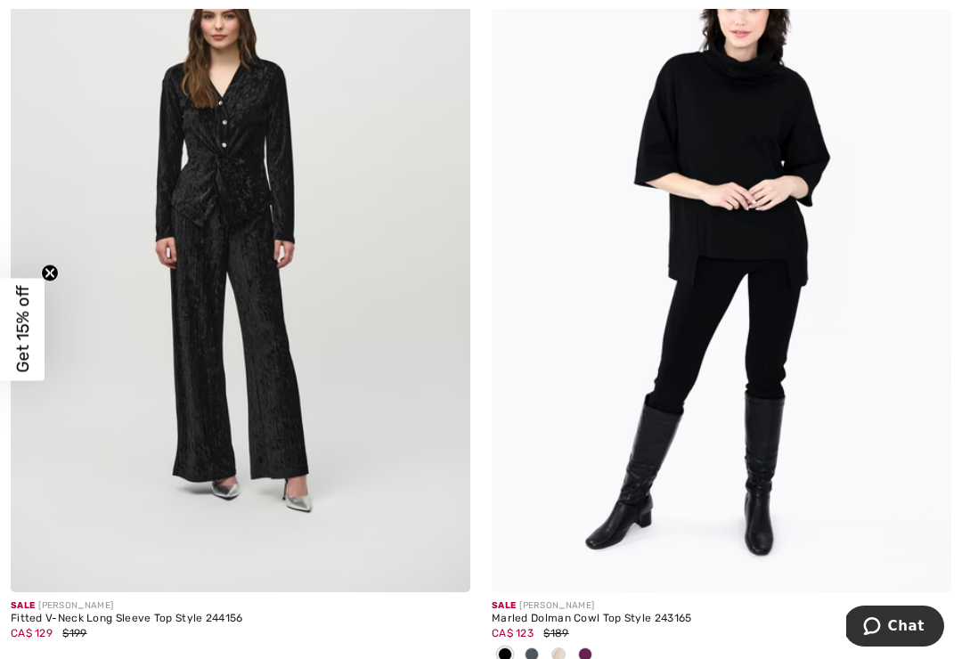
click at [557, 647] on span at bounding box center [558, 654] width 14 height 14
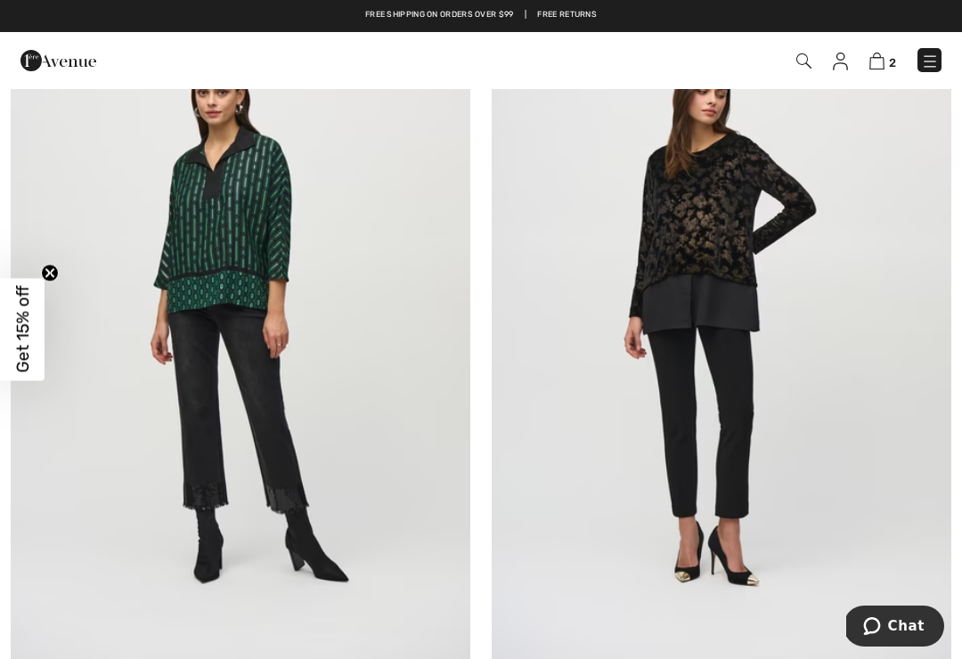
scroll to position [9112, 0]
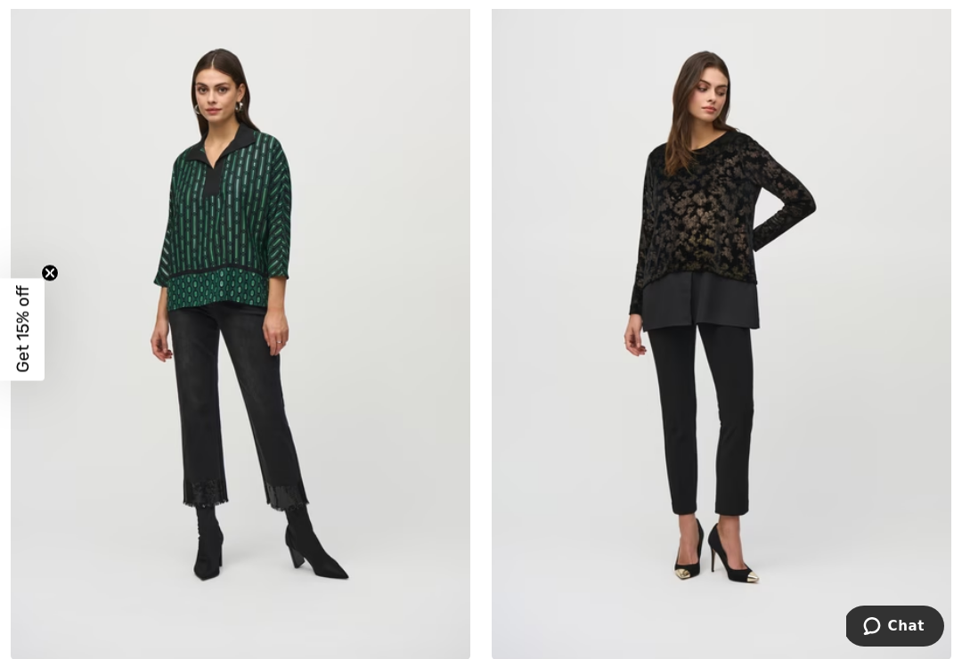
click at [712, 214] on img at bounding box center [721, 315] width 459 height 689
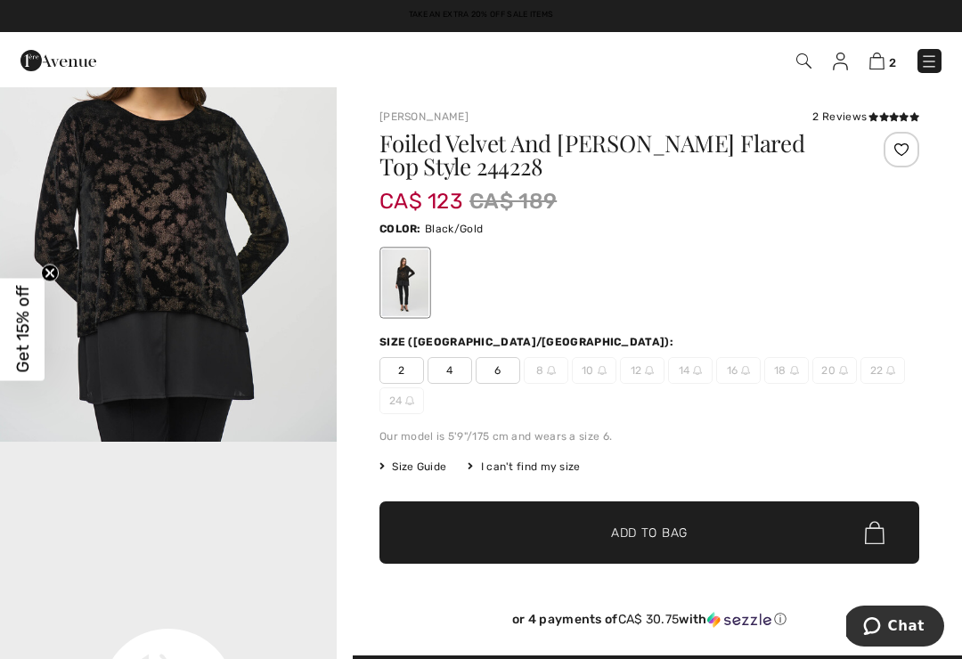
scroll to position [641, 0]
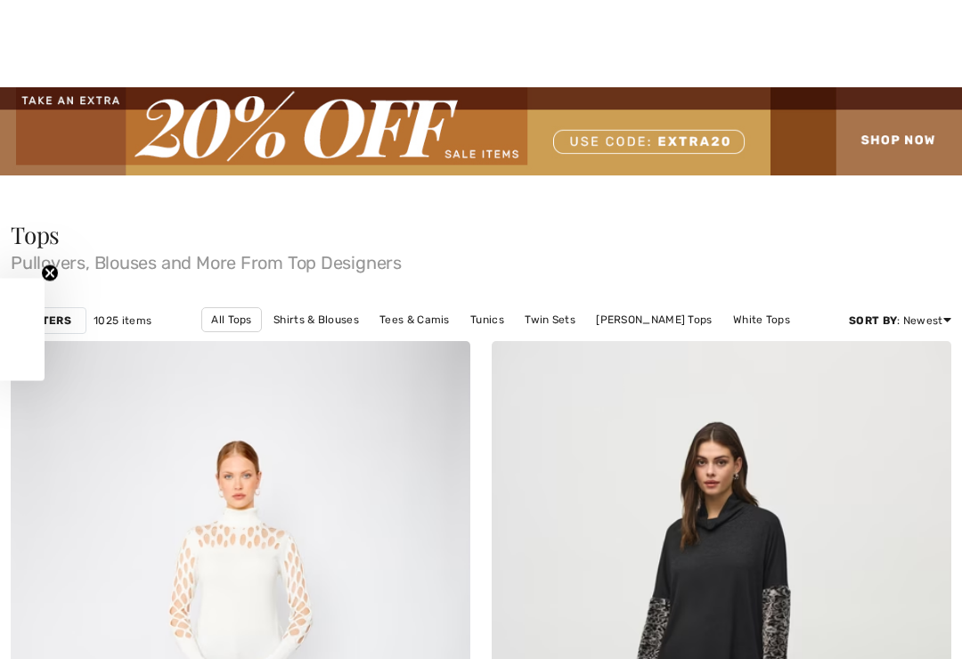
checkbox input "true"
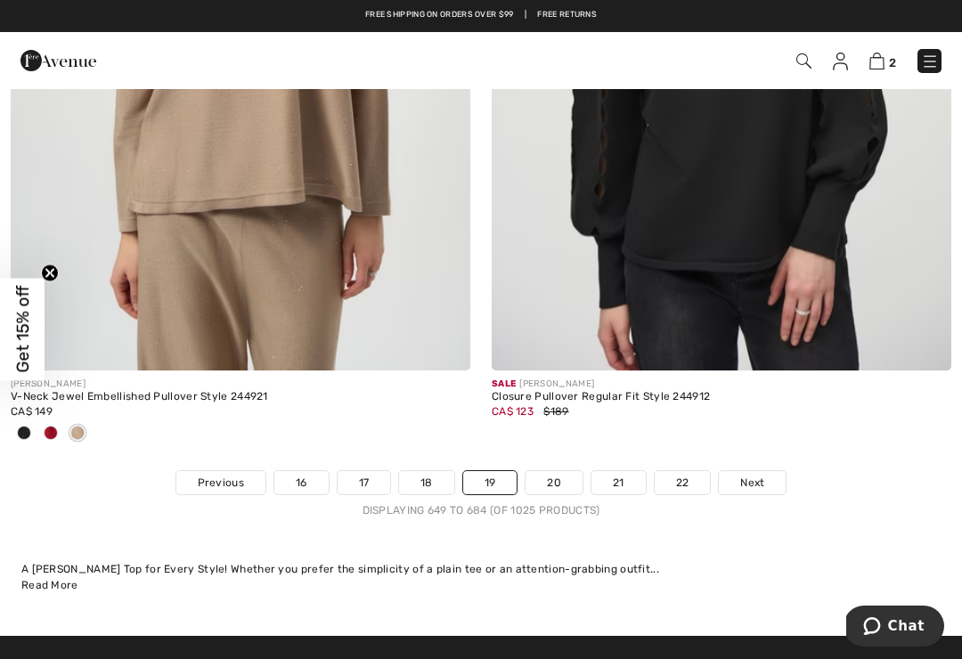
scroll to position [14214, 0]
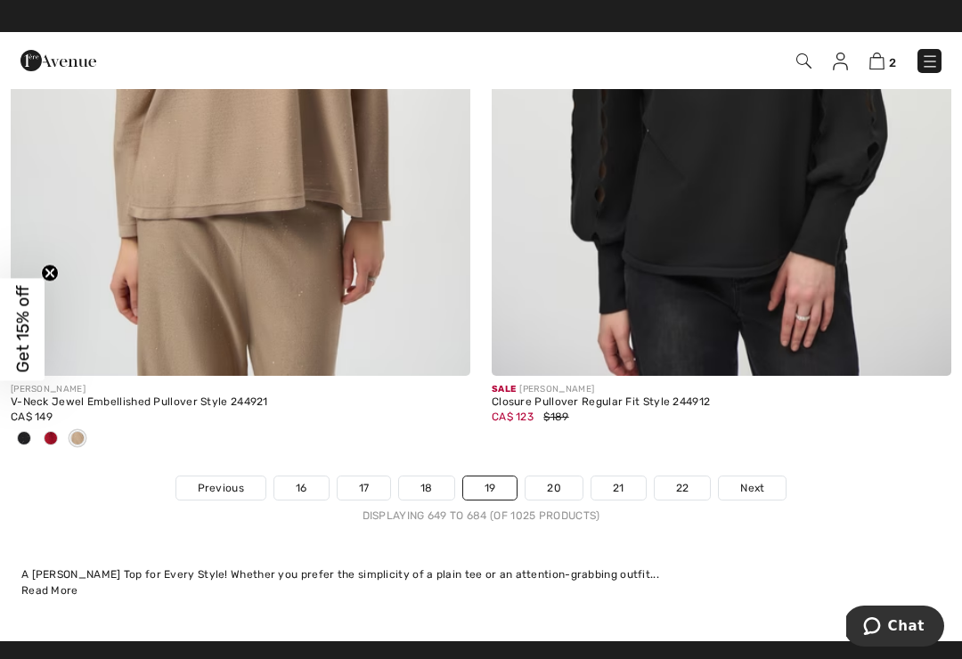
click at [549, 476] on link "20" at bounding box center [553, 487] width 57 height 23
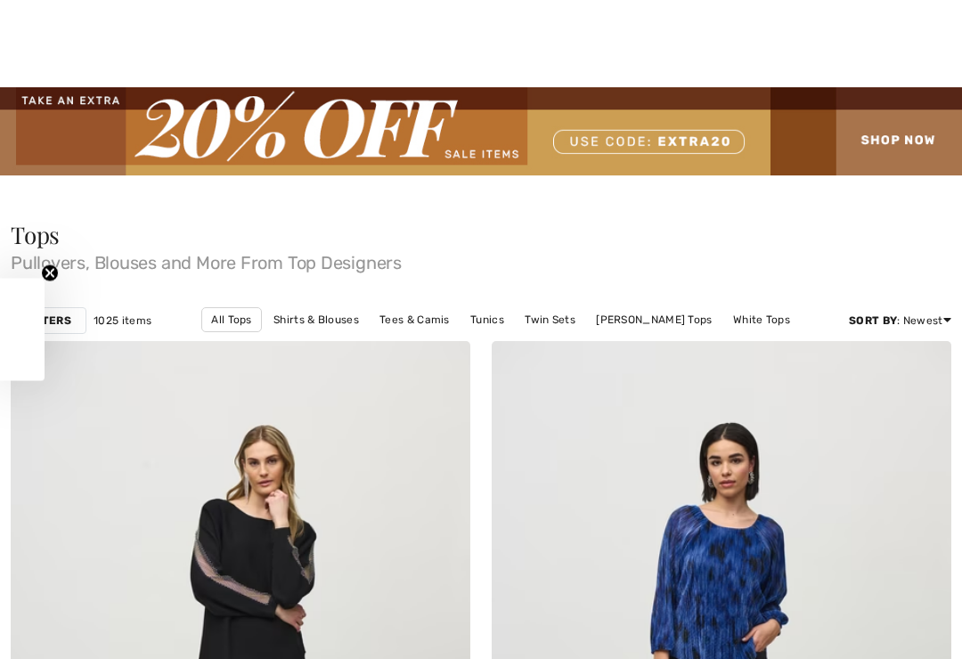
checkbox input "true"
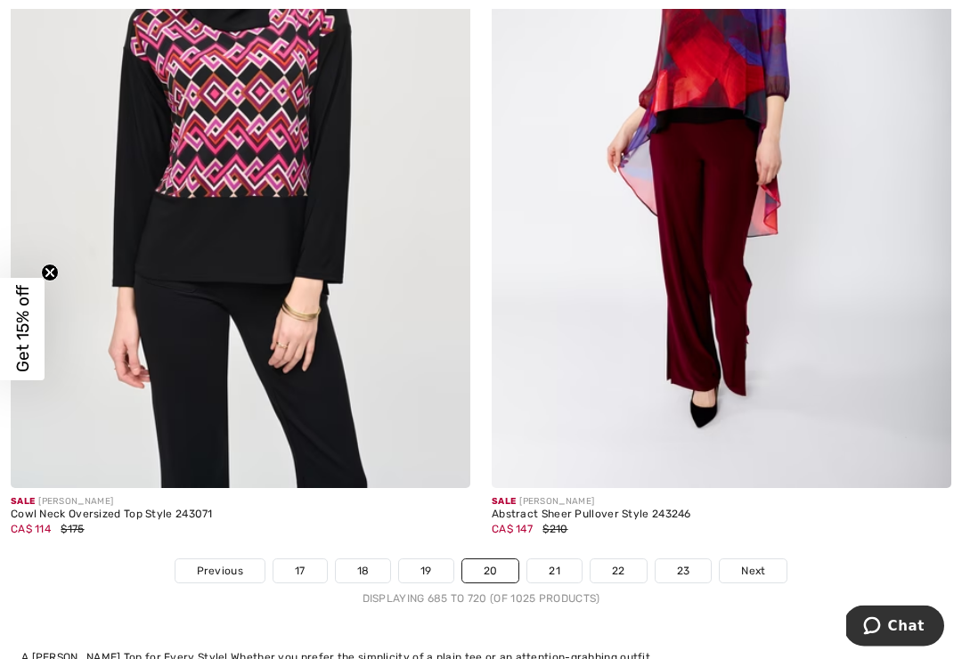
scroll to position [13896, 0]
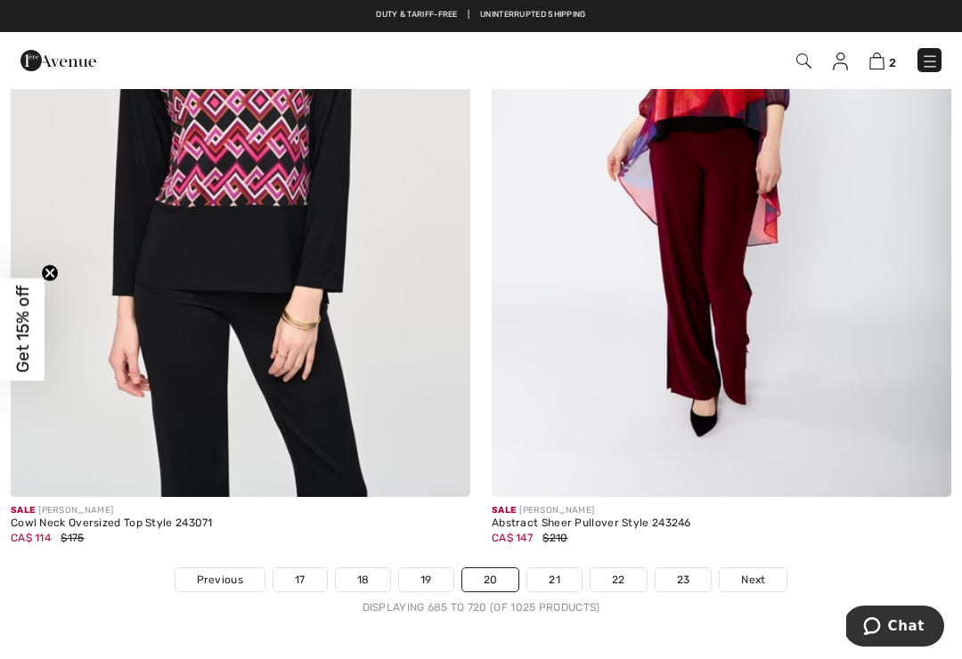
click at [554, 568] on link "21" at bounding box center [554, 579] width 54 height 23
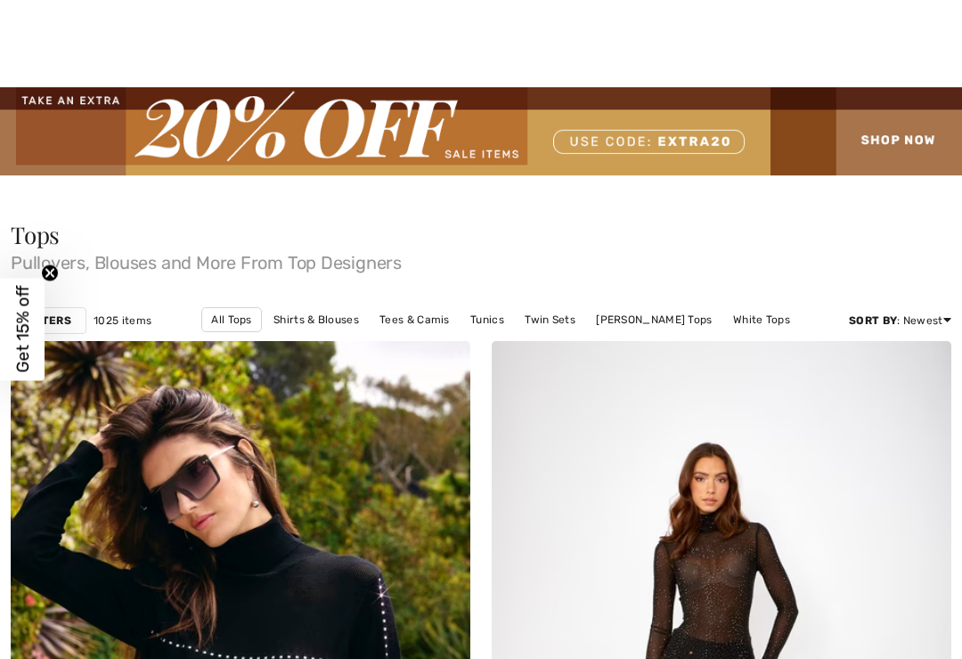
checkbox input "true"
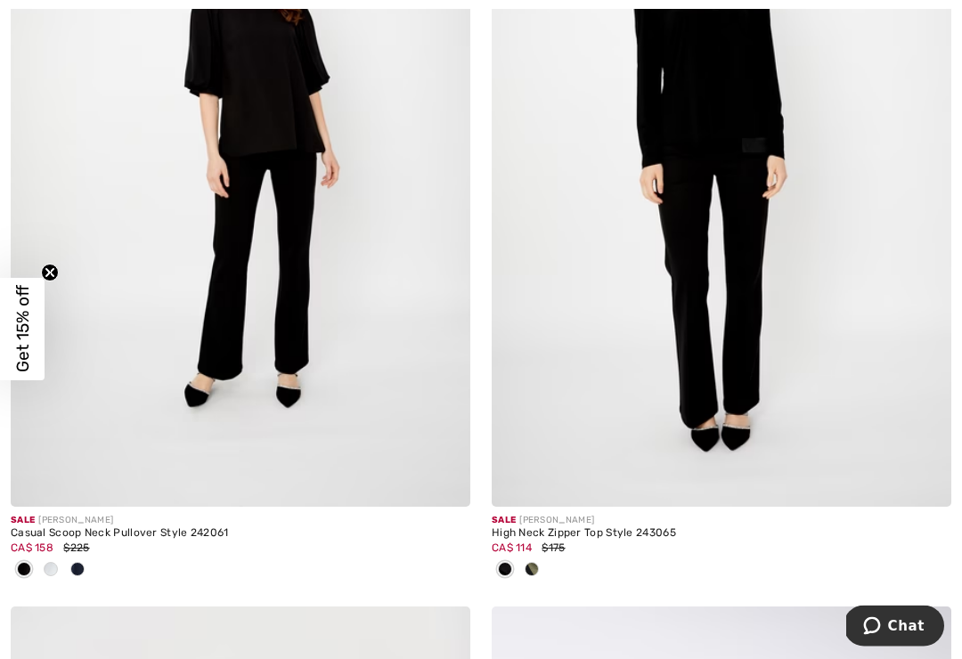
scroll to position [5258, 0]
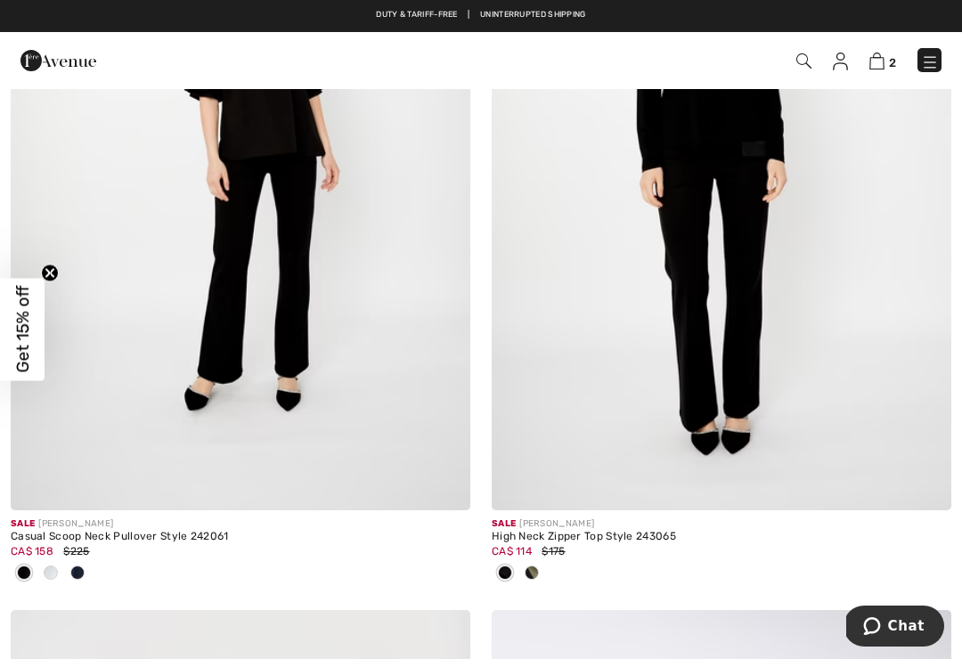
click at [531, 573] on span at bounding box center [532, 572] width 14 height 14
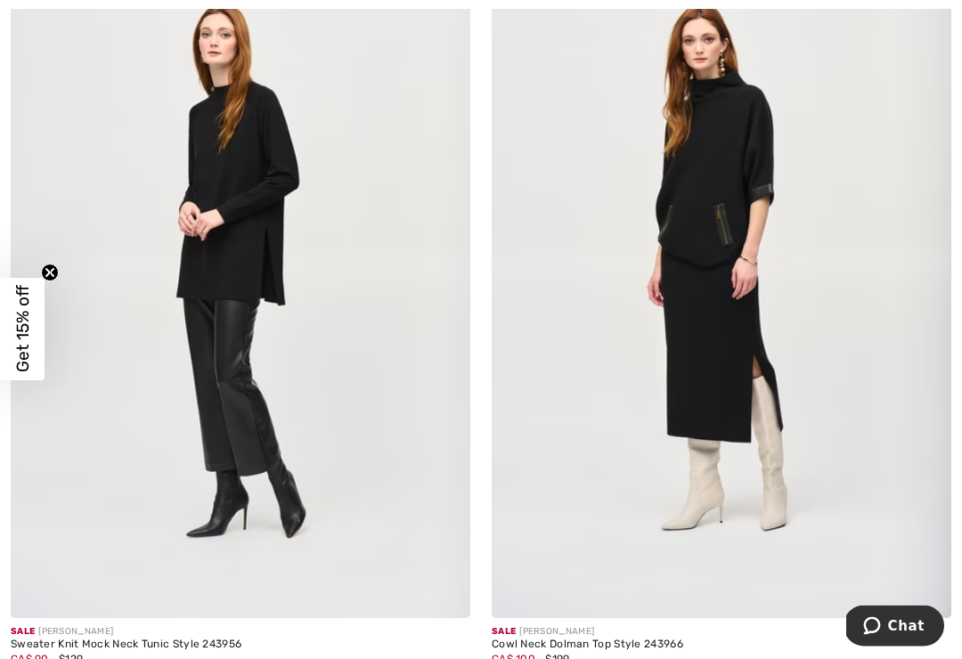
scroll to position [12344, 0]
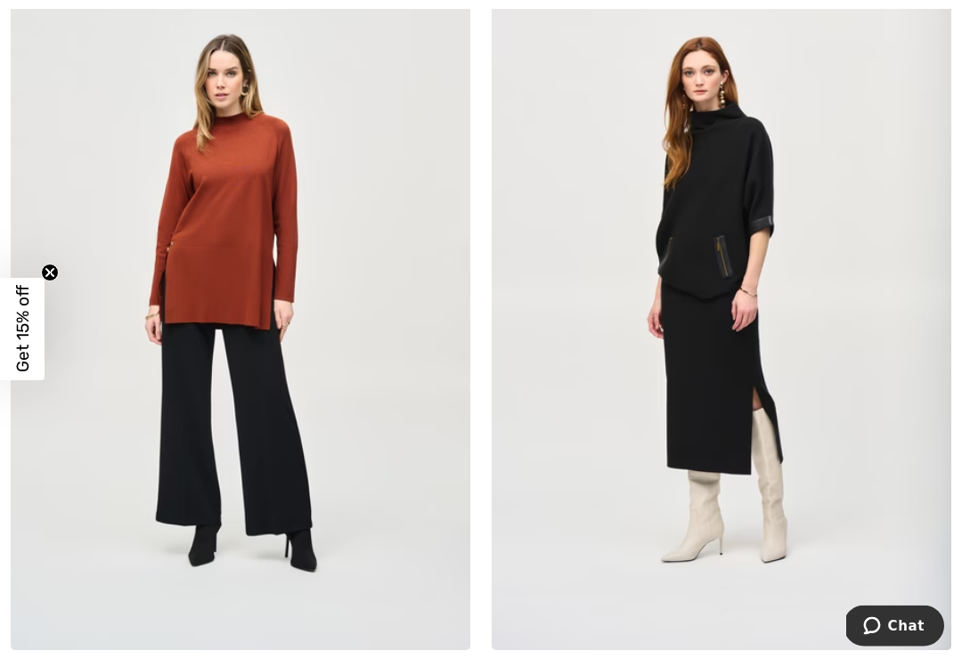
scroll to position [12312, 0]
click at [246, 262] on img at bounding box center [240, 305] width 459 height 689
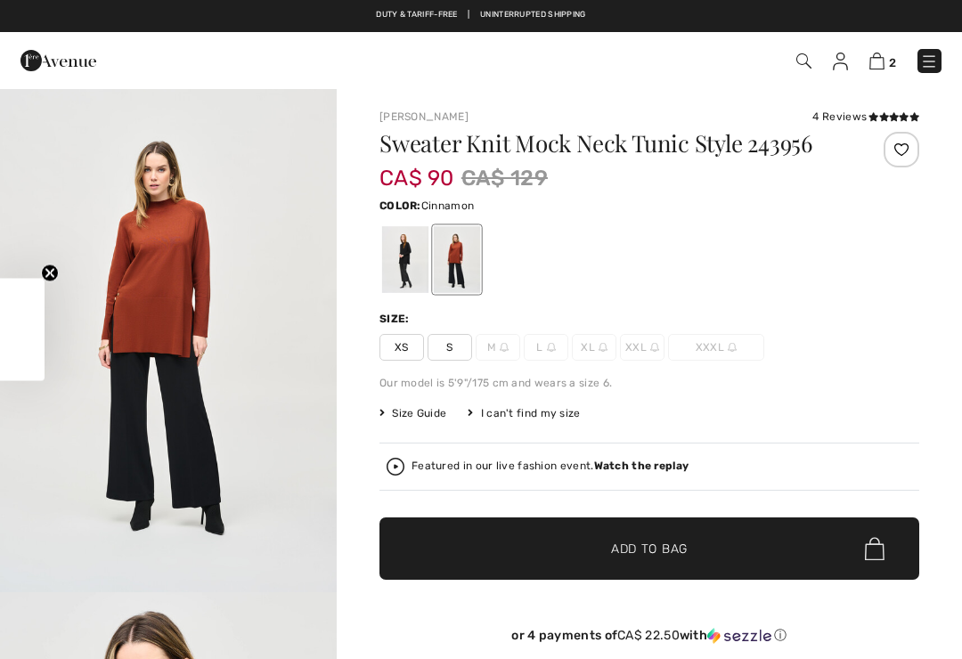
checkbox input "true"
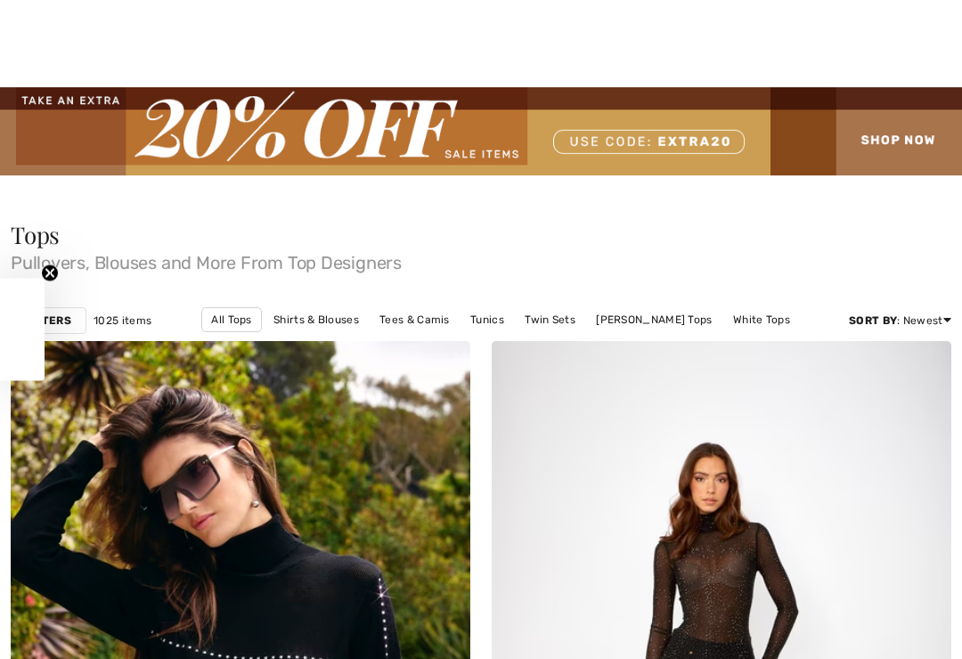
checkbox input "true"
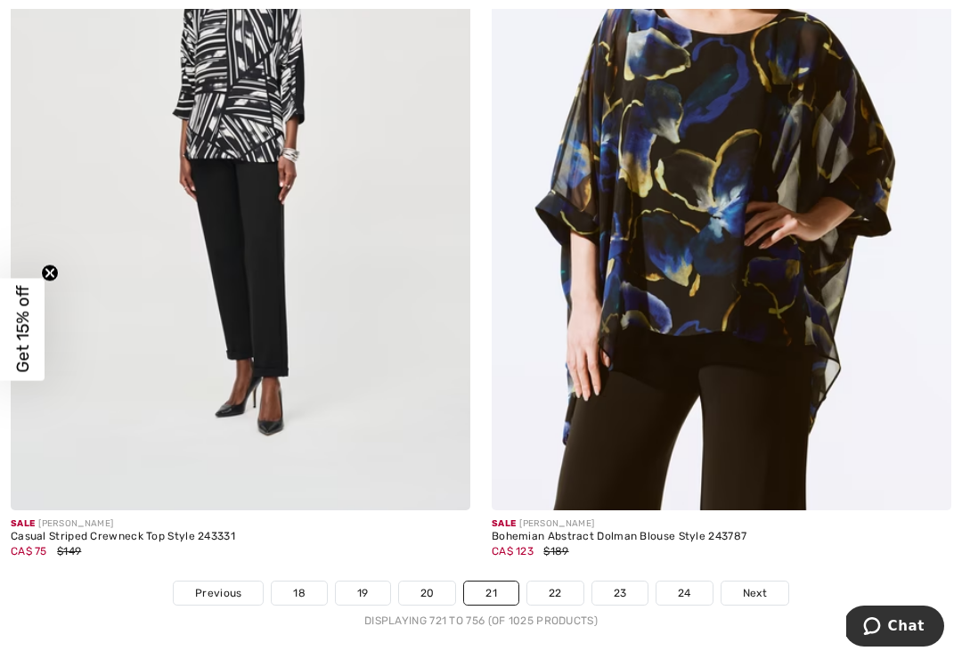
scroll to position [14004, 0]
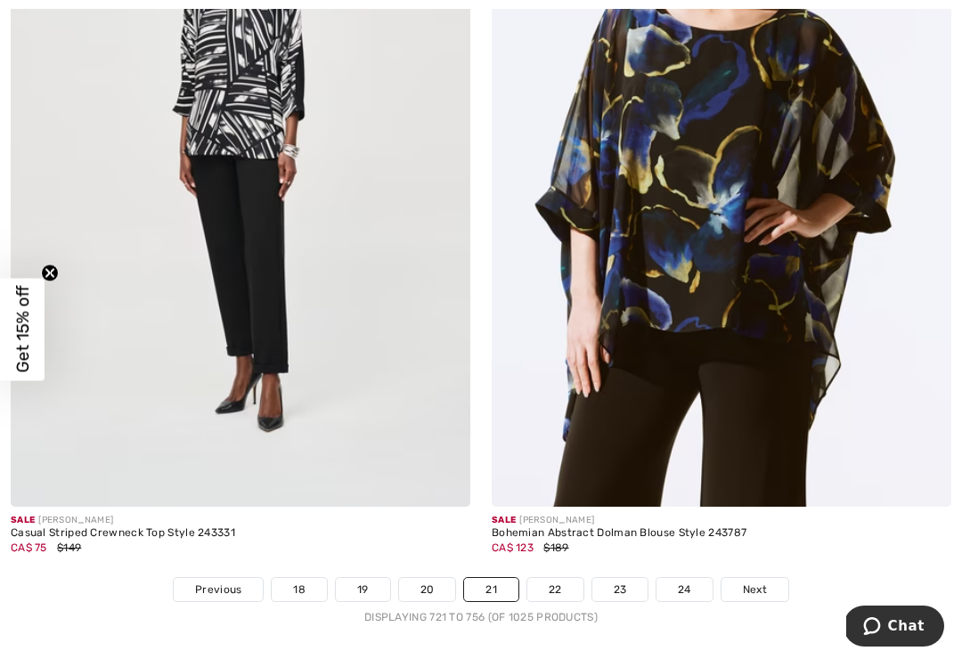
click at [555, 578] on link "22" at bounding box center [555, 589] width 56 height 23
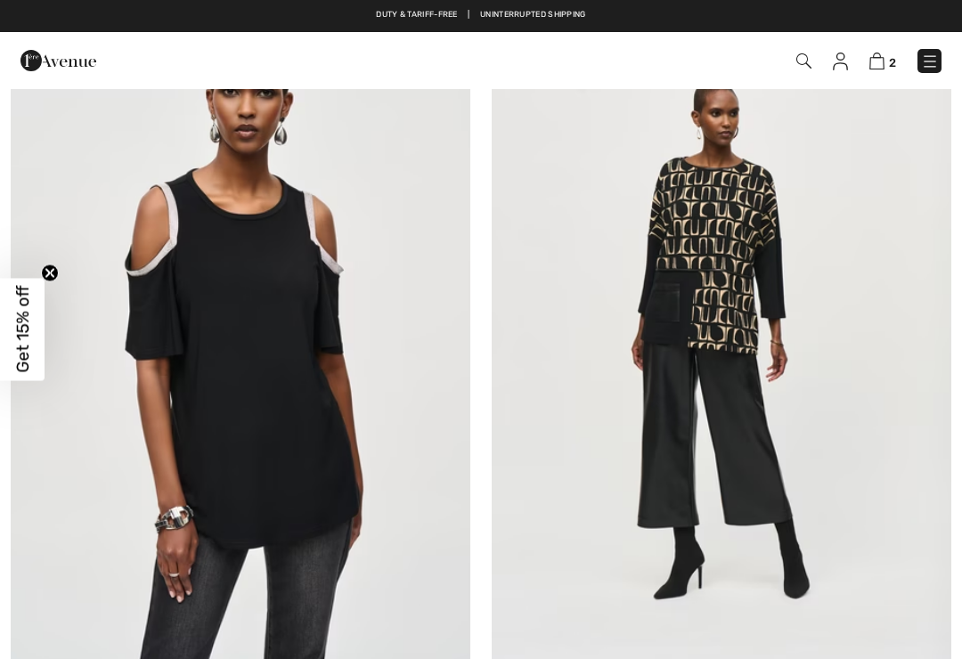
checkbox input "true"
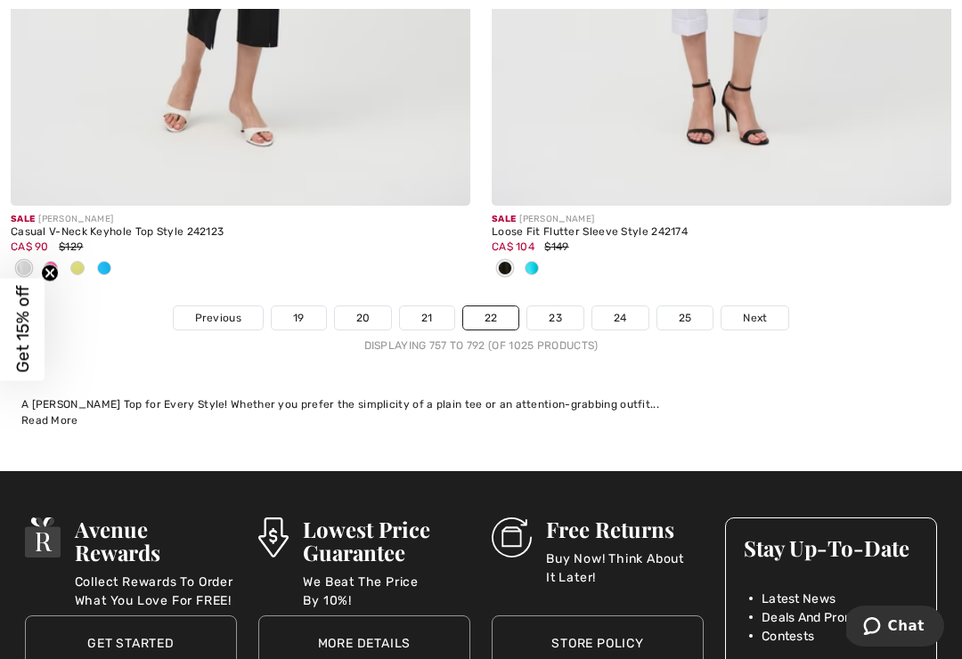
scroll to position [14435, 0]
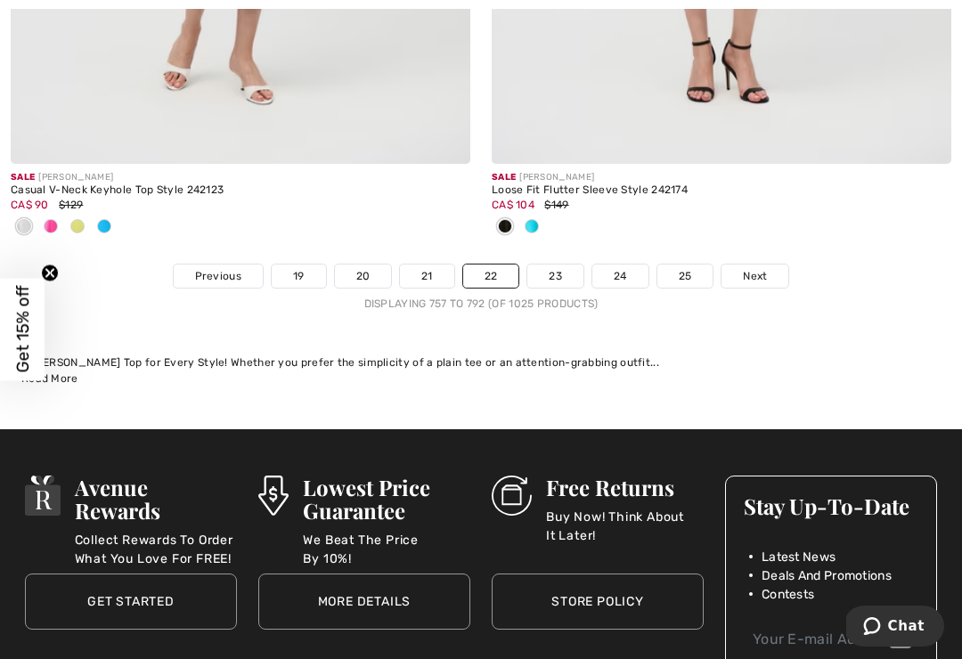
click at [547, 267] on link "23" at bounding box center [555, 275] width 56 height 23
click at [560, 264] on link "23" at bounding box center [555, 275] width 56 height 23
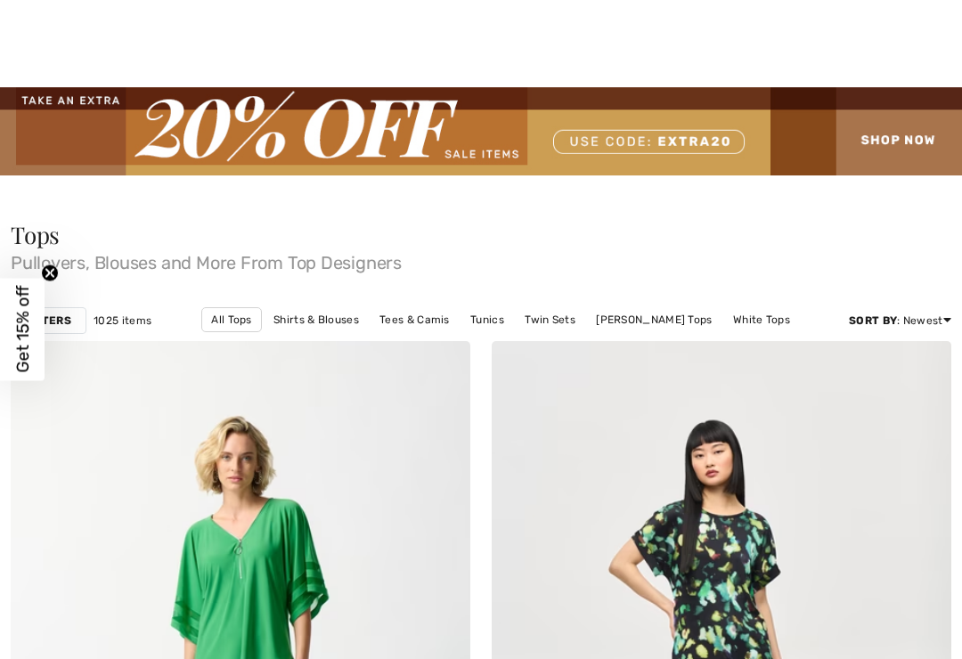
checkbox input "true"
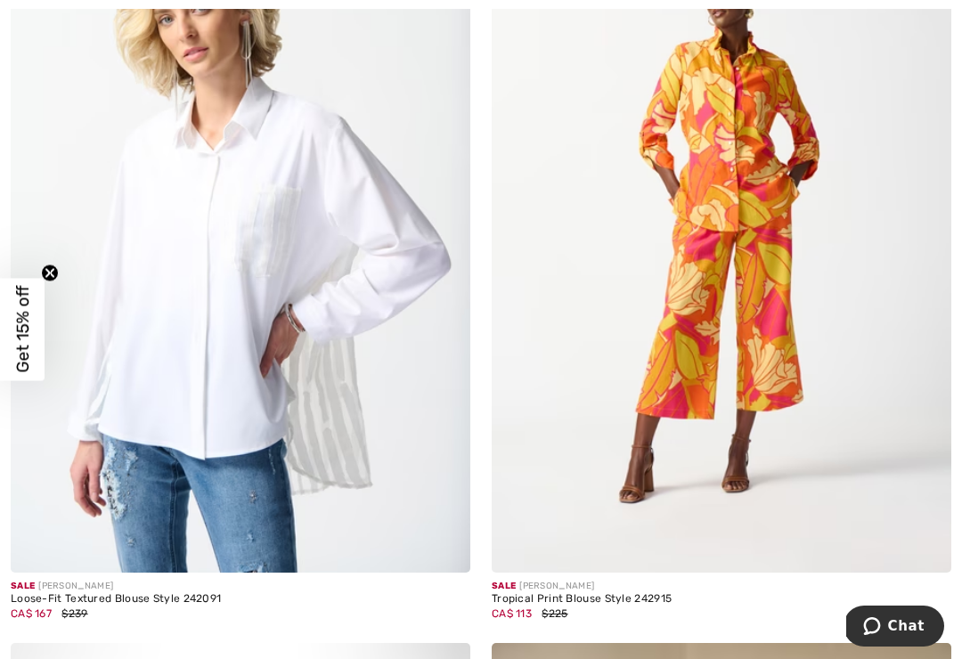
scroll to position [8421, 0]
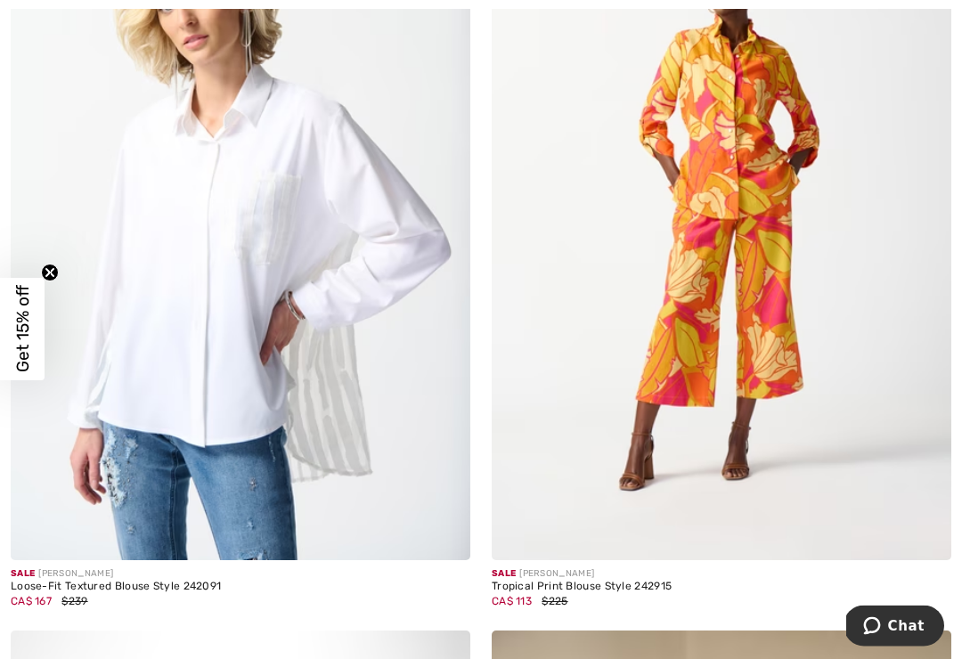
click at [262, 329] on img at bounding box center [240, 216] width 459 height 689
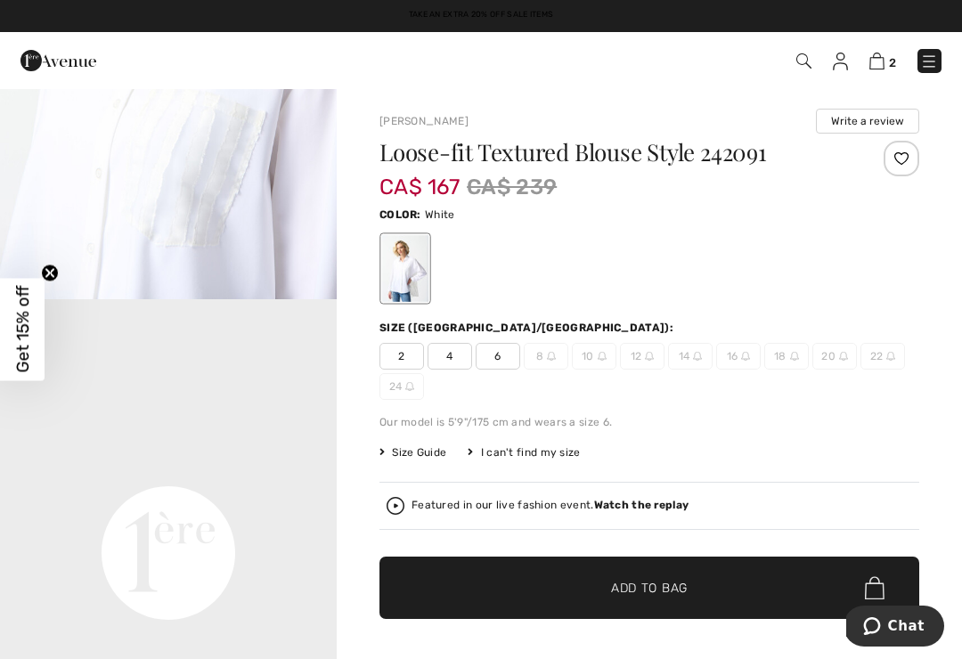
scroll to position [792, 0]
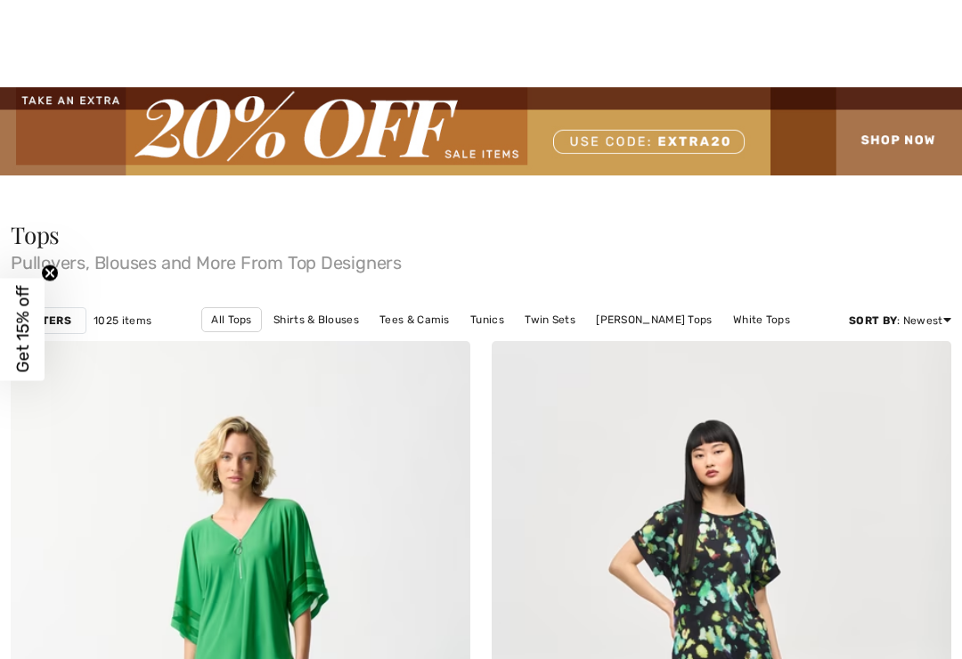
checkbox input "true"
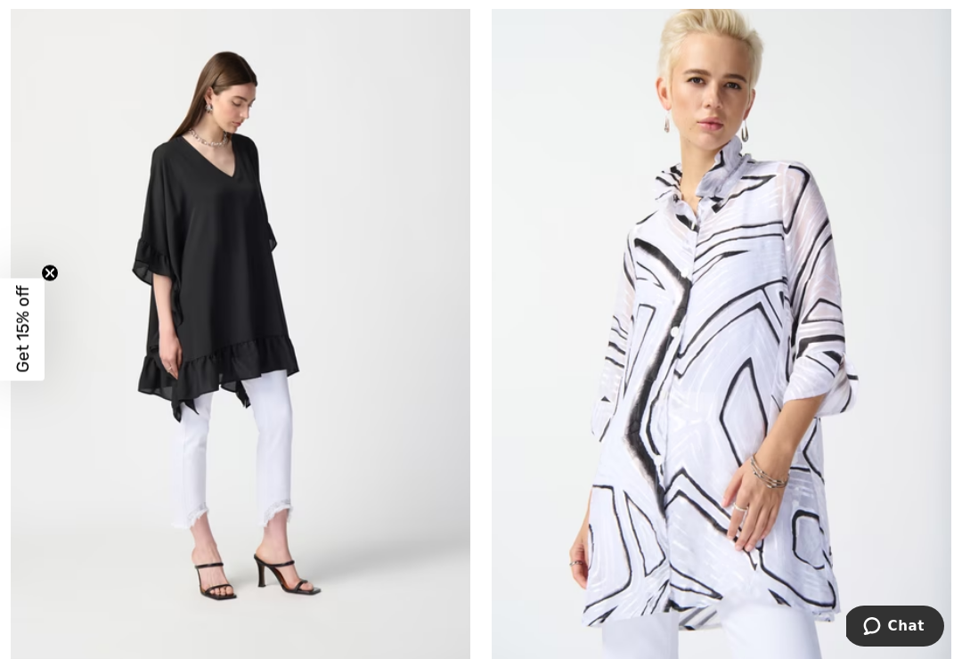
scroll to position [10031, 0]
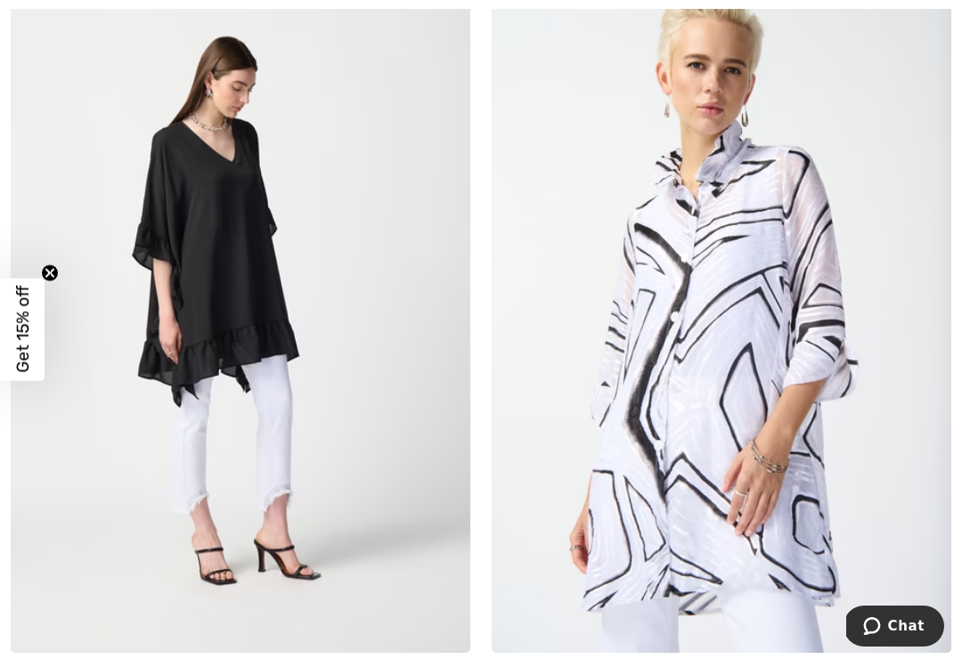
click at [265, 283] on img at bounding box center [240, 307] width 459 height 689
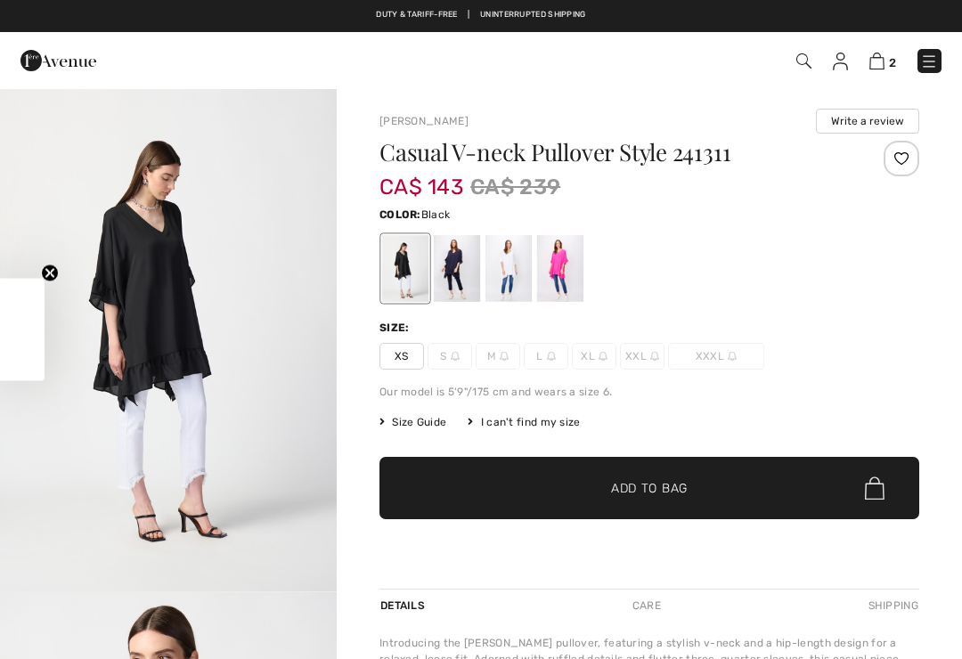
click at [562, 266] on div at bounding box center [560, 268] width 46 height 67
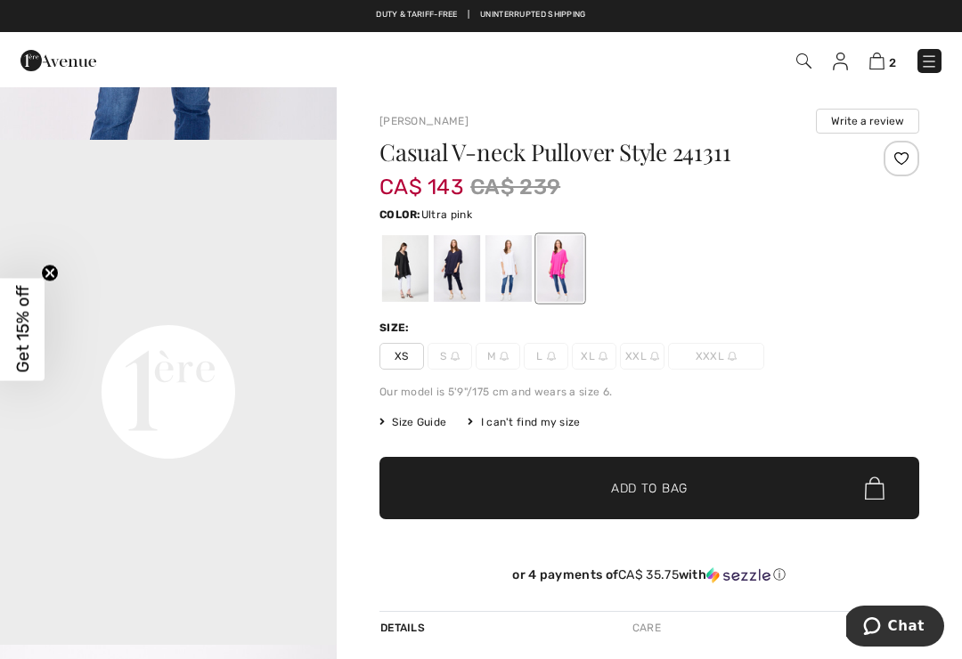
scroll to position [966, 0]
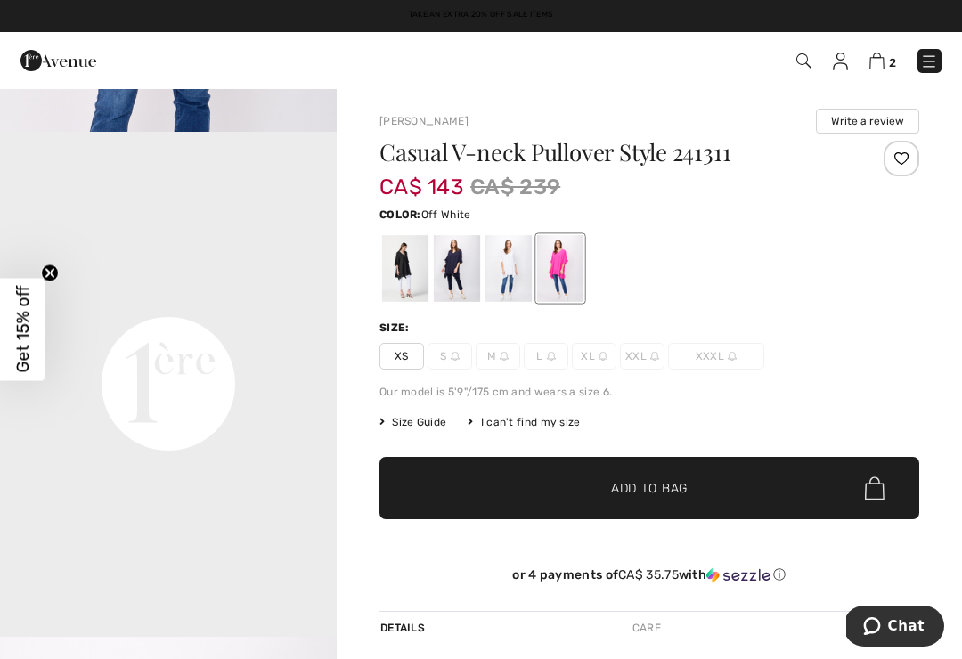
click at [521, 240] on div at bounding box center [508, 268] width 46 height 67
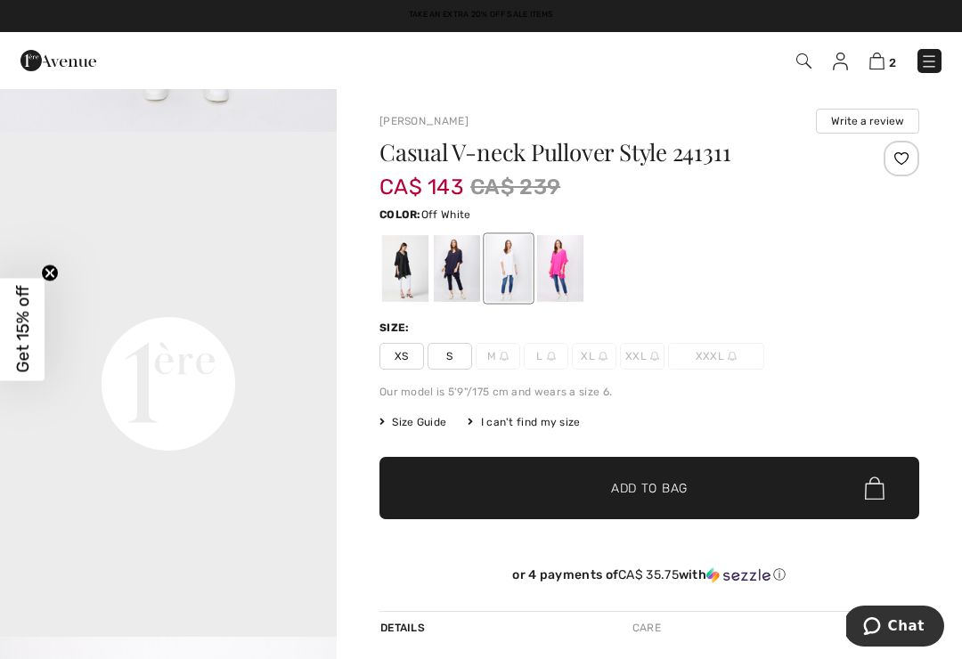
scroll to position [0, 0]
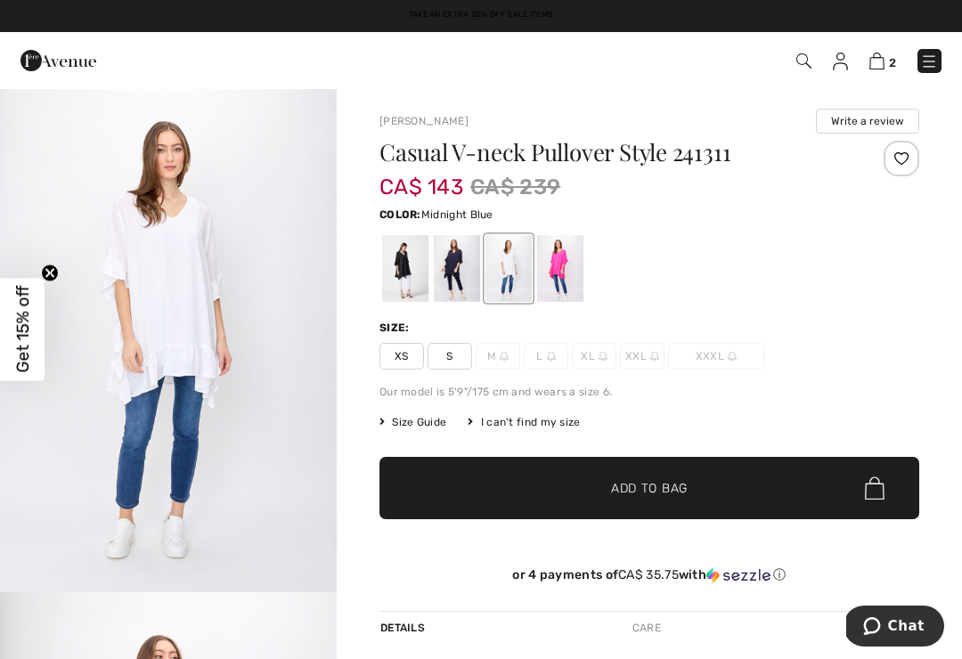
click at [457, 267] on div at bounding box center [457, 268] width 46 height 67
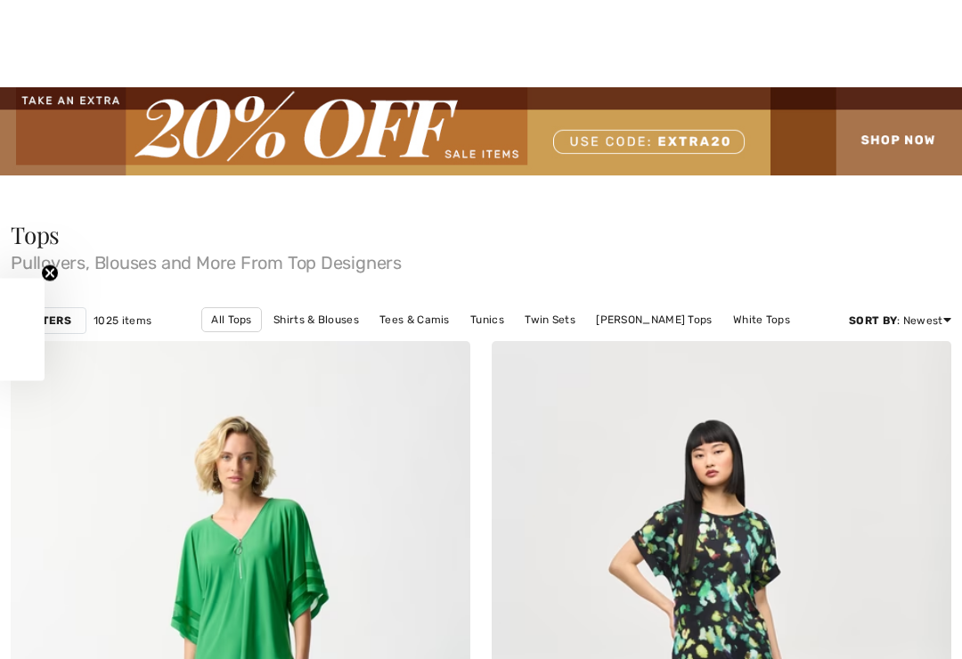
checkbox input "true"
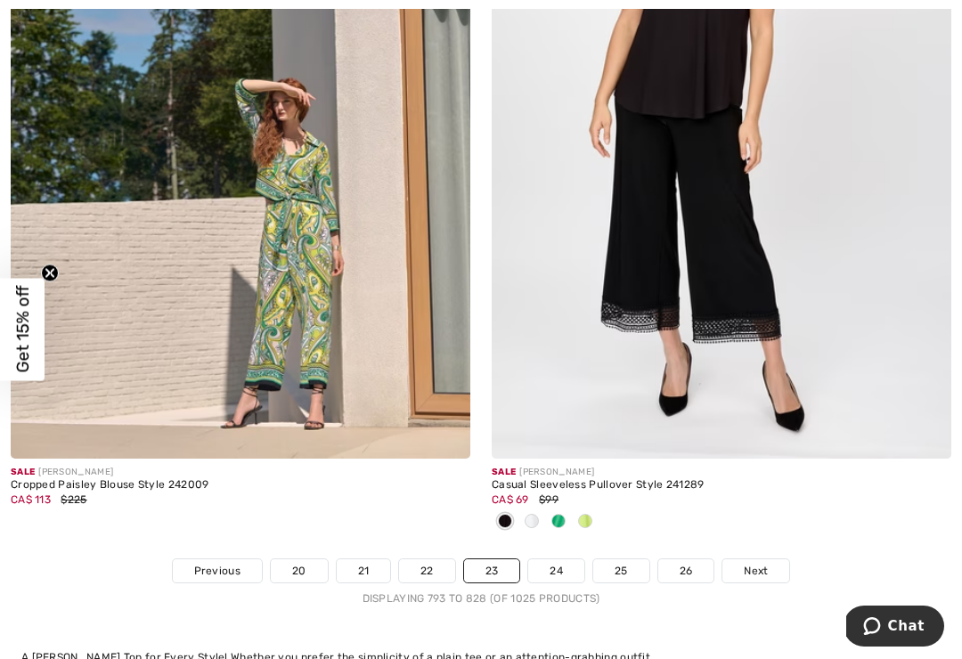
scroll to position [14141, 0]
click at [557, 558] on link "24" at bounding box center [556, 569] width 56 height 23
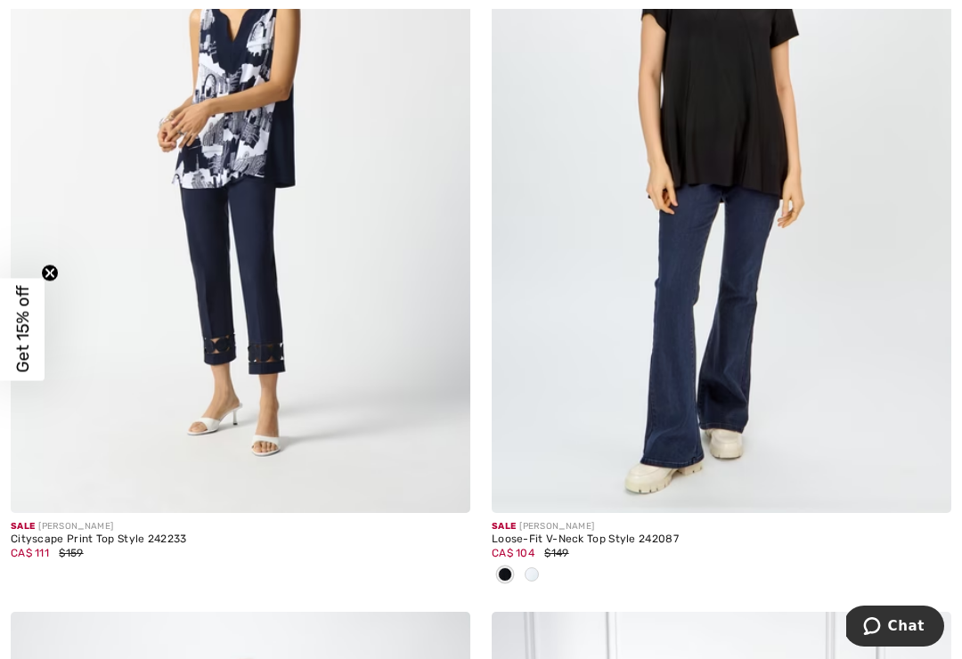
scroll to position [6871, 0]
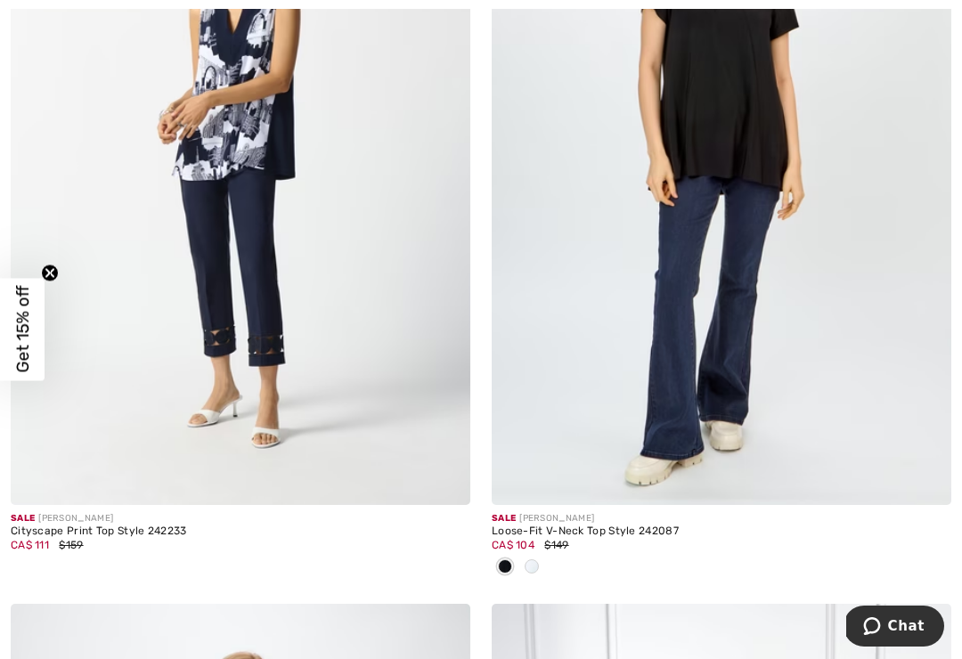
click at [528, 566] on span at bounding box center [532, 566] width 14 height 14
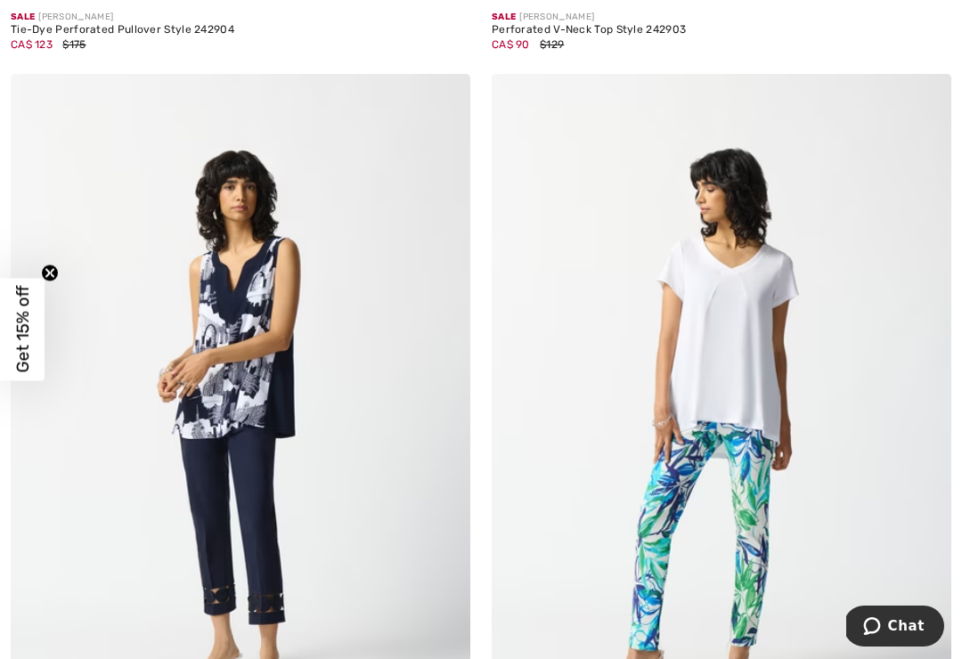
scroll to position [6617, 0]
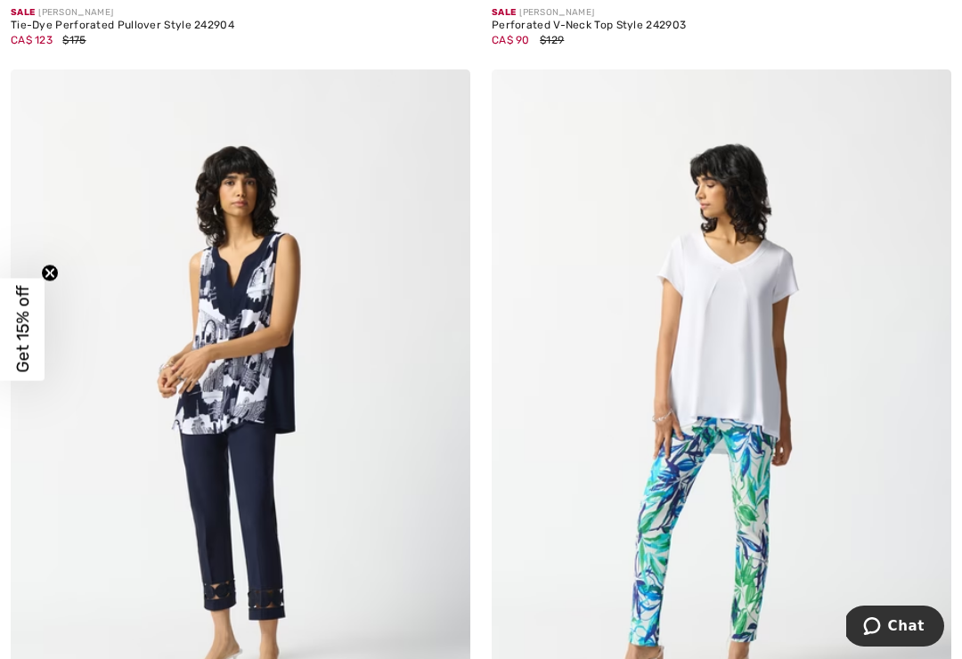
click at [743, 297] on img at bounding box center [721, 413] width 459 height 689
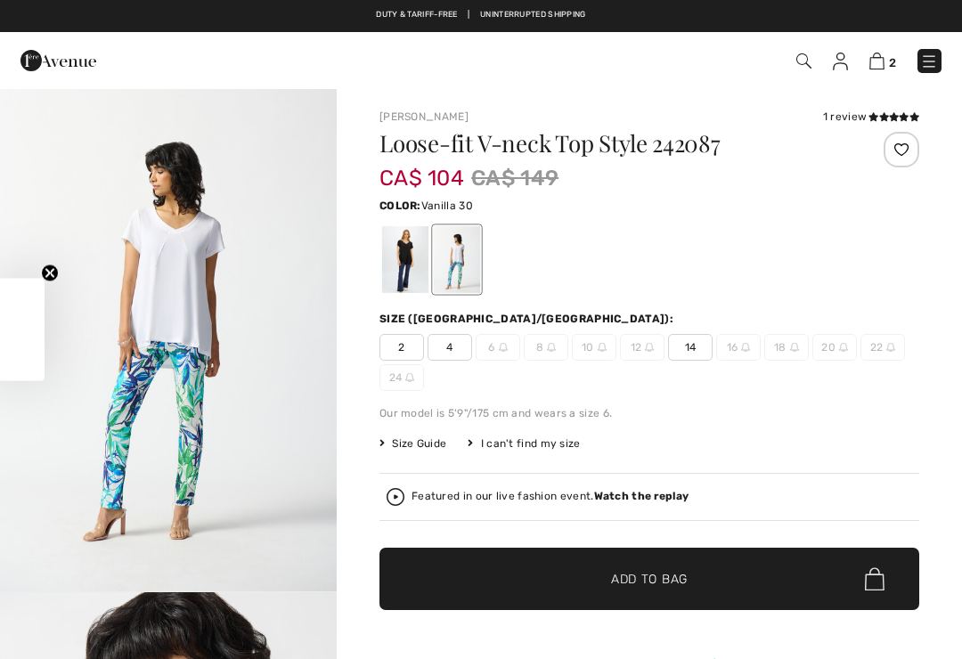
checkbox input "true"
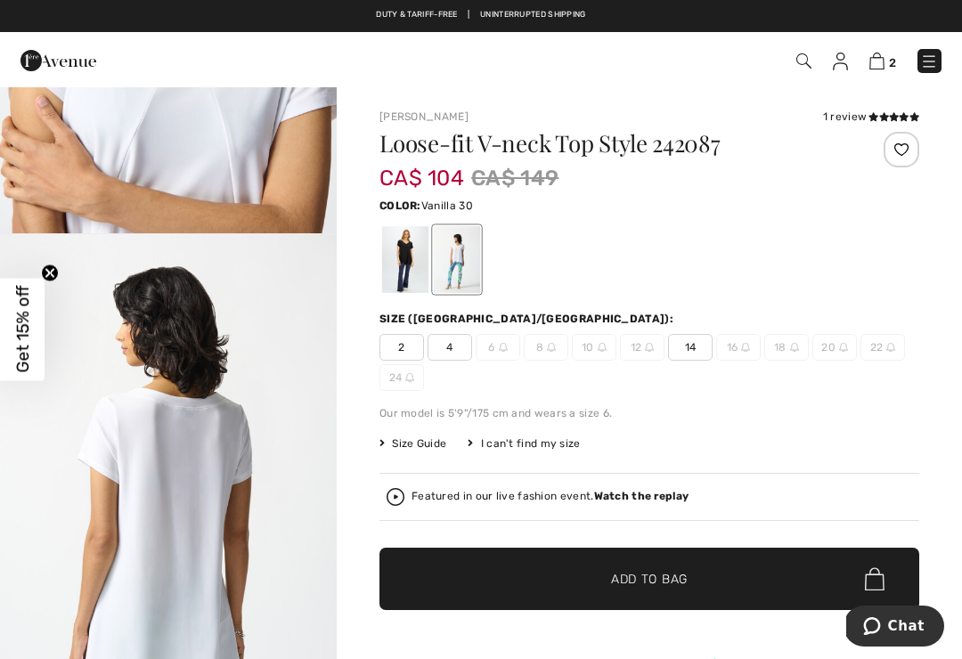
scroll to position [986, 0]
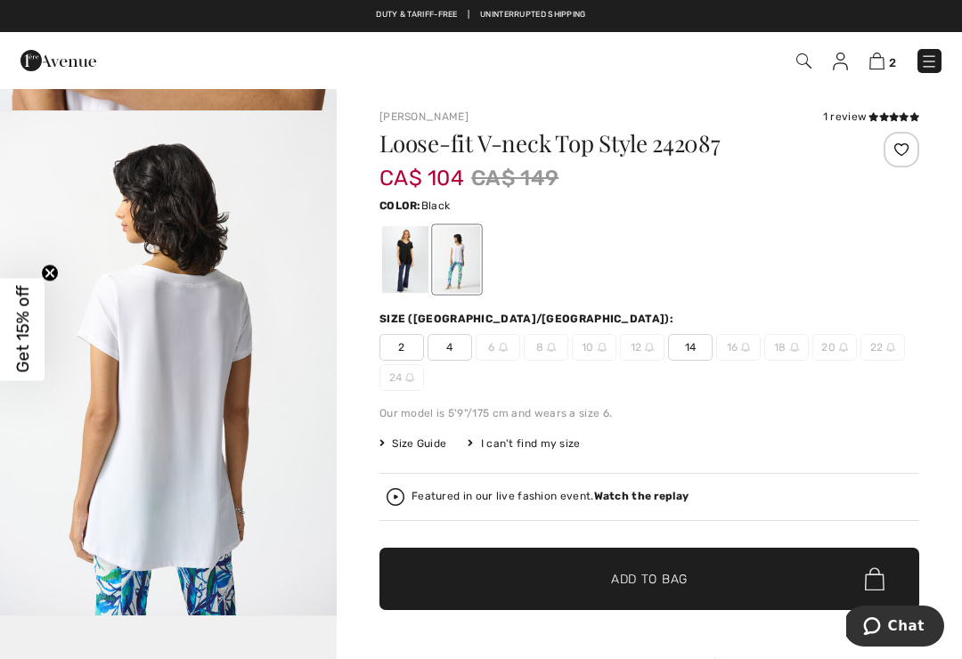
click at [404, 251] on div at bounding box center [405, 259] width 46 height 67
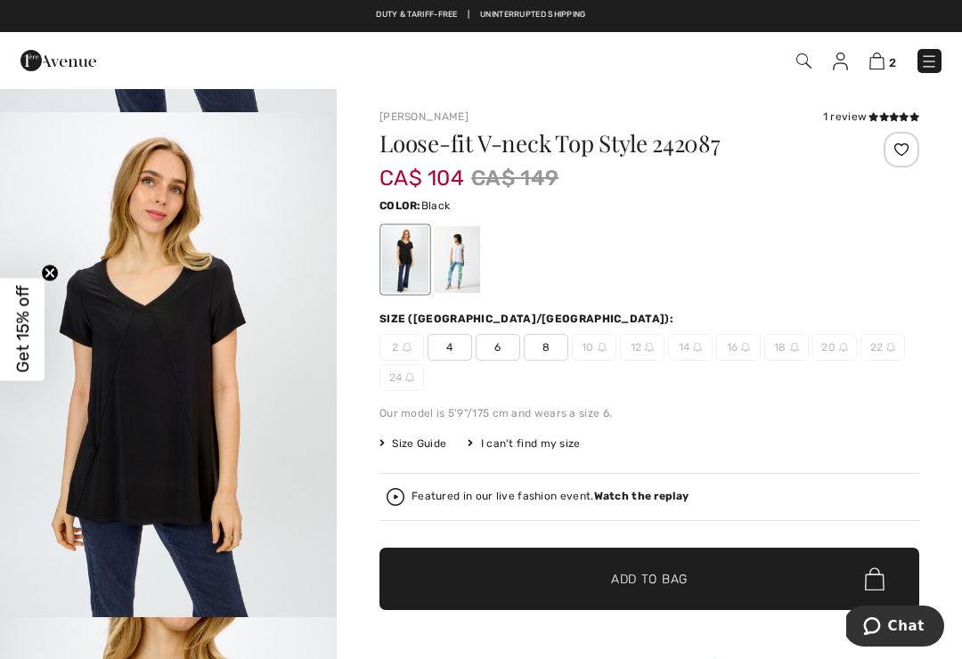
scroll to position [0, 0]
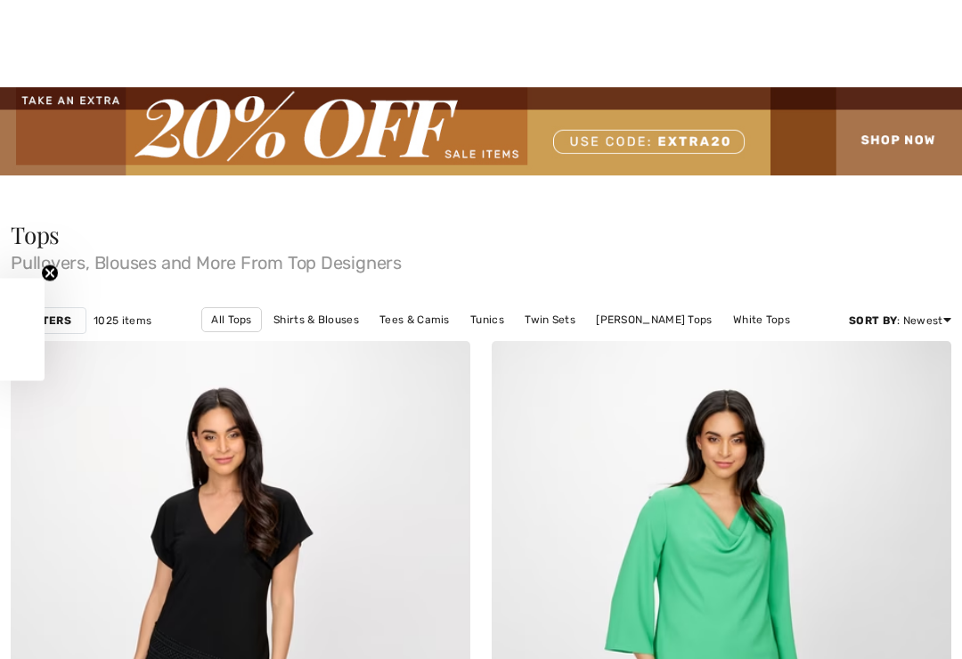
checkbox input "true"
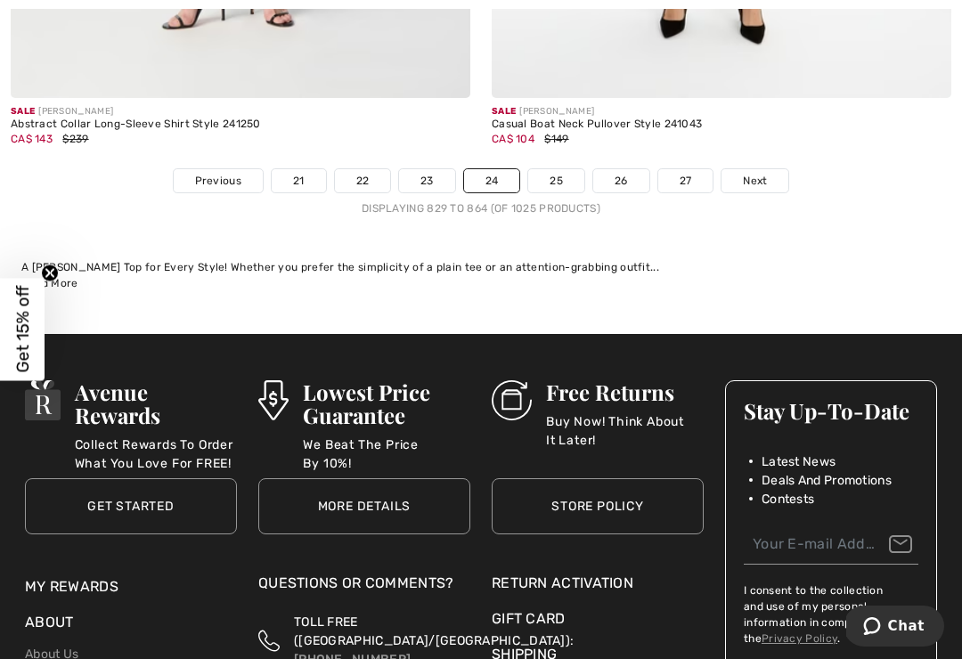
scroll to position [14529, 0]
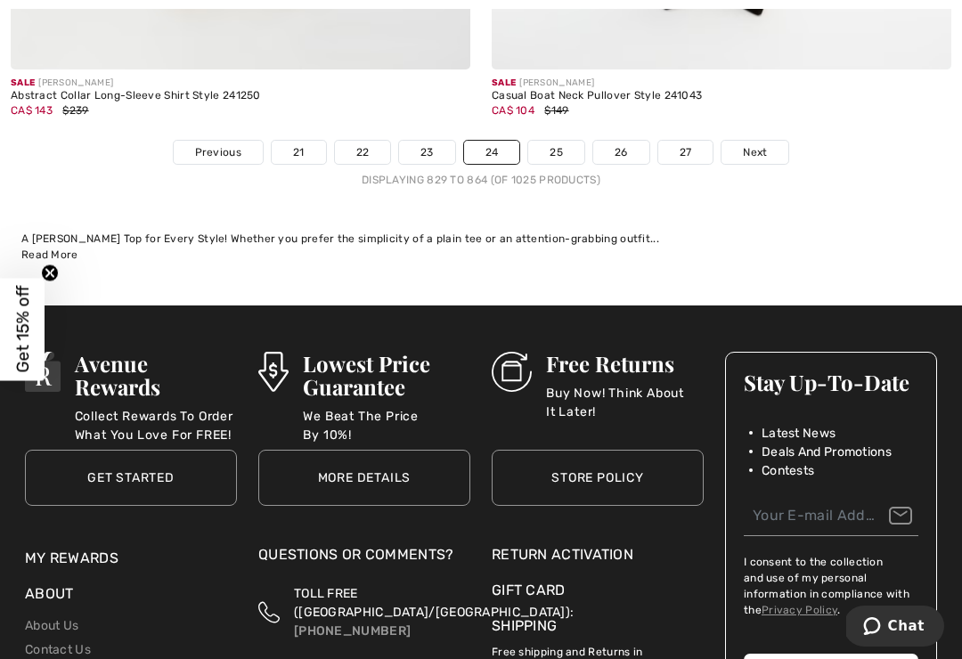
click at [555, 141] on link "25" at bounding box center [556, 152] width 56 height 23
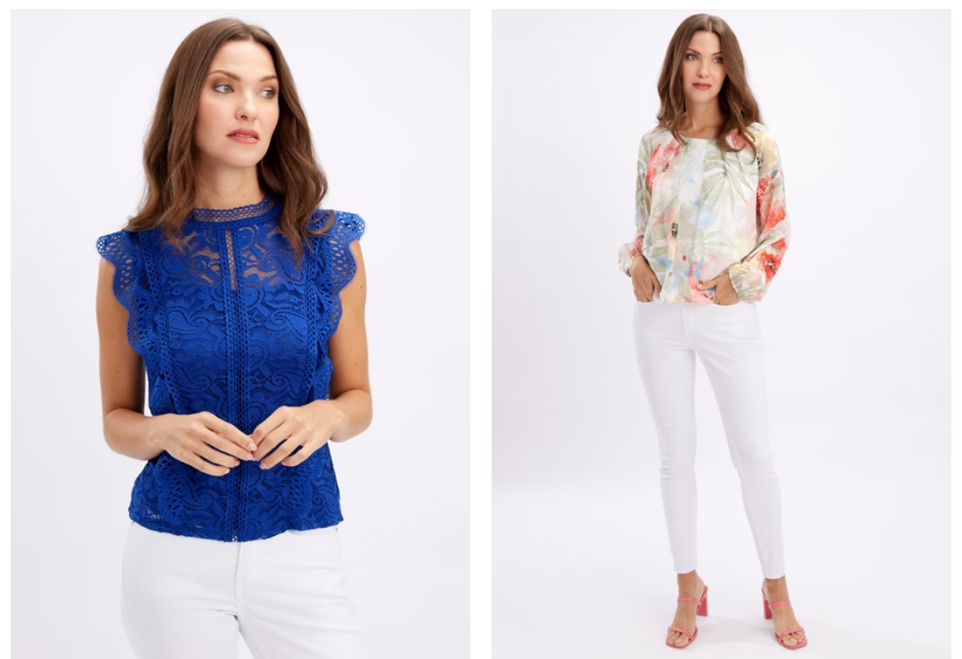
checkbox input "true"
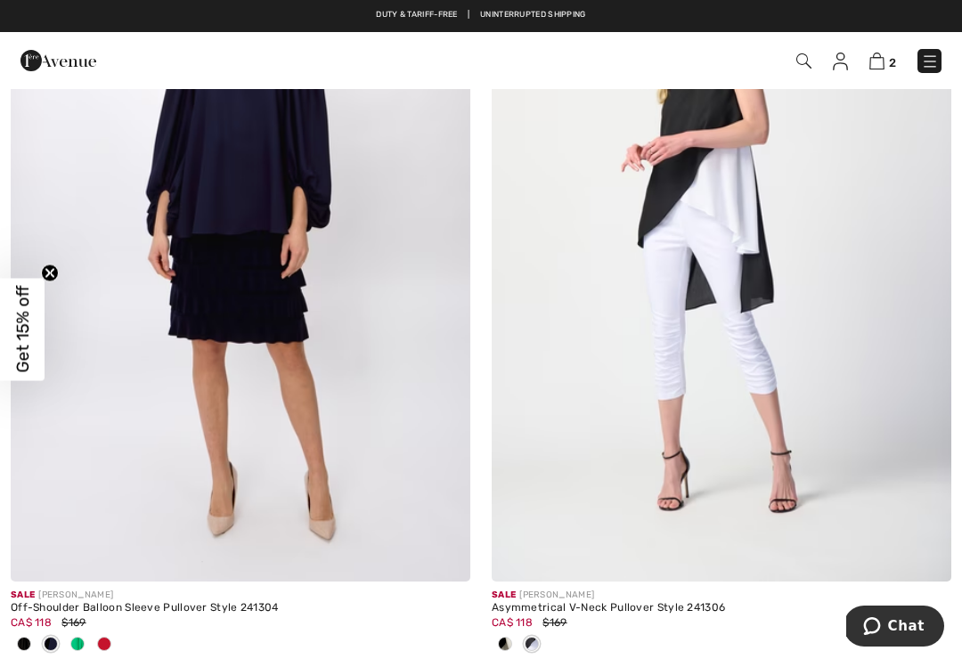
scroll to position [4333, 0]
click at [506, 640] on span at bounding box center [505, 645] width 14 height 14
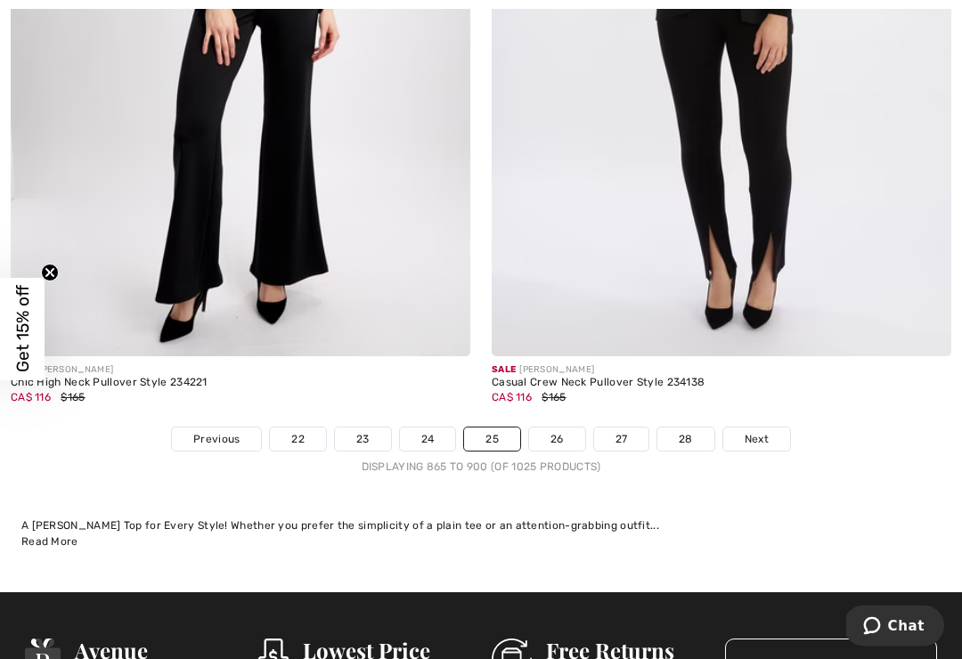
scroll to position [14184, 0]
click at [561, 432] on link "26" at bounding box center [557, 438] width 56 height 23
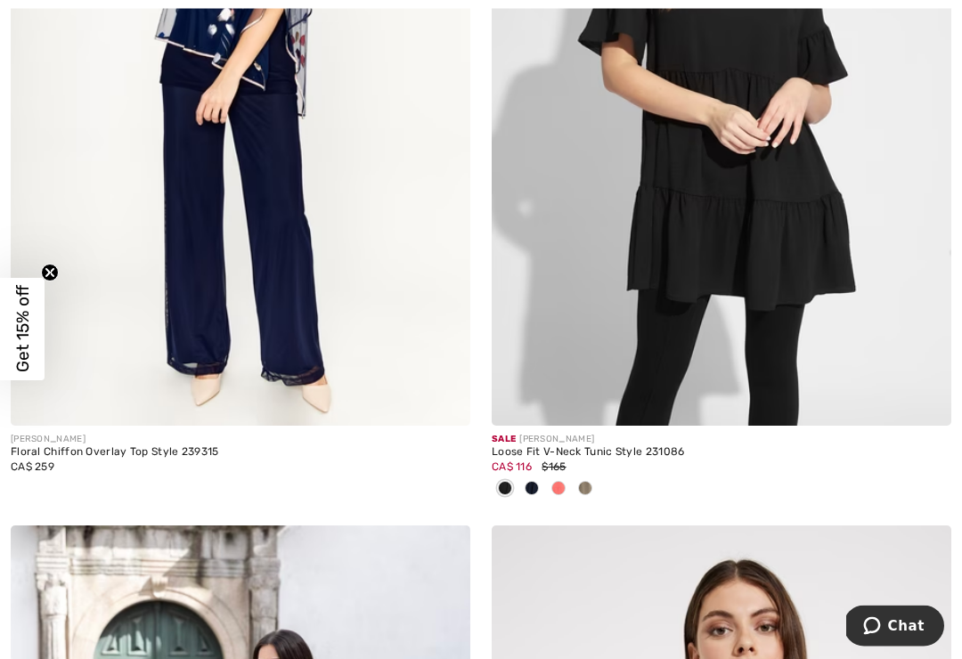
scroll to position [7738, 0]
click at [589, 484] on span at bounding box center [585, 488] width 14 height 14
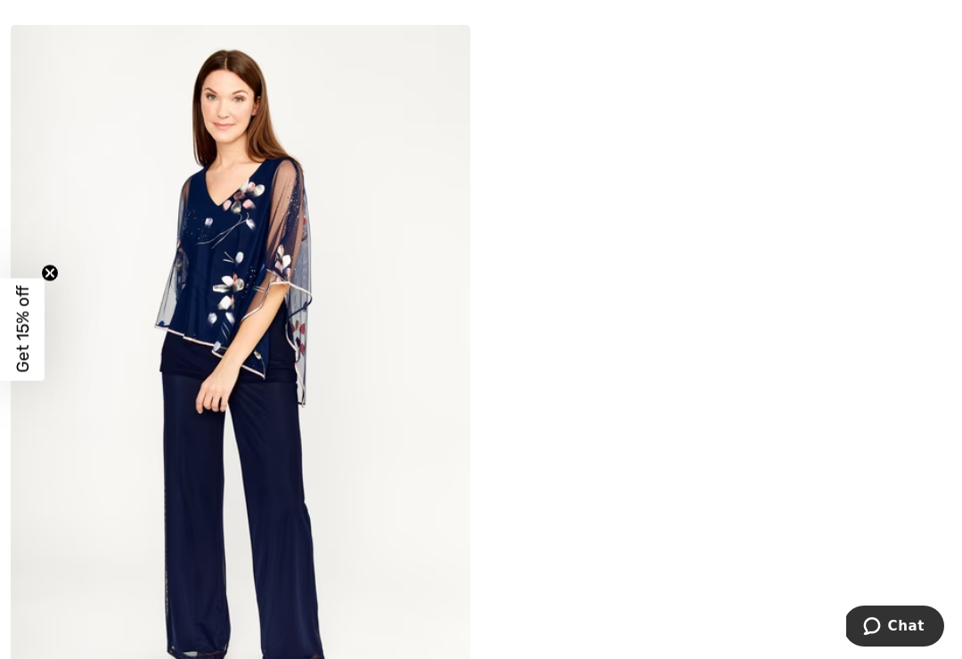
scroll to position [7455, 0]
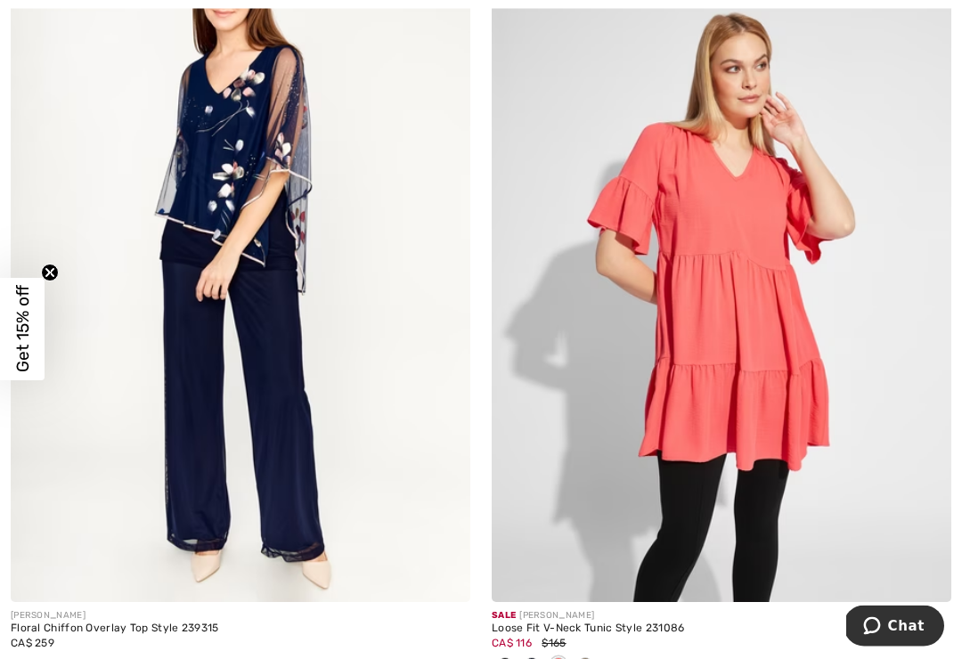
scroll to position [7562, 0]
click at [588, 658] on span at bounding box center [585, 664] width 14 height 14
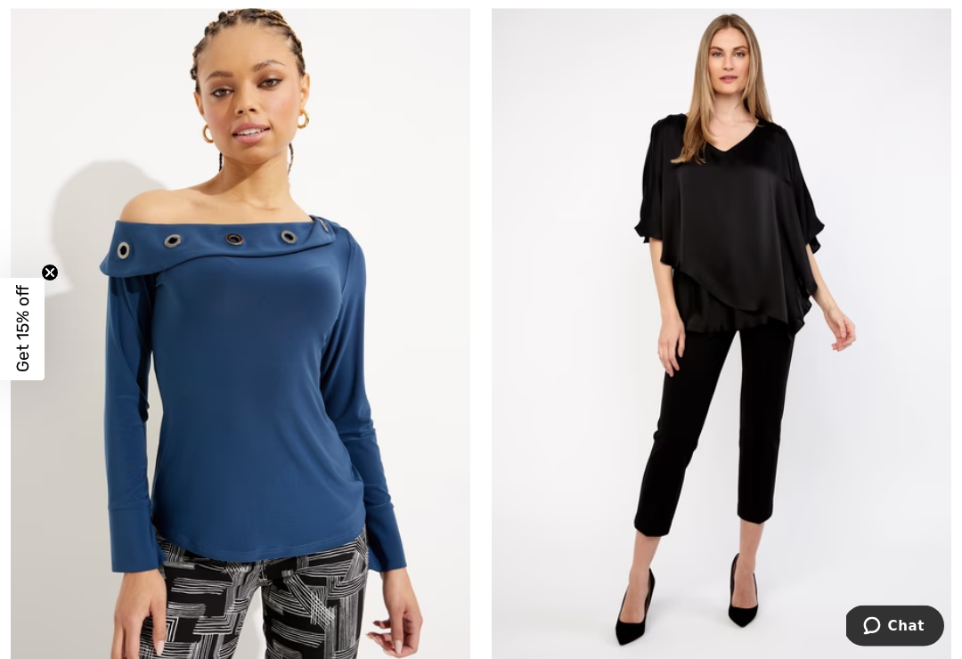
scroll to position [9071, 0]
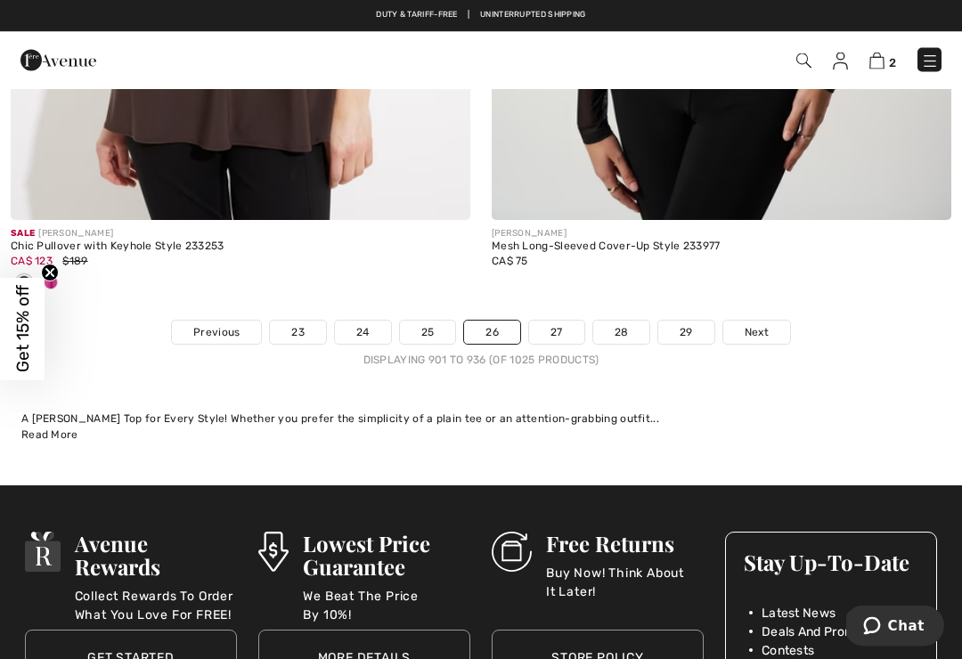
scroll to position [14373, 0]
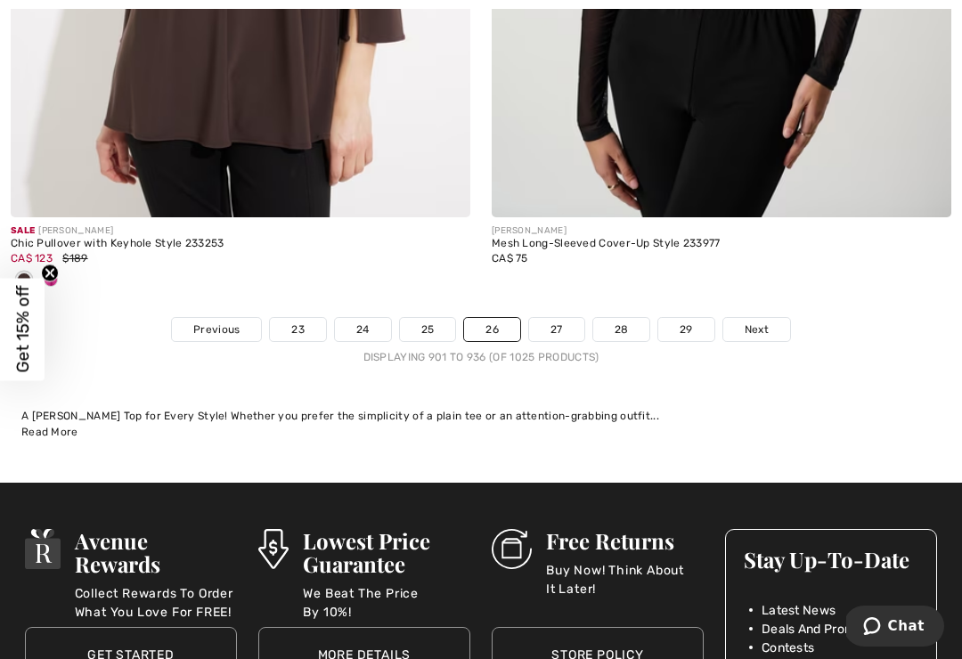
click at [557, 318] on link "27" at bounding box center [556, 329] width 55 height 23
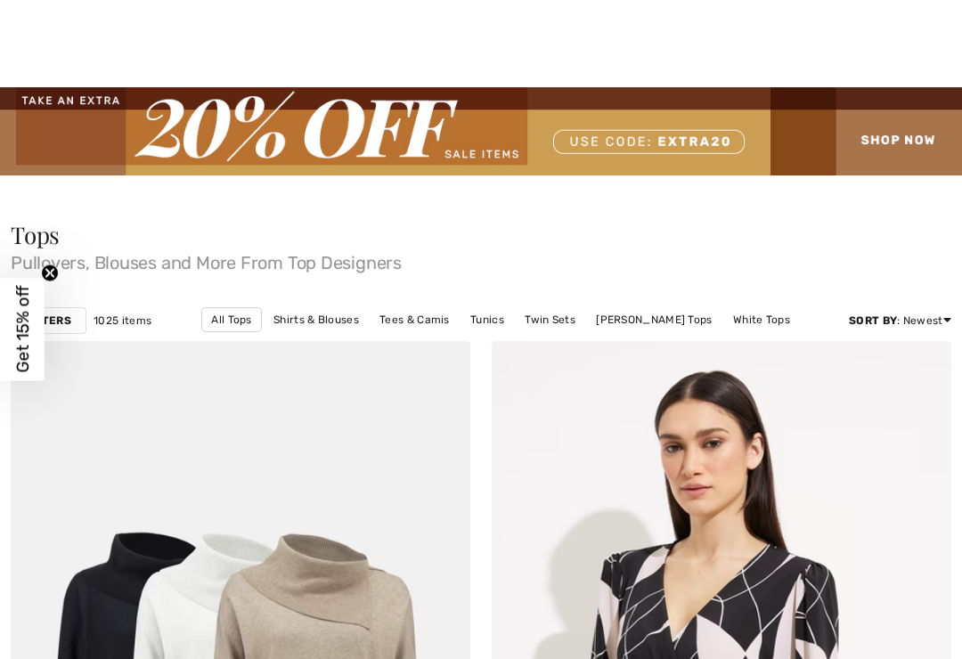
checkbox input "true"
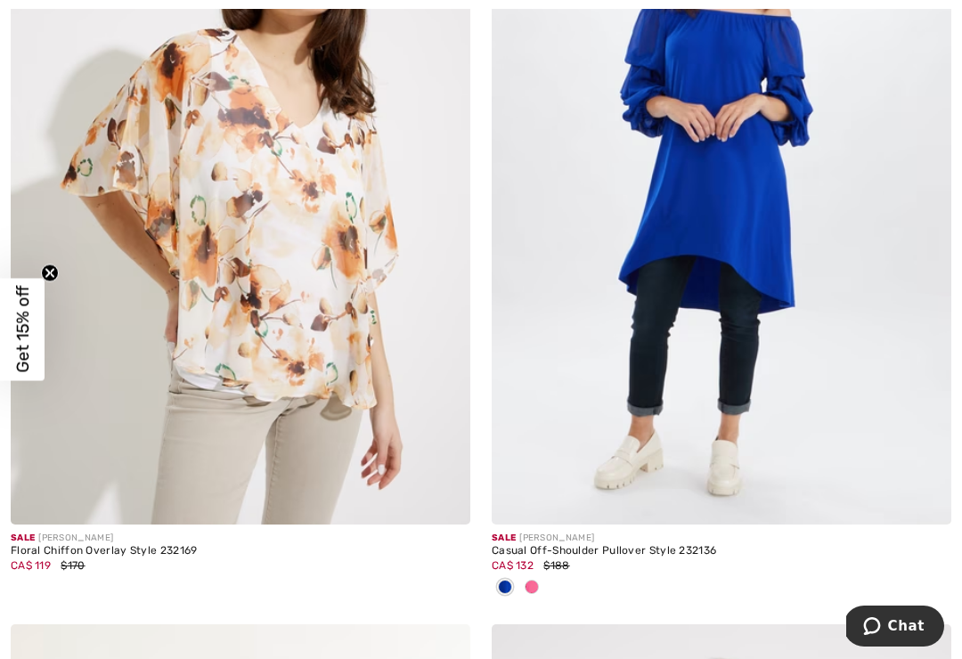
scroll to position [6077, 0]
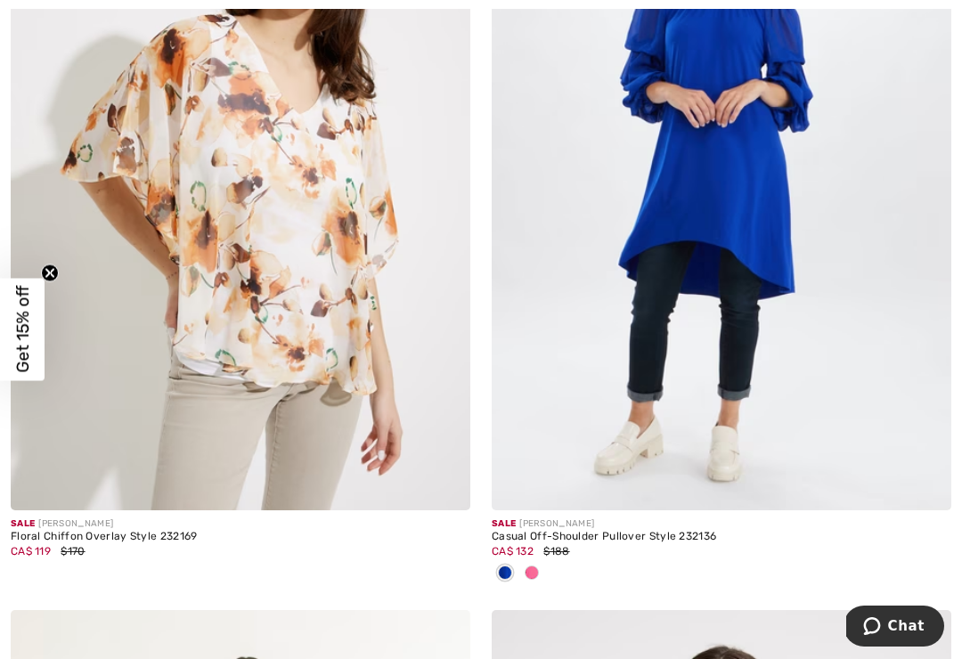
click at [531, 570] on span at bounding box center [532, 572] width 14 height 14
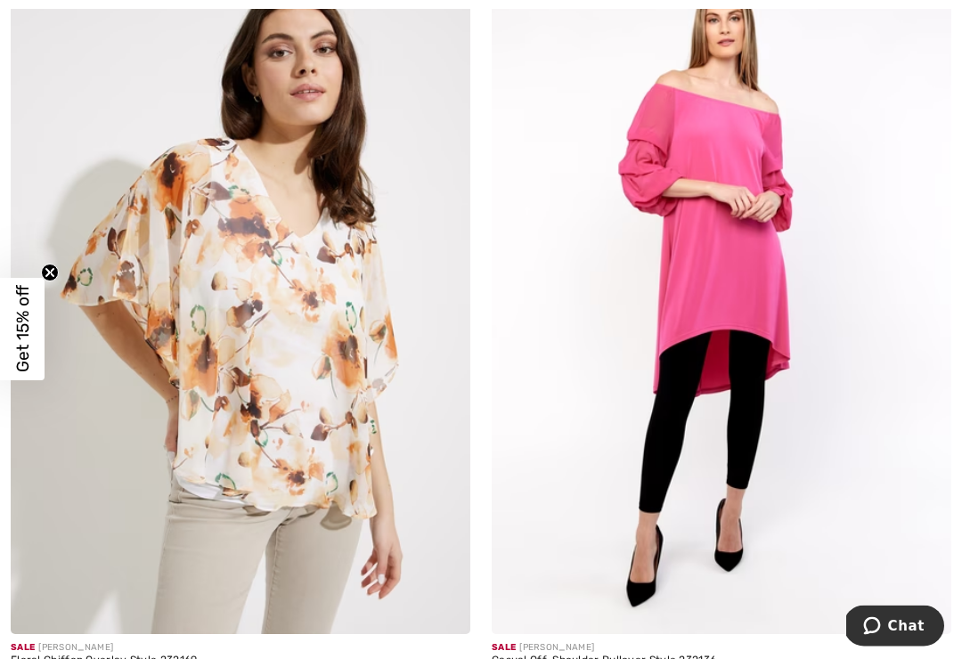
scroll to position [5955, 0]
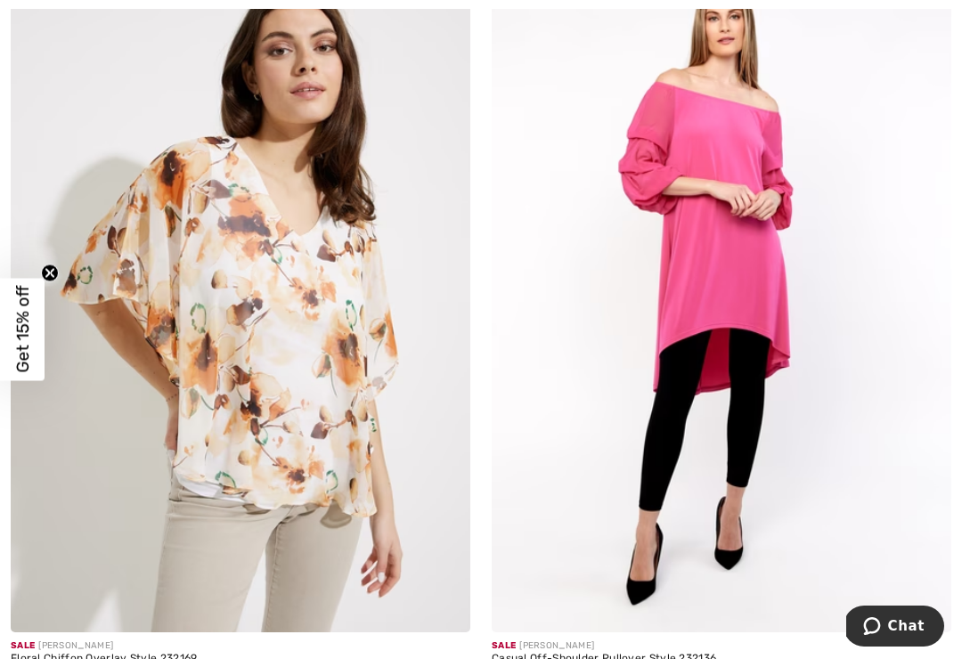
click at [744, 199] on img at bounding box center [721, 287] width 459 height 689
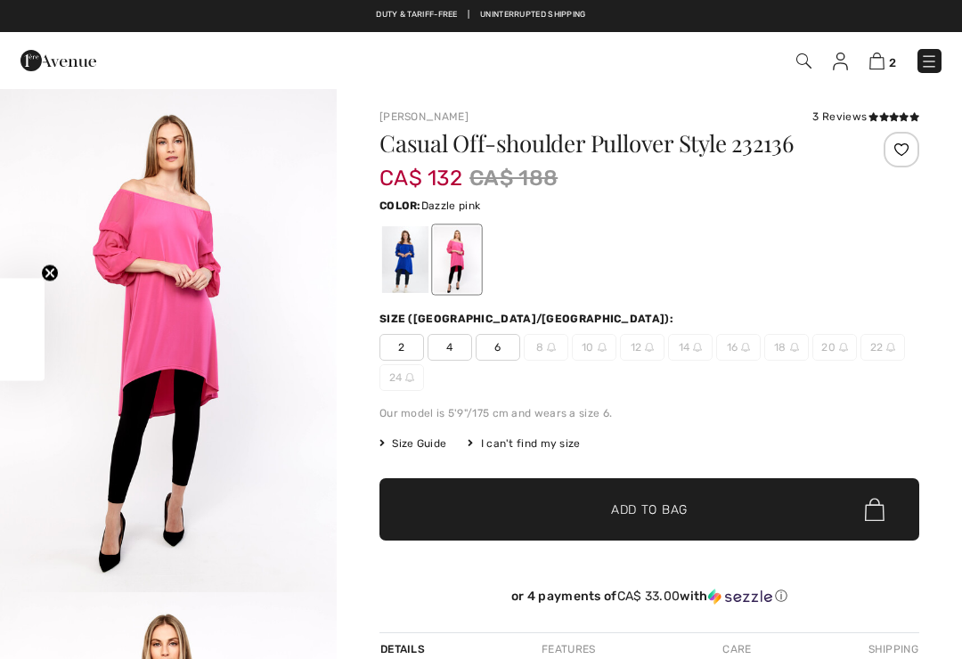
checkbox input "true"
click at [398, 249] on div at bounding box center [405, 259] width 46 height 67
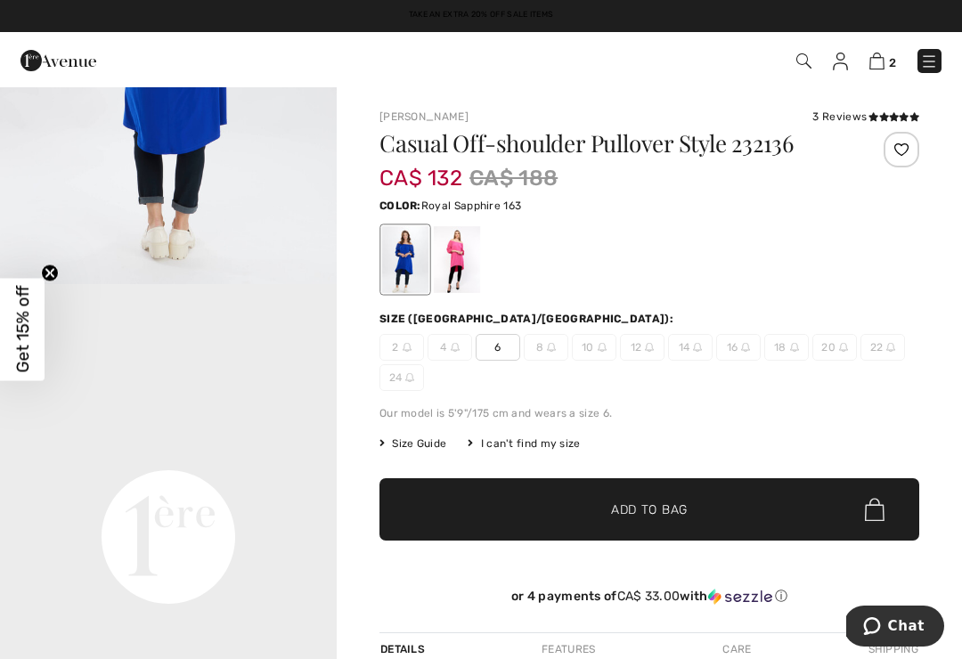
scroll to position [804, 0]
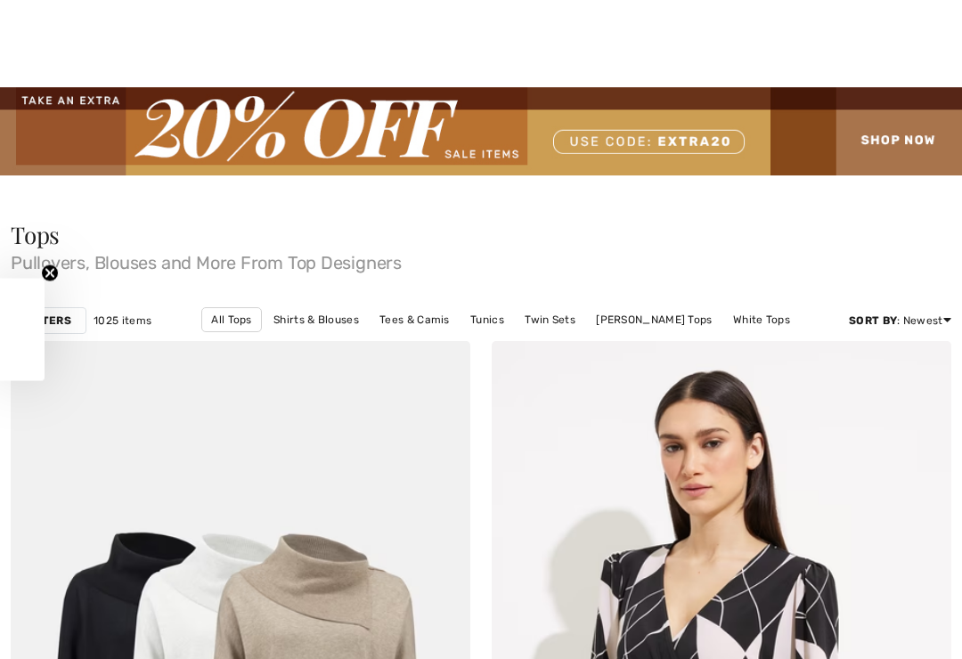
checkbox input "true"
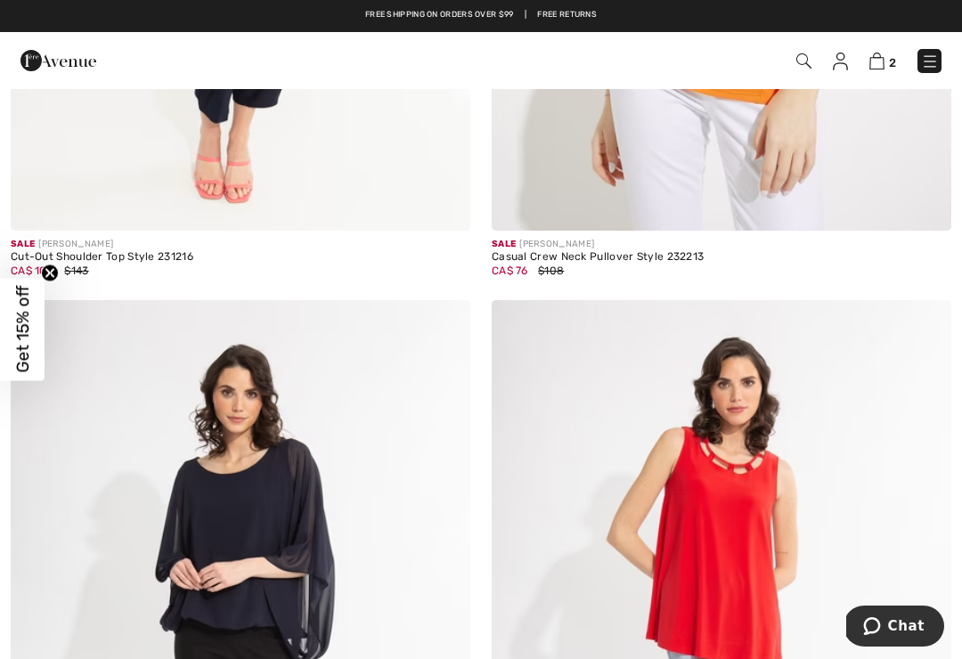
scroll to position [7083, 0]
